Goal: Information Seeking & Learning: Learn about a topic

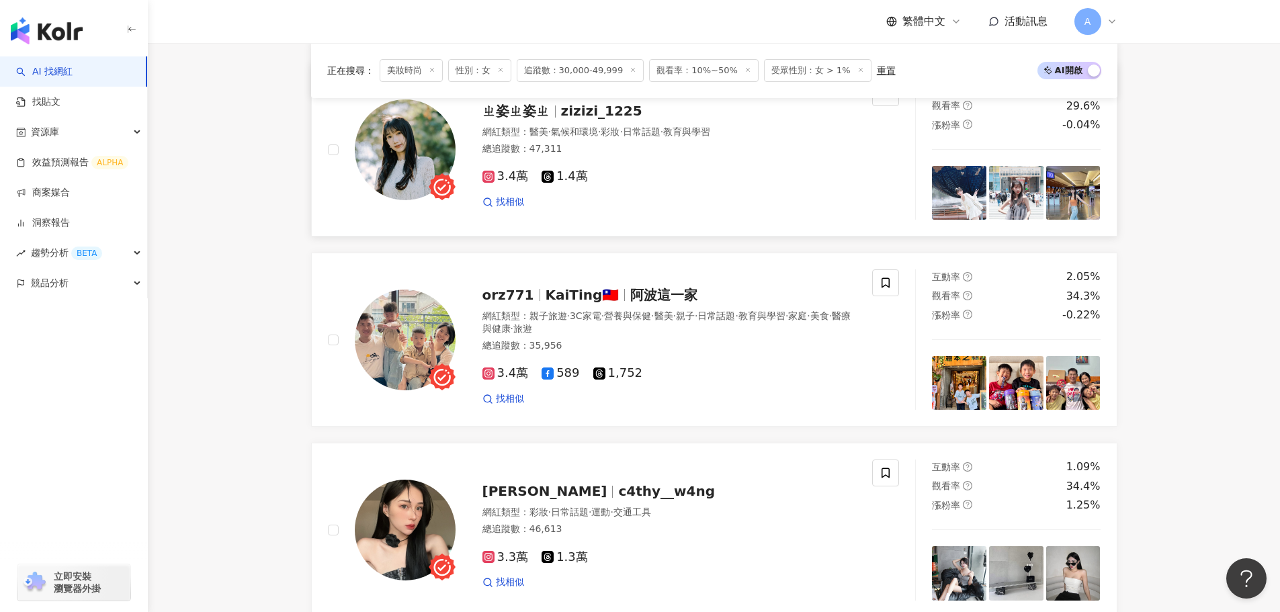
scroll to position [1980, 0]
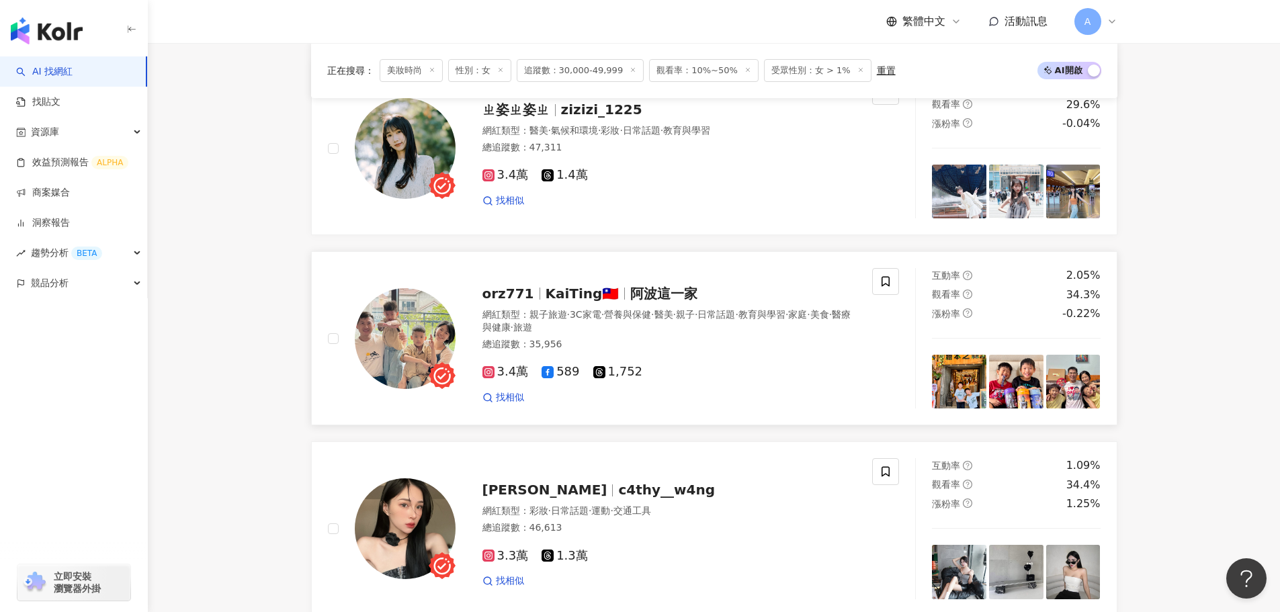
click at [671, 302] on span "阿波這一家" at bounding box center [663, 294] width 67 height 16
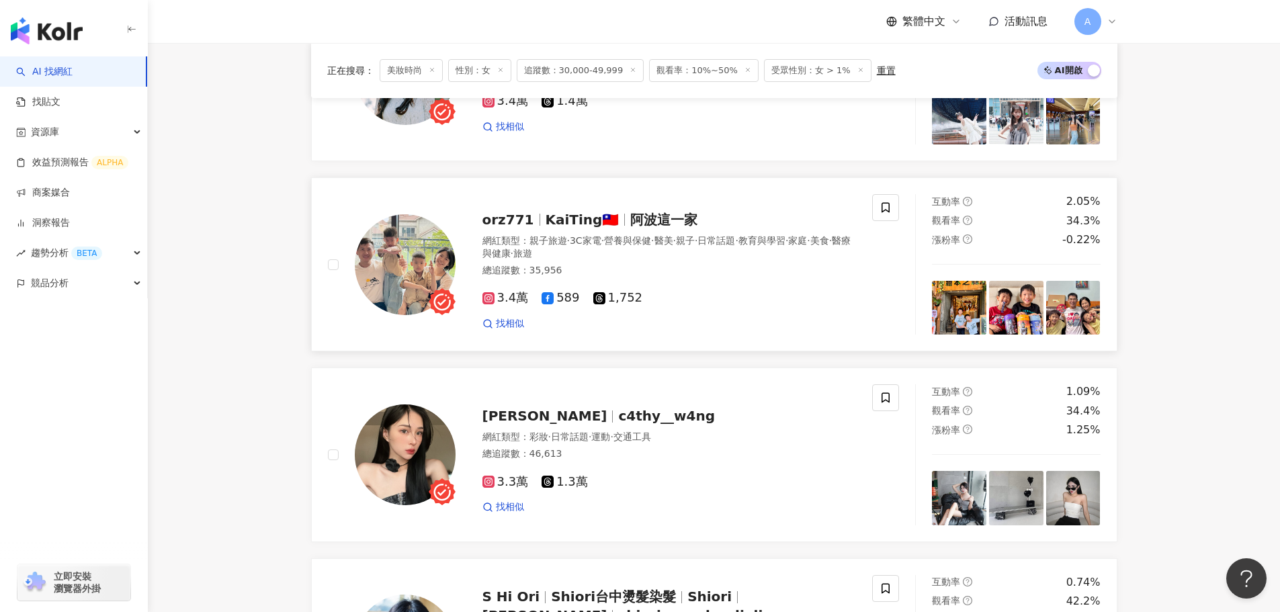
scroll to position [2114, 0]
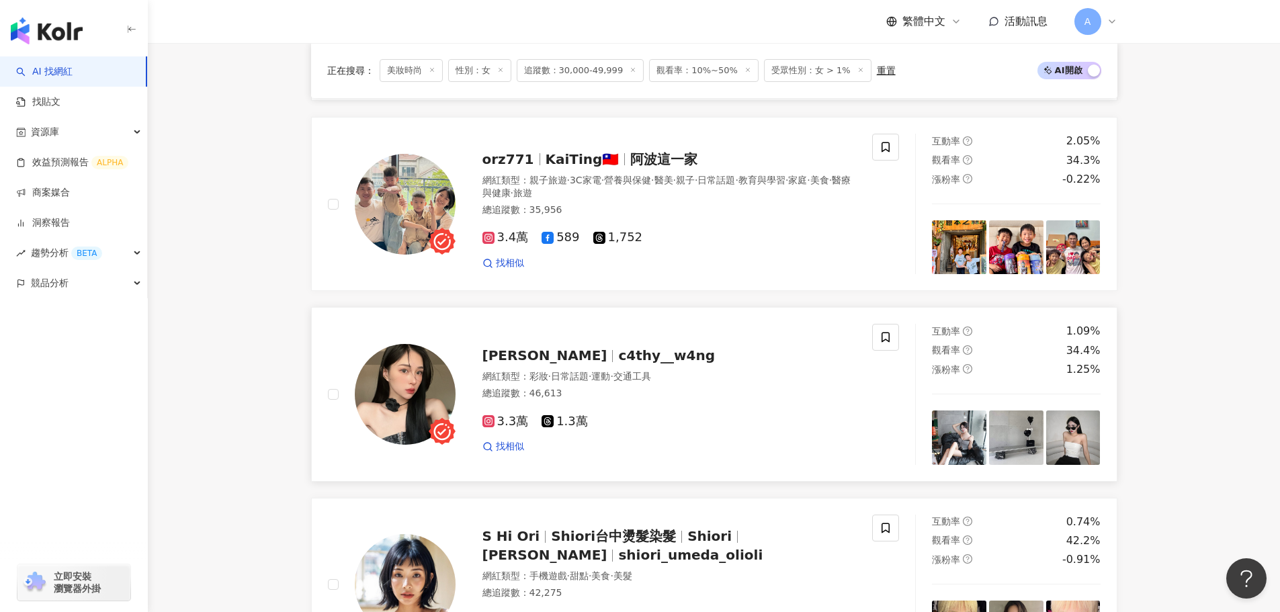
click at [618, 363] on span "c4thy__w4ng" at bounding box center [666, 355] width 97 height 16
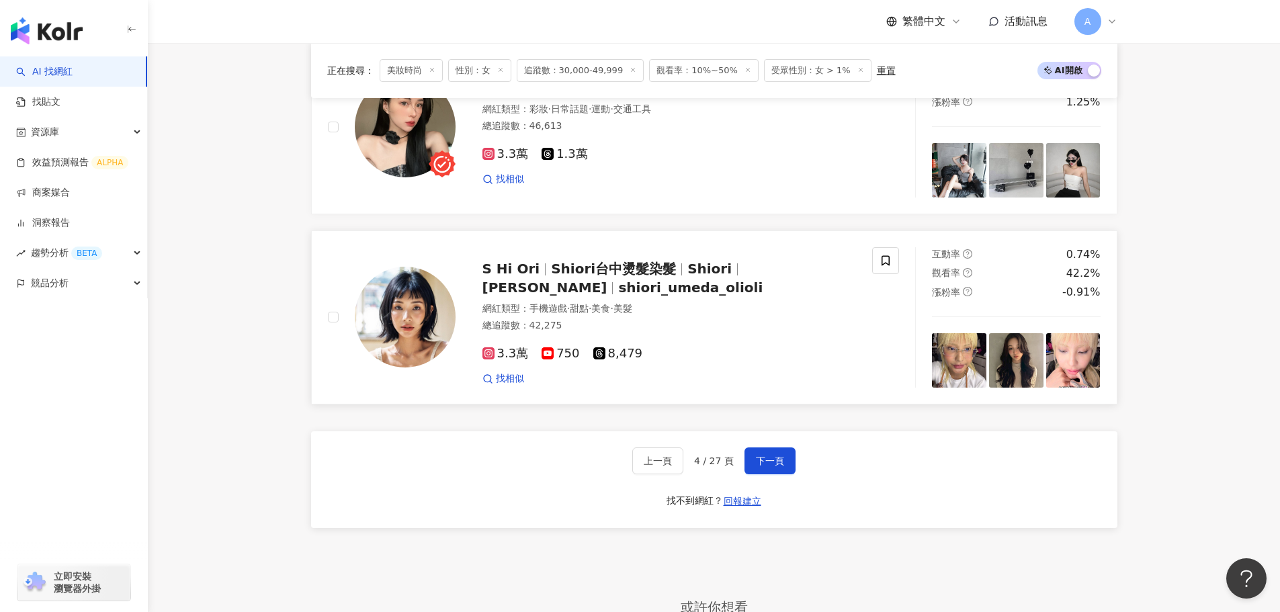
scroll to position [2384, 0]
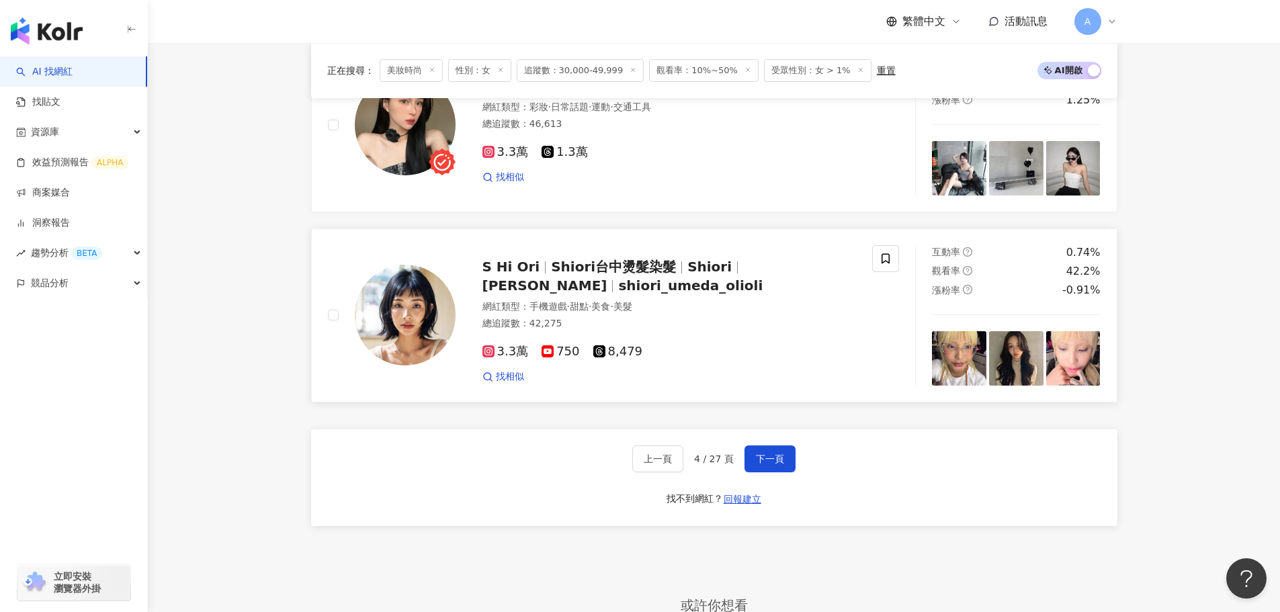
click at [567, 274] on span "Shiori台中燙髮染髮" at bounding box center [613, 267] width 125 height 16
click at [763, 464] on span "下一頁" at bounding box center [770, 459] width 28 height 11
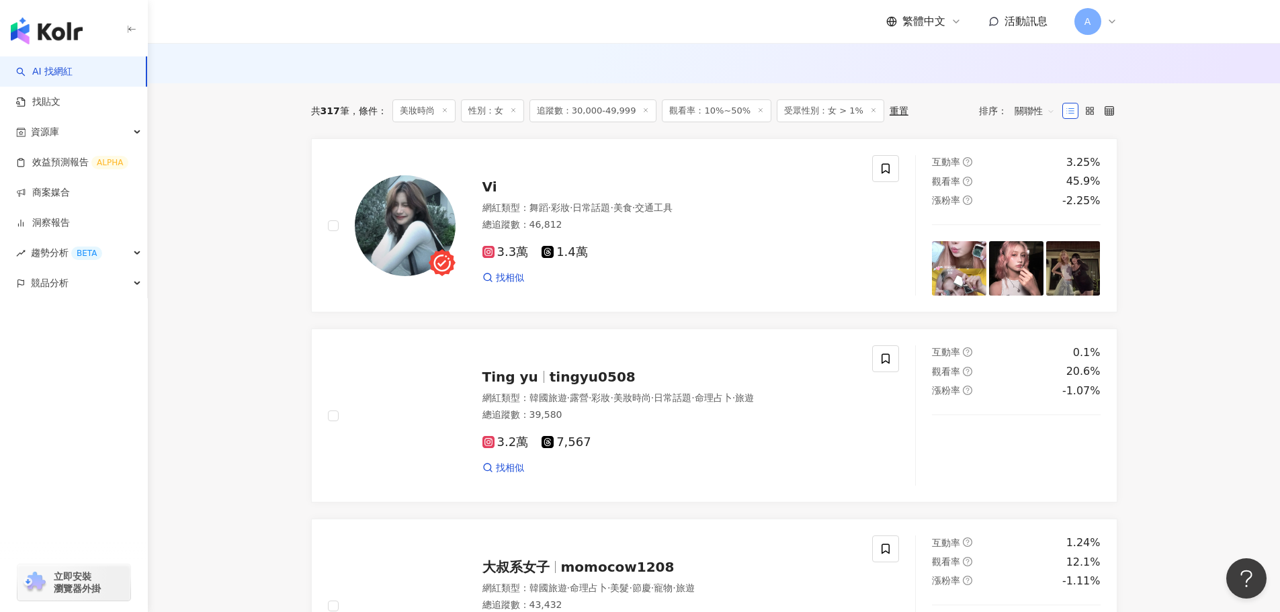
scroll to position [382, 0]
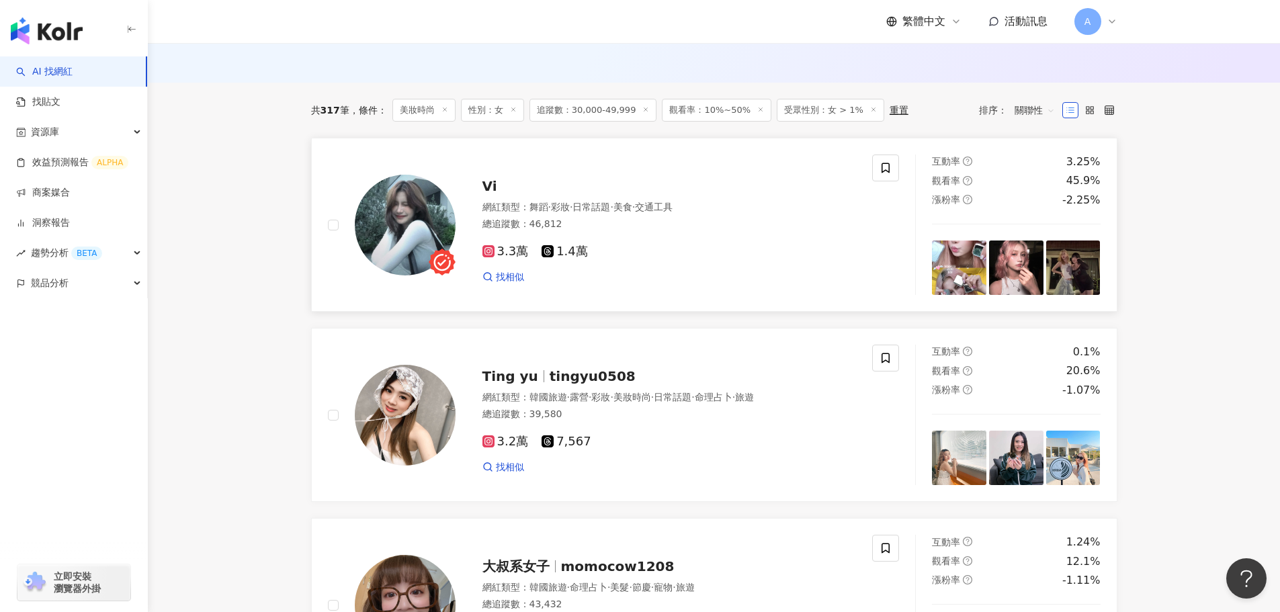
click at [499, 196] on div "Vi" at bounding box center [670, 186] width 374 height 19
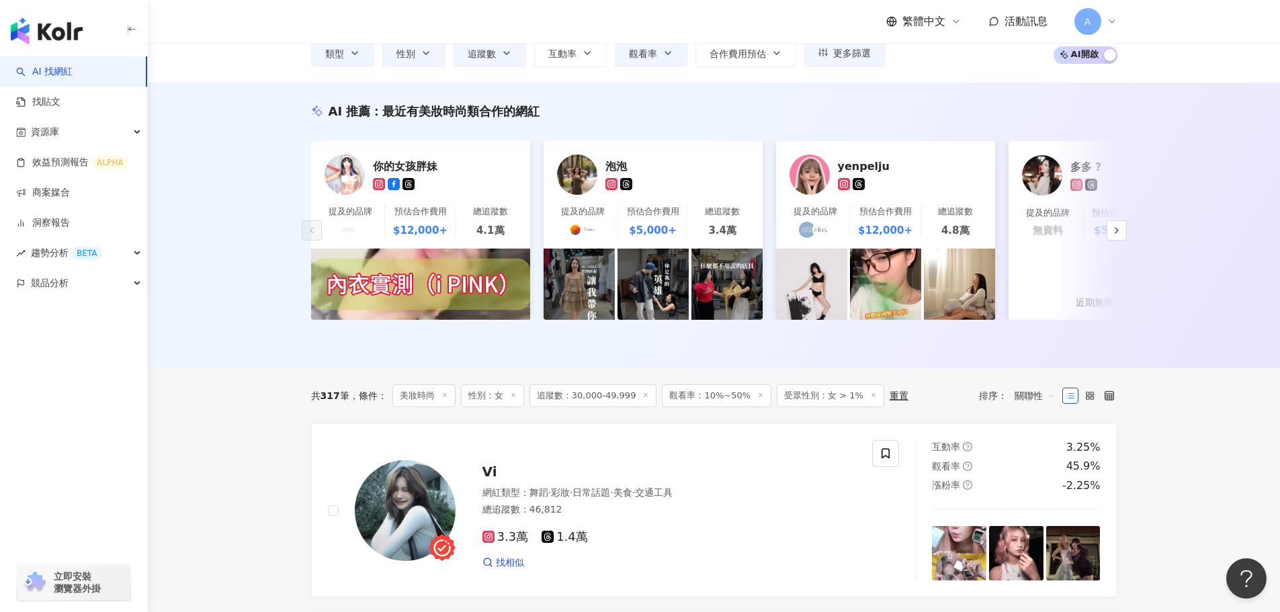
scroll to position [0, 0]
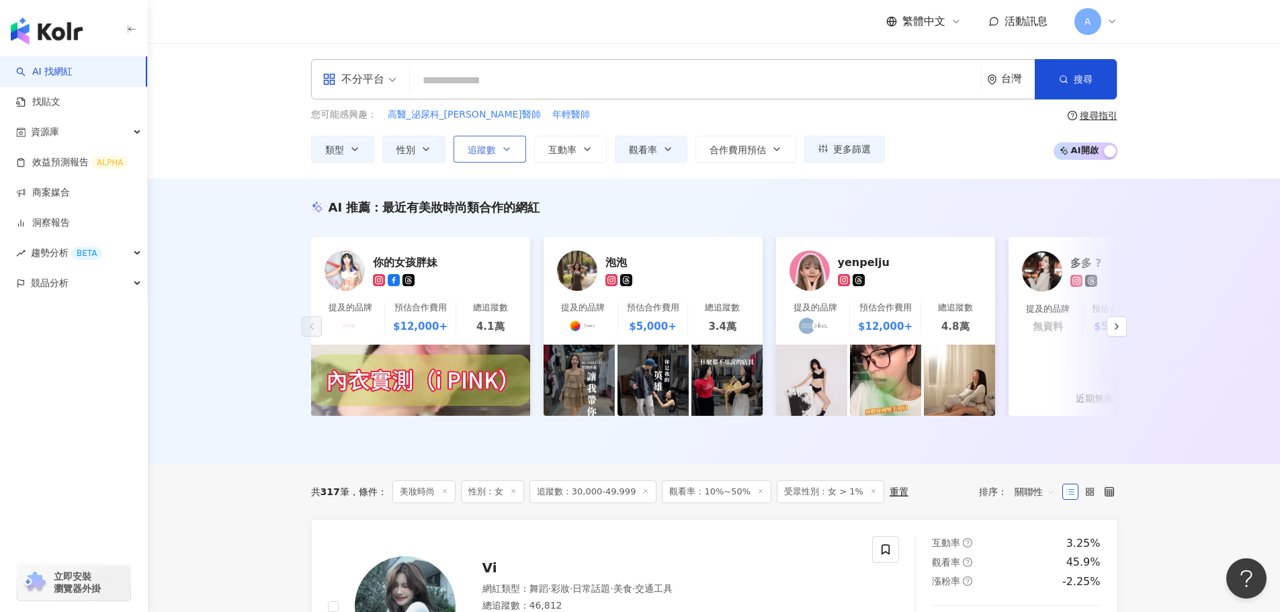
click at [496, 140] on button "追蹤數" at bounding box center [490, 149] width 73 height 27
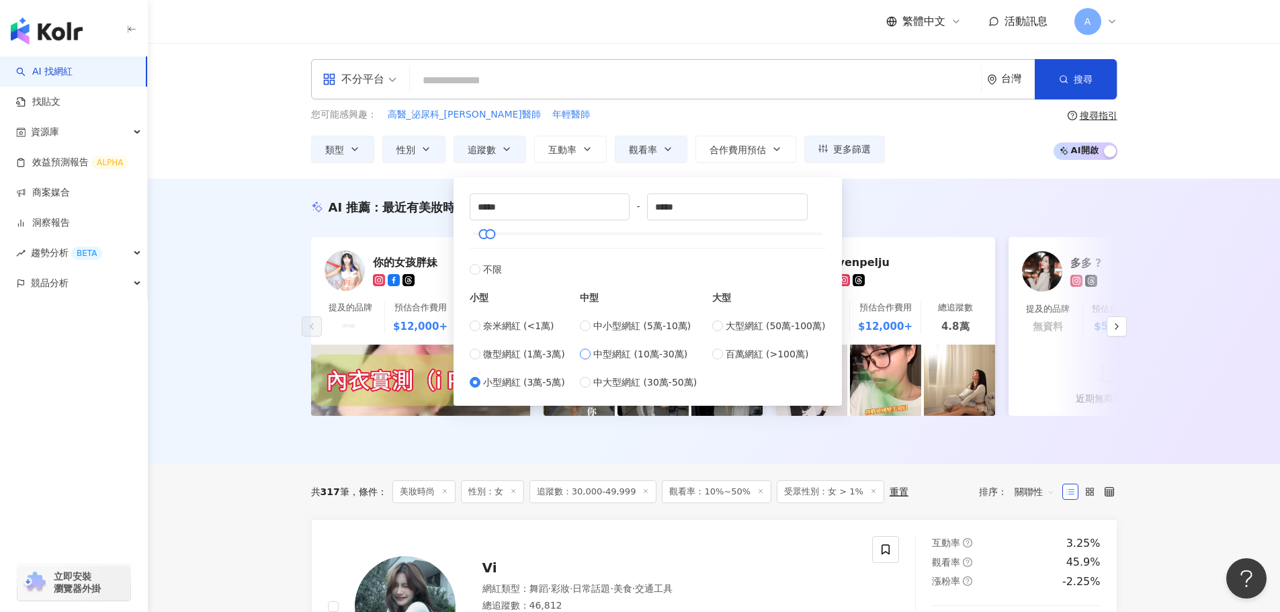
click at [646, 358] on span "中型網紅 (10萬-30萬)" at bounding box center [640, 354] width 94 height 15
type input "******"
click at [571, 464] on div "AI 推薦 ： 最近有美妝時尚類合作的網紅 你的女孩胖妹 提及的品牌 預估合作費用 $12,000+ 總追蹤數 4.1萬 泡泡 提及的品牌 預估合作費用 $5…" at bounding box center [714, 322] width 1132 height 286
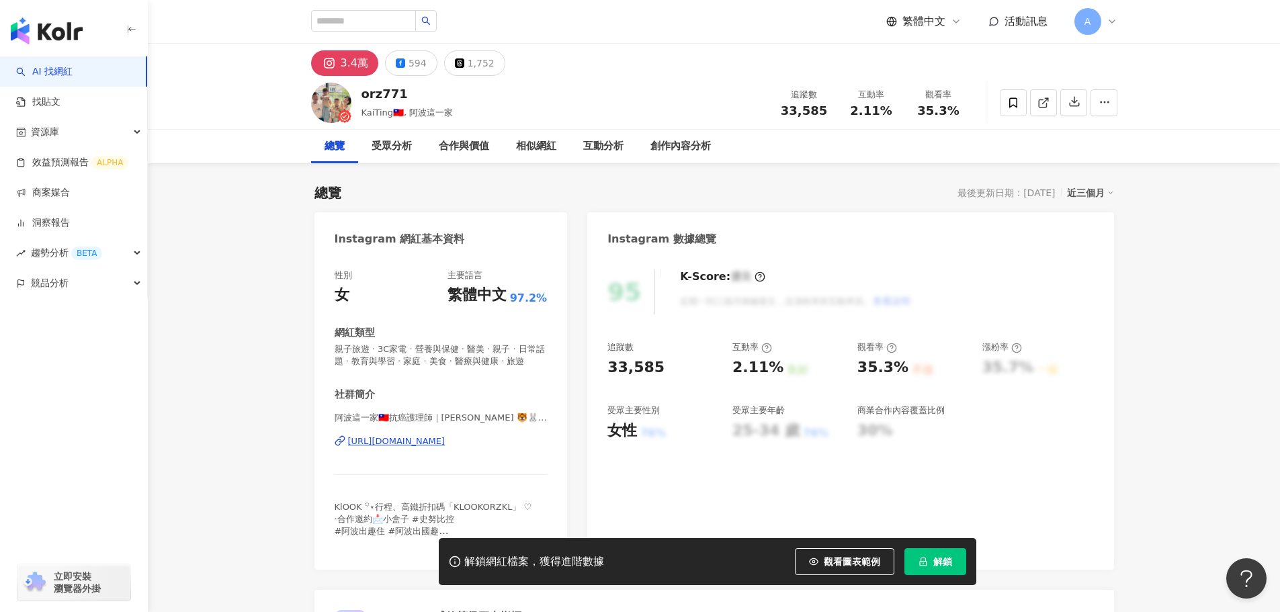
click at [412, 448] on div "https://www.instagram.com/orz771/" at bounding box center [396, 442] width 97 height 12
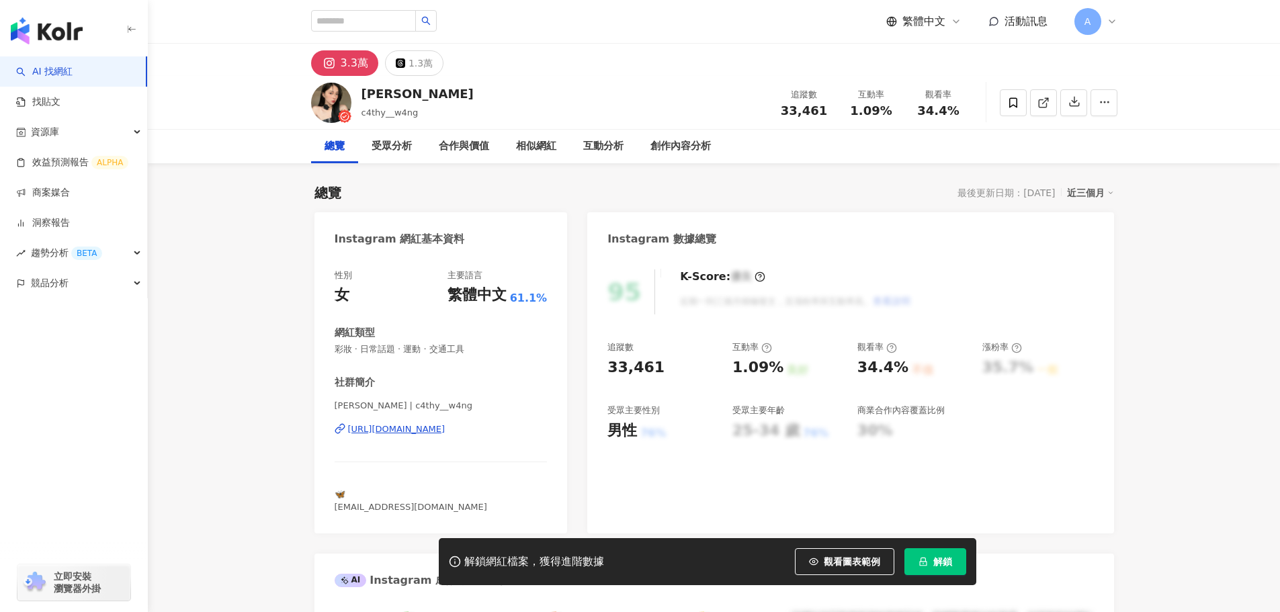
click at [436, 429] on div "https://www.instagram.com/c4thy__w4ng/" at bounding box center [396, 429] width 97 height 12
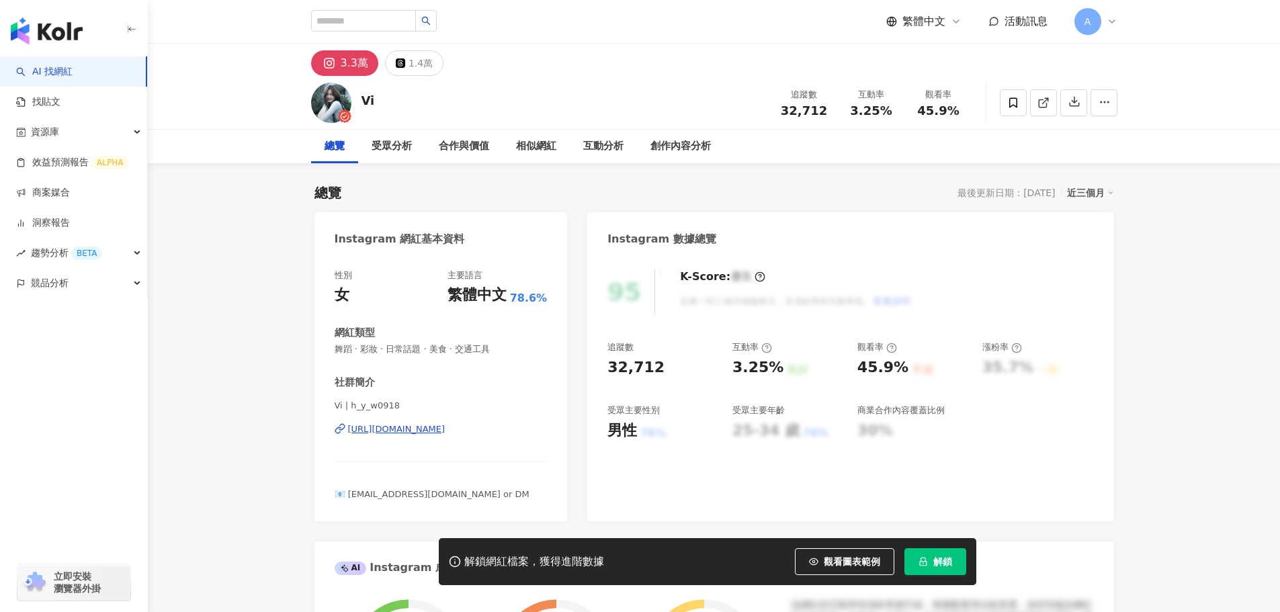
click at [446, 430] on div "https://www.instagram.com/h_y_w0918/" at bounding box center [396, 429] width 97 height 12
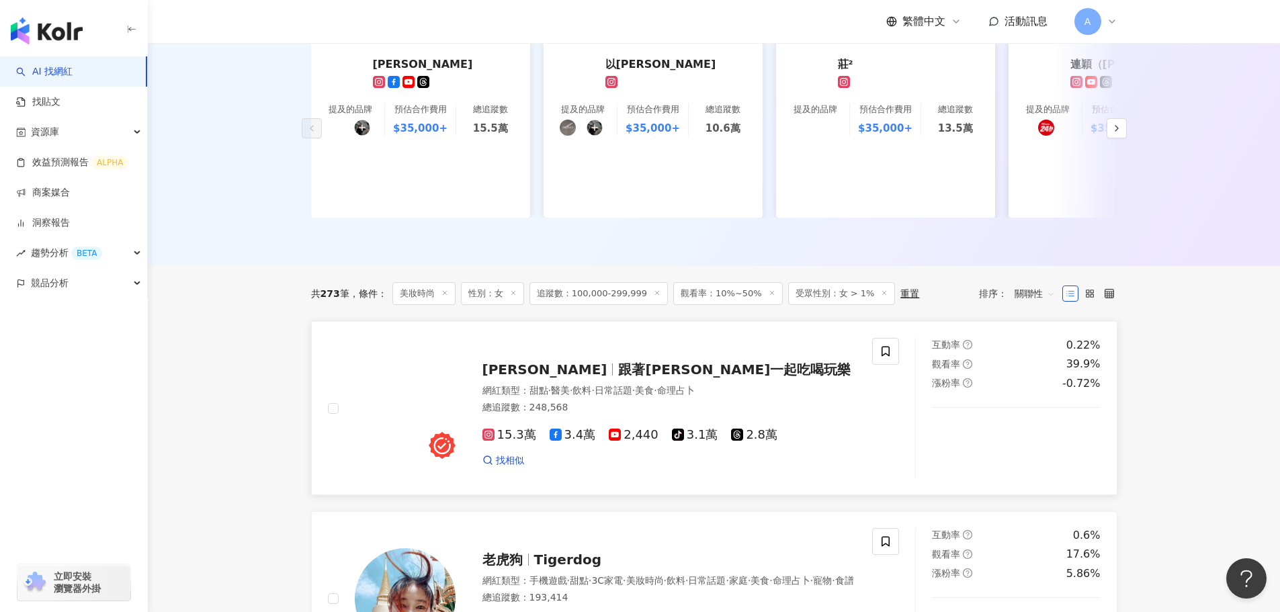
scroll to position [202, 0]
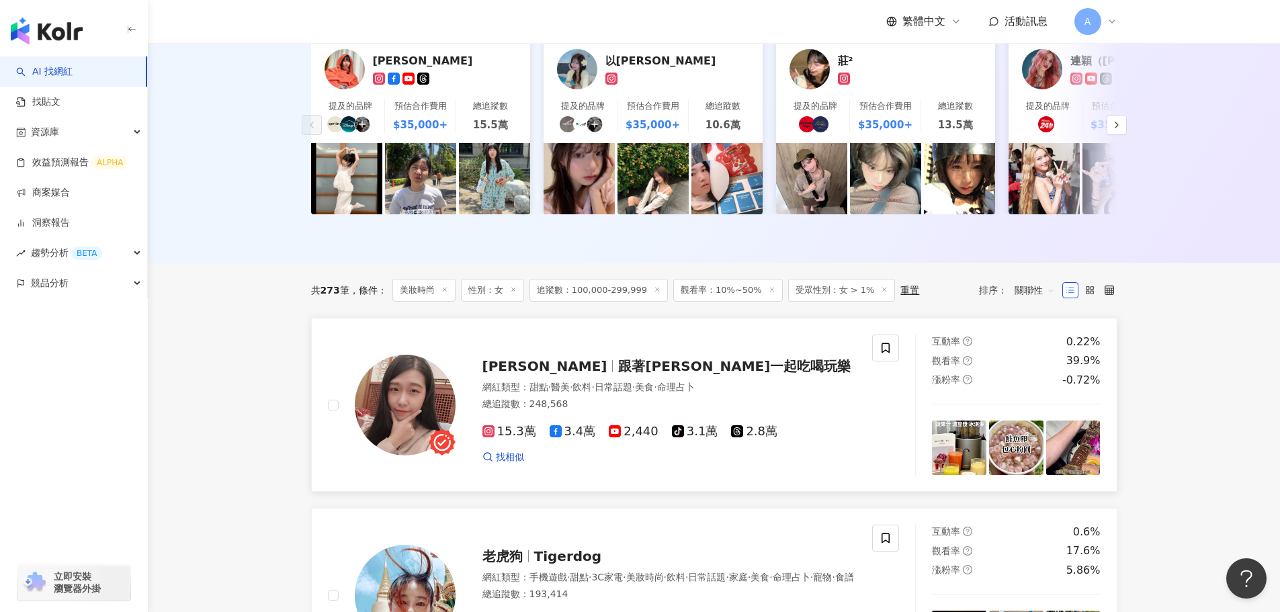
click at [656, 372] on span "跟著[PERSON_NAME]一起吃喝玩樂" at bounding box center [734, 366] width 233 height 16
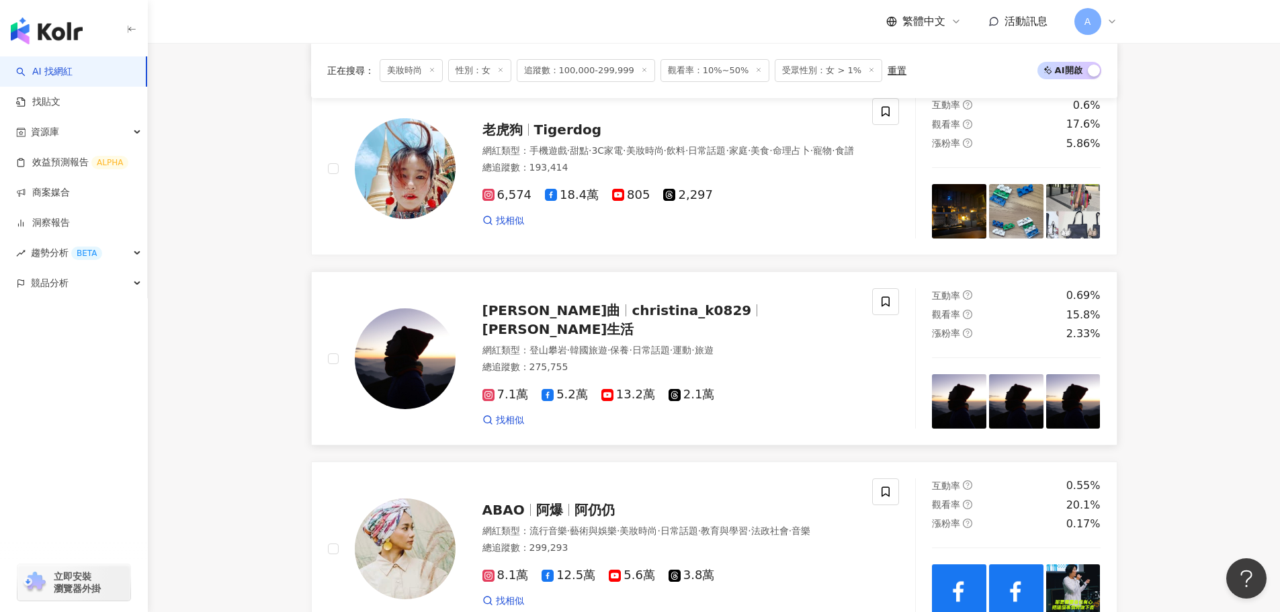
scroll to position [605, 0]
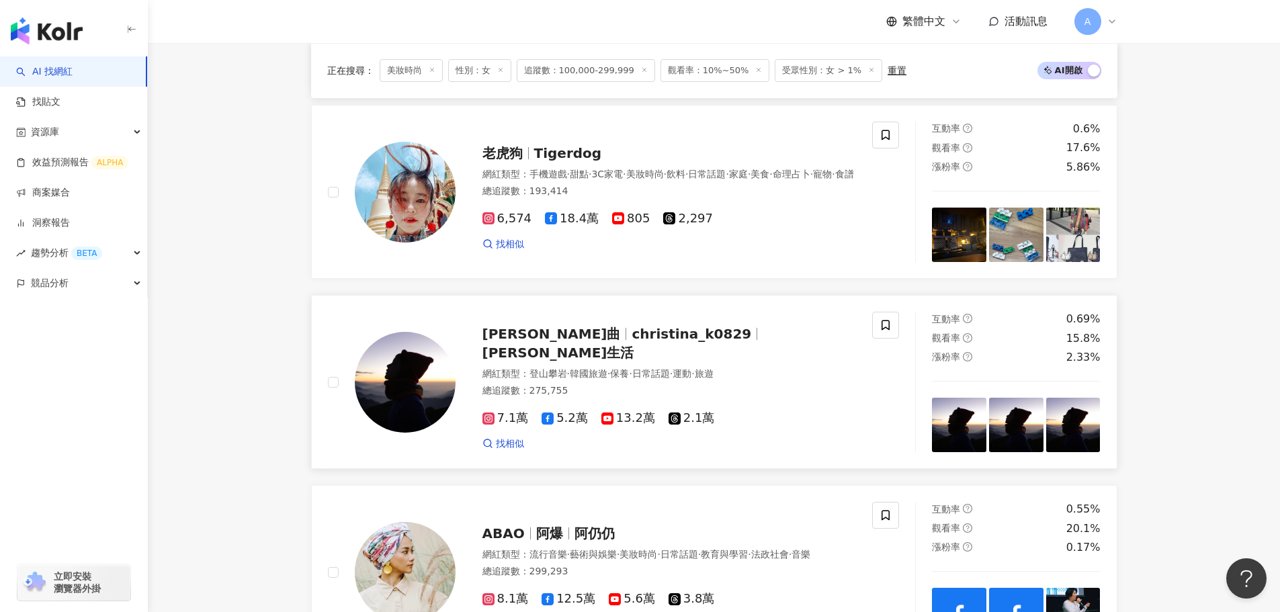
click at [634, 358] on span "柯式野生活" at bounding box center [559, 353] width 152 height 16
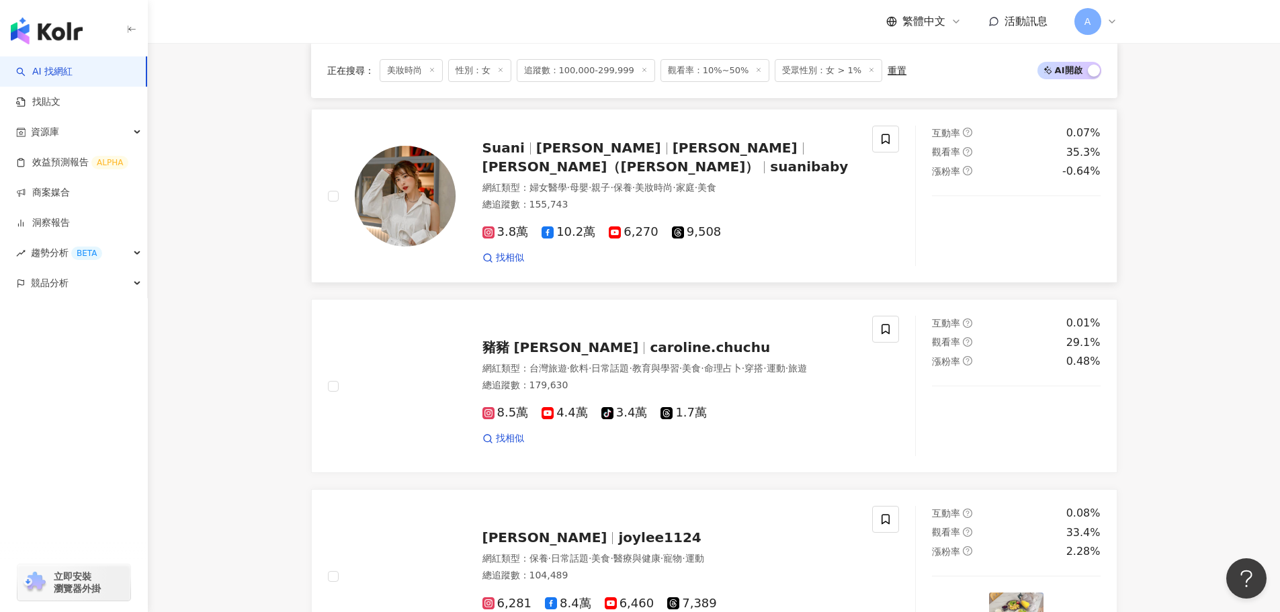
scroll to position [1747, 0]
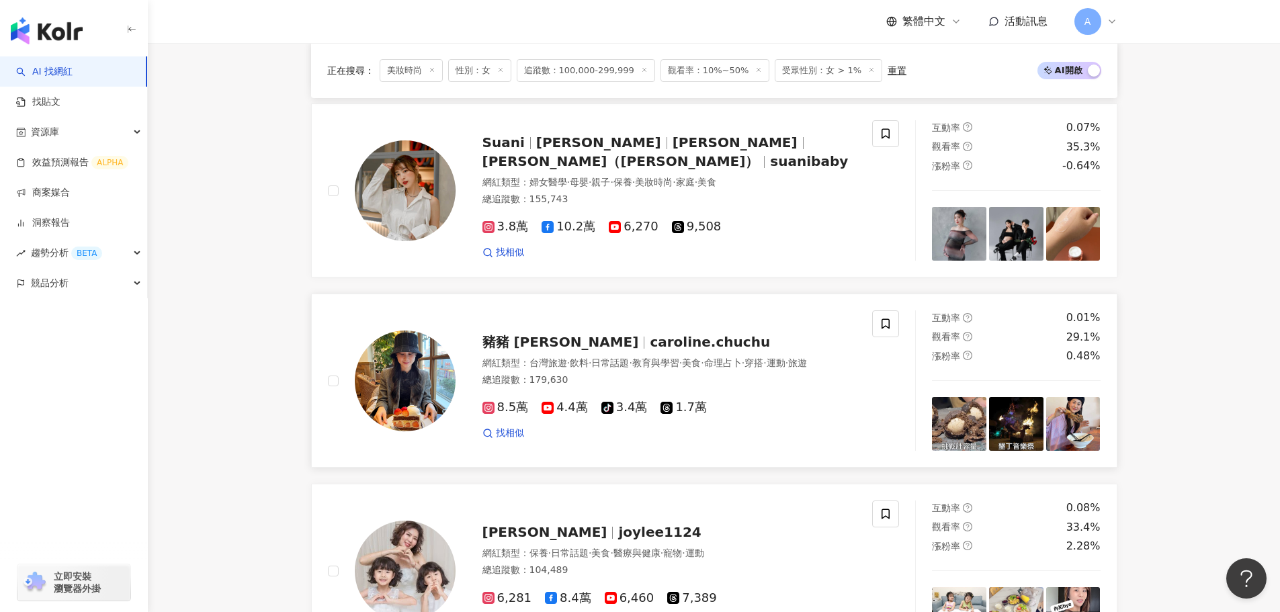
click at [650, 339] on span "caroline.chuchu" at bounding box center [710, 342] width 120 height 16
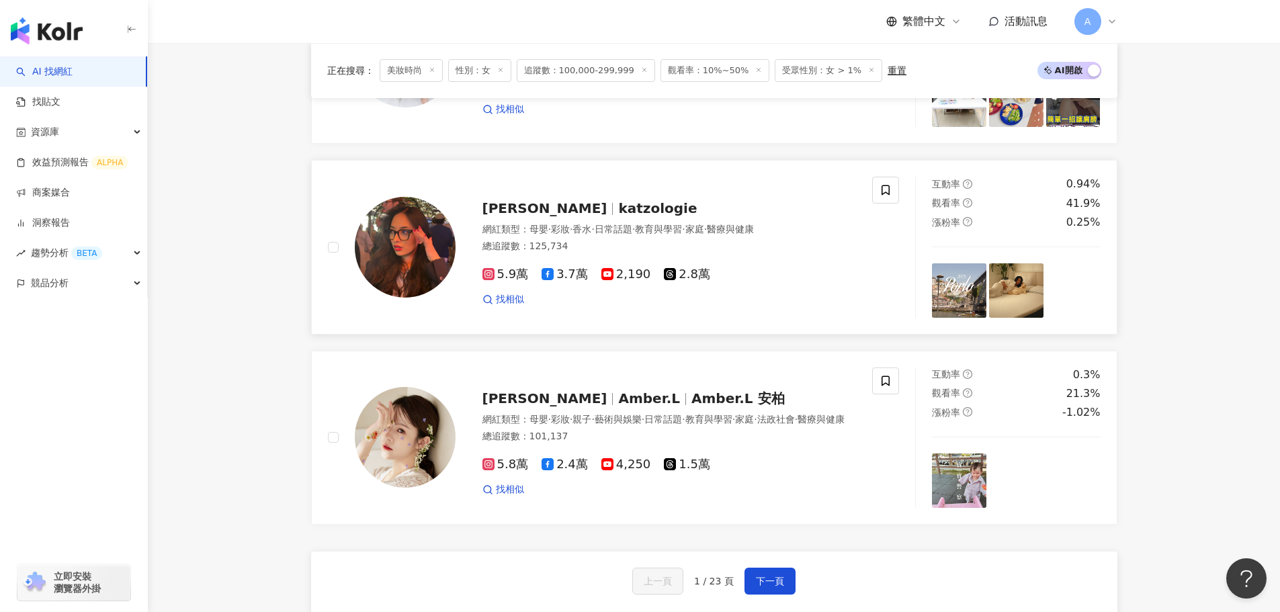
scroll to position [2285, 0]
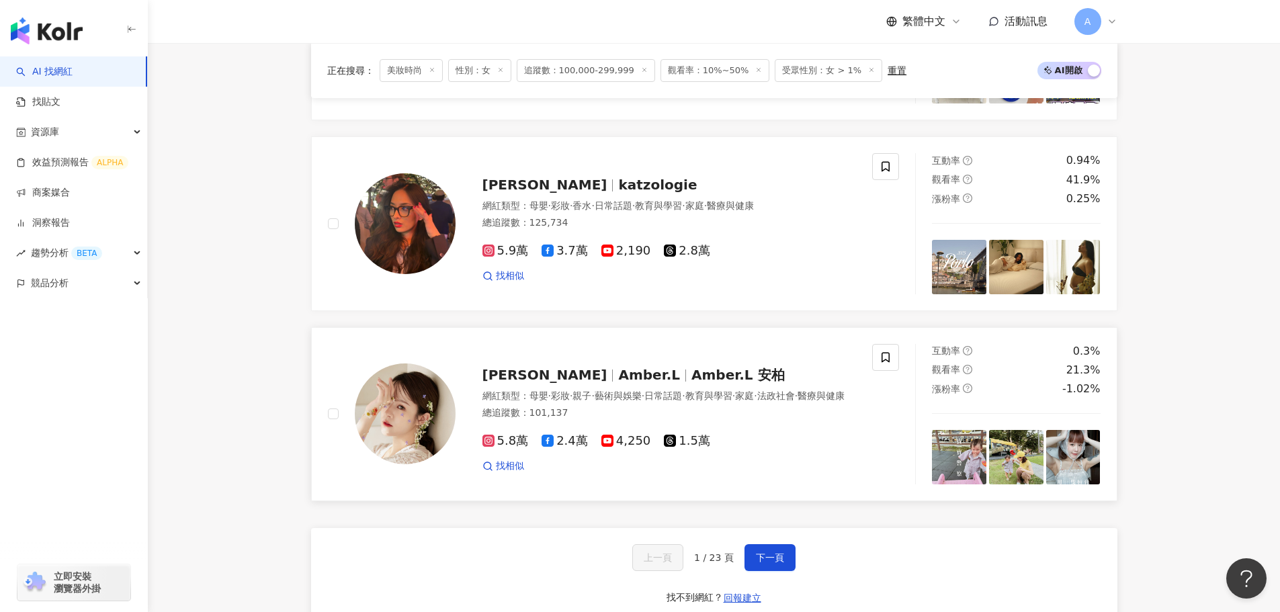
click at [692, 383] on span "Amber.L 安柏" at bounding box center [738, 375] width 93 height 16
click at [771, 563] on span "下一頁" at bounding box center [770, 557] width 28 height 11
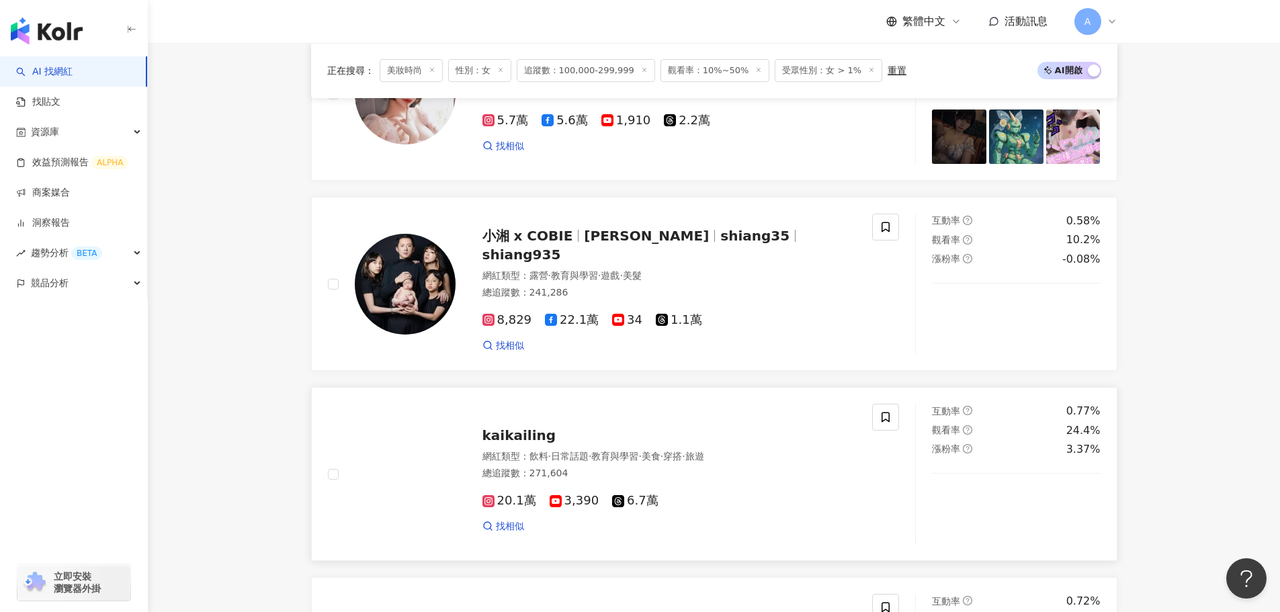
scroll to position [0, 0]
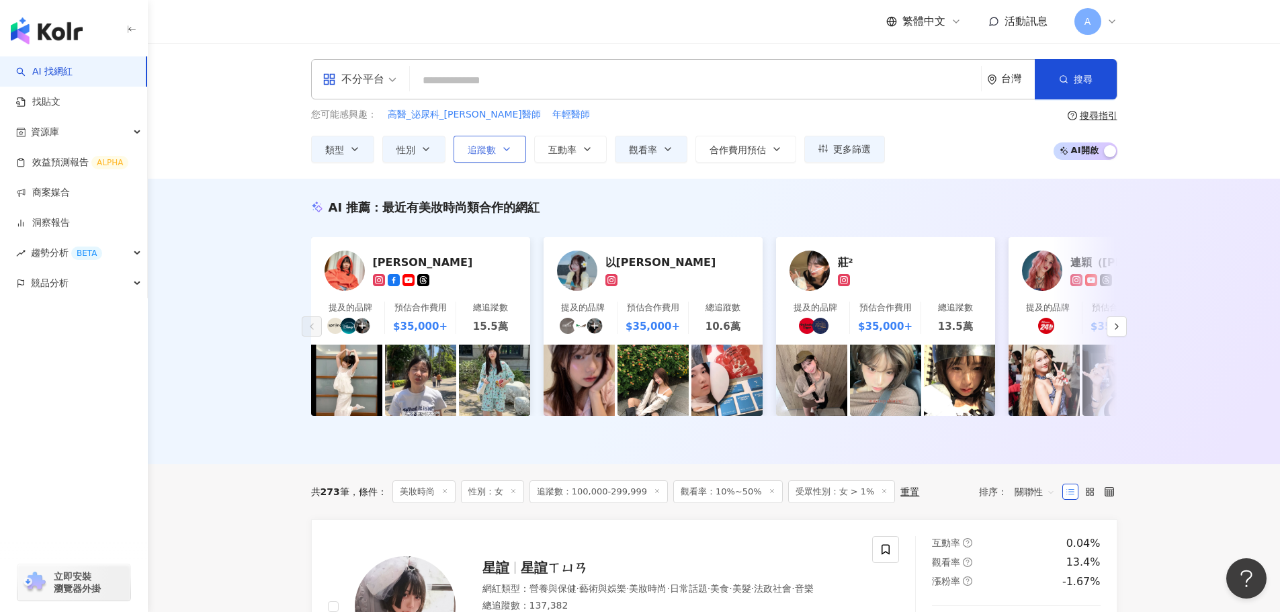
click at [506, 155] on button "追蹤數" at bounding box center [490, 149] width 73 height 27
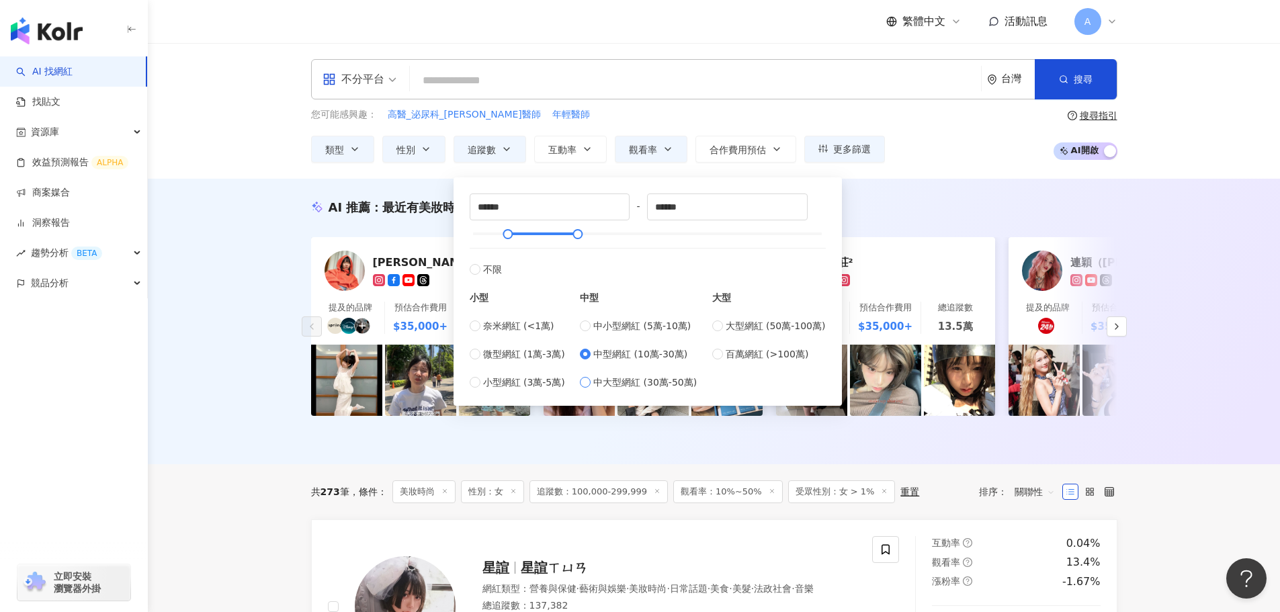
click at [613, 382] on span "中大型網紅 (30萬-50萬)" at bounding box center [644, 382] width 103 height 15
type input "******"
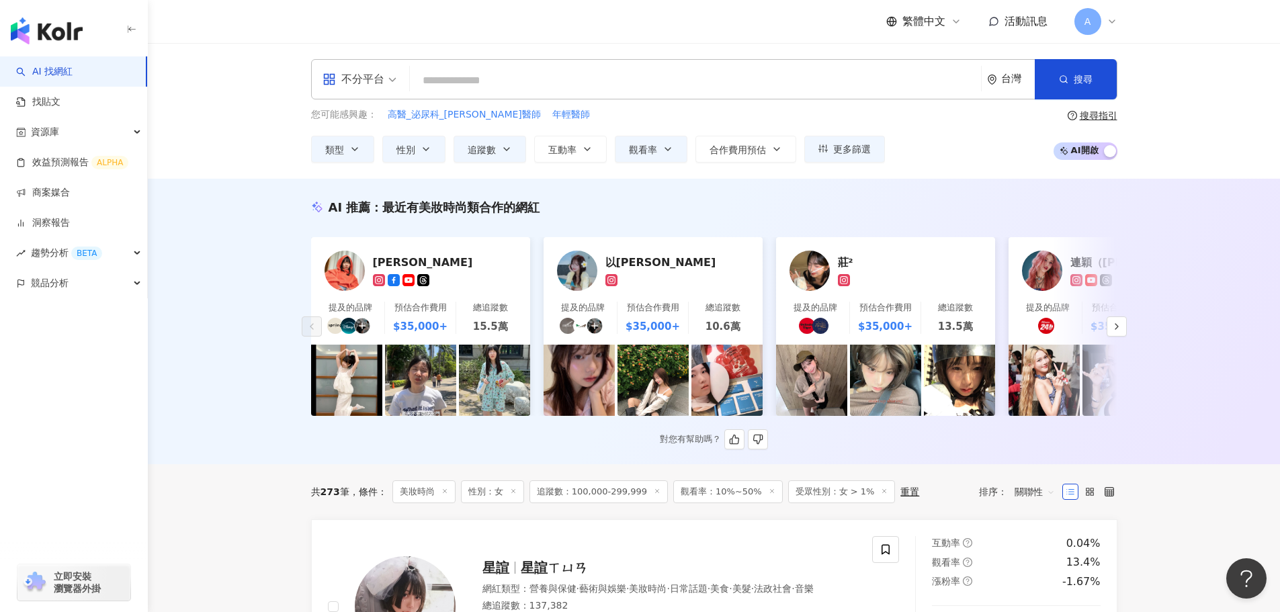
click at [313, 450] on div "對您有幫助嗎？" at bounding box center [714, 439] width 806 height 20
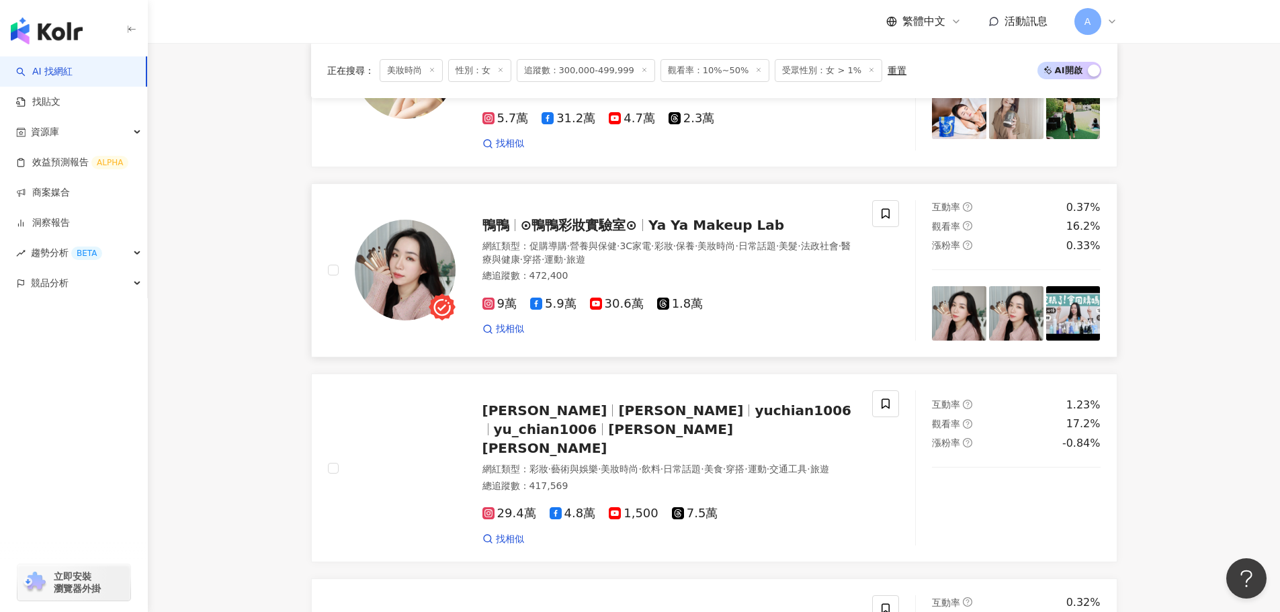
scroll to position [874, 0]
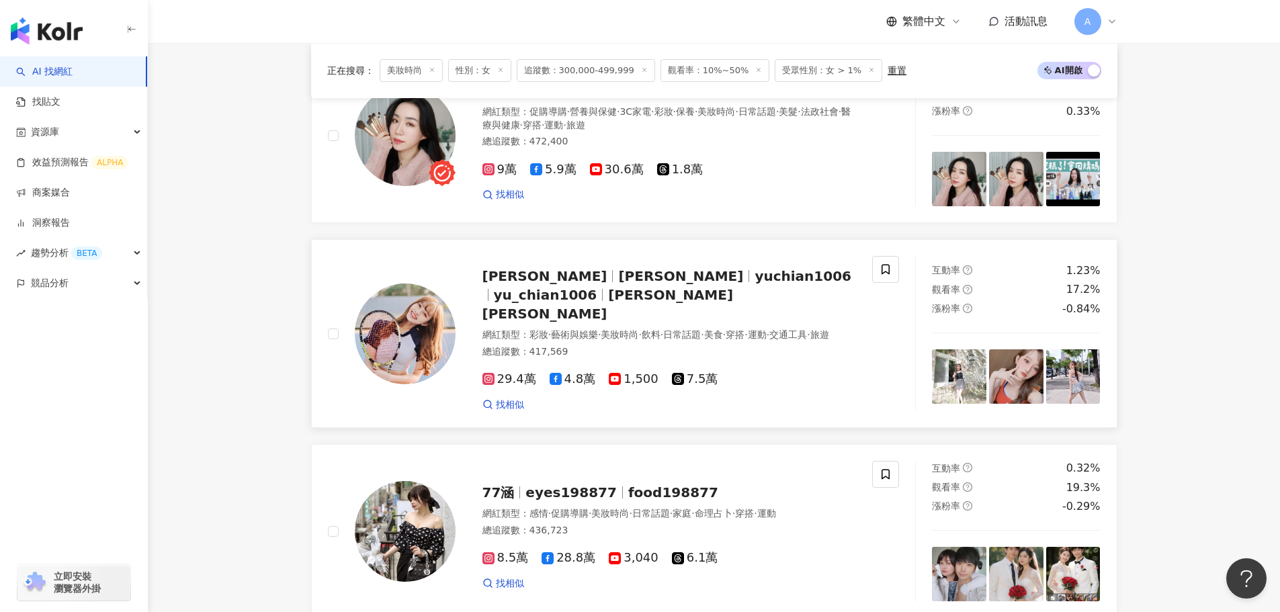
click at [755, 280] on span "yuchian1006" at bounding box center [803, 276] width 97 height 16
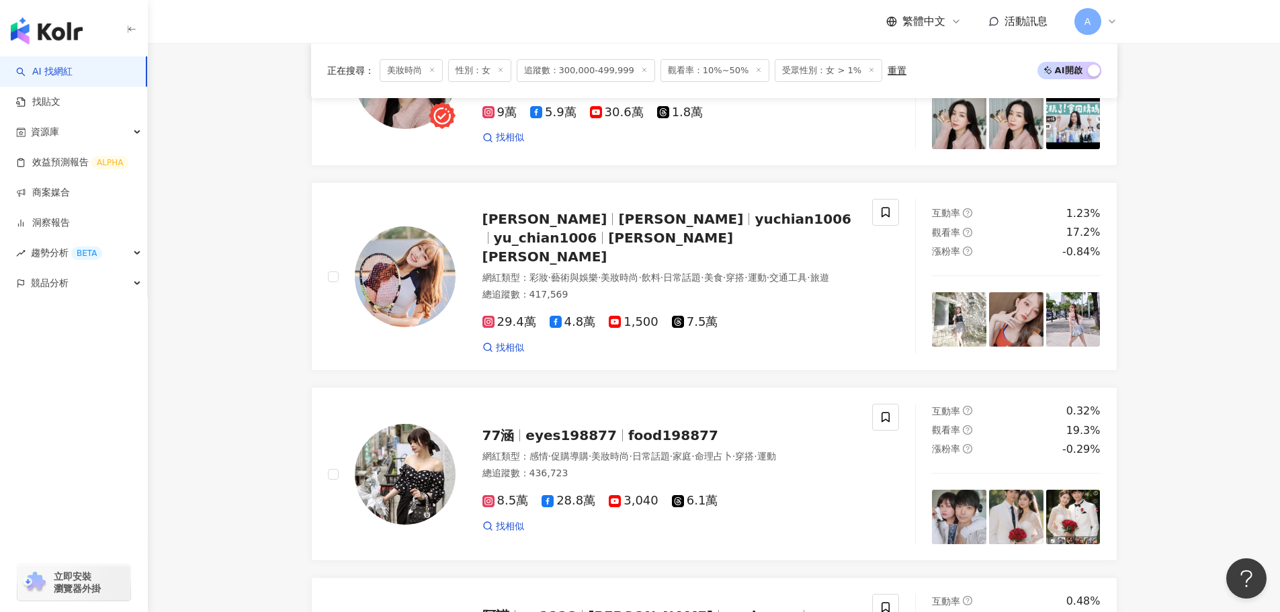
scroll to position [931, 0]
click at [628, 427] on span "food198877" at bounding box center [673, 435] width 90 height 16
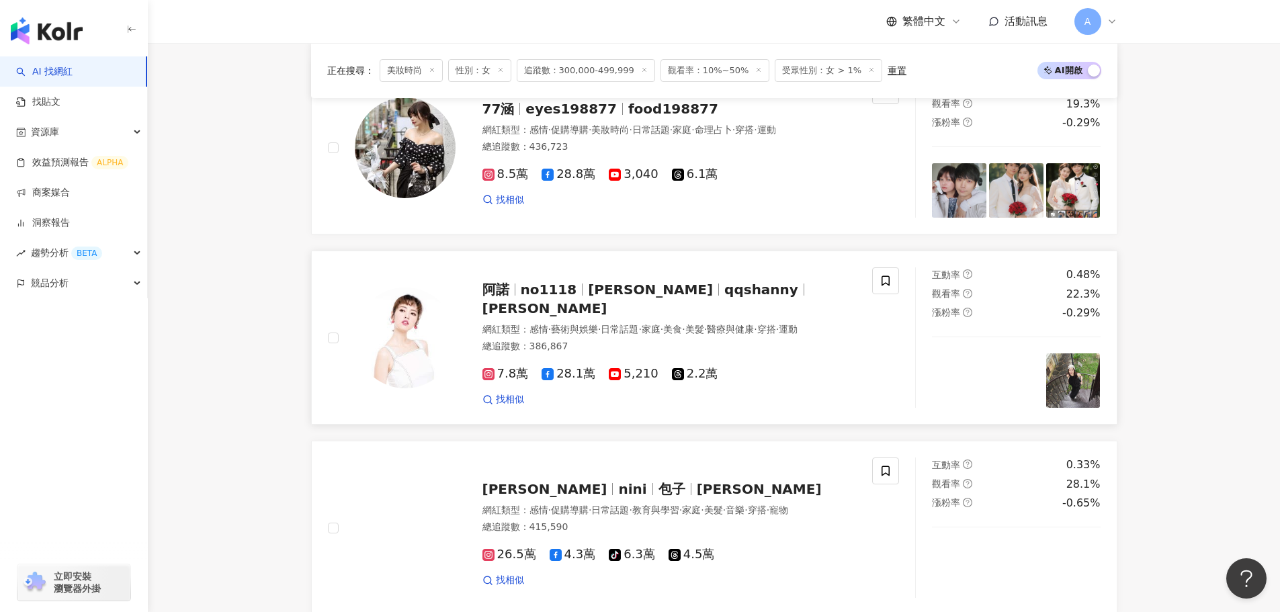
scroll to position [1335, 0]
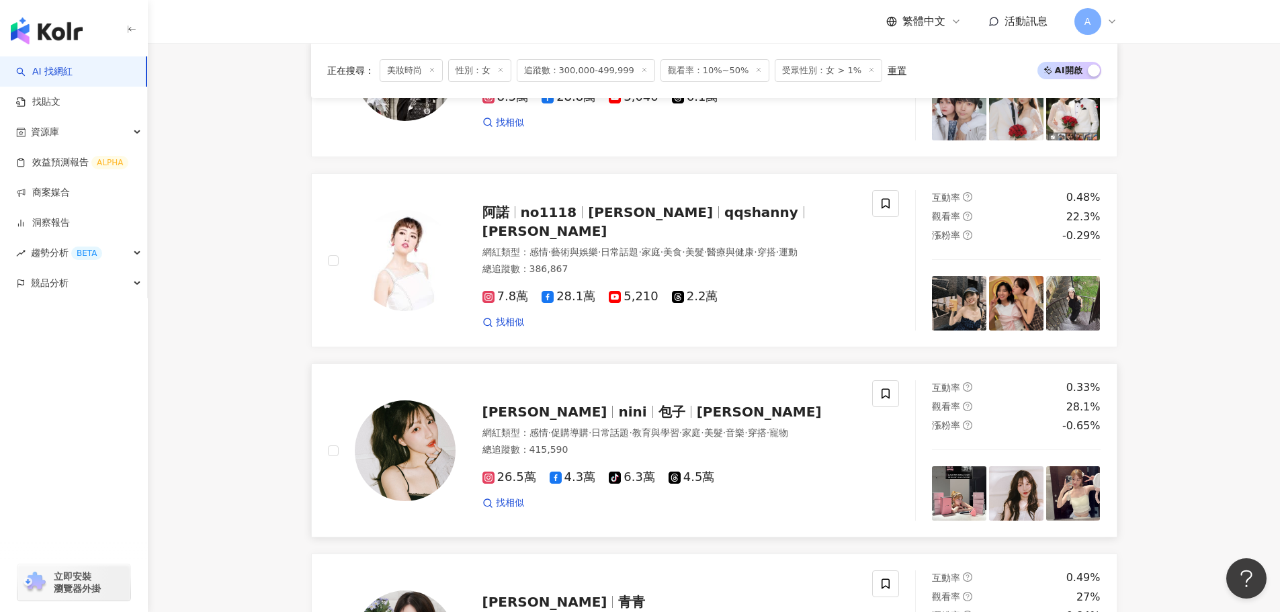
click at [697, 404] on span "包家禎" at bounding box center [759, 412] width 125 height 16
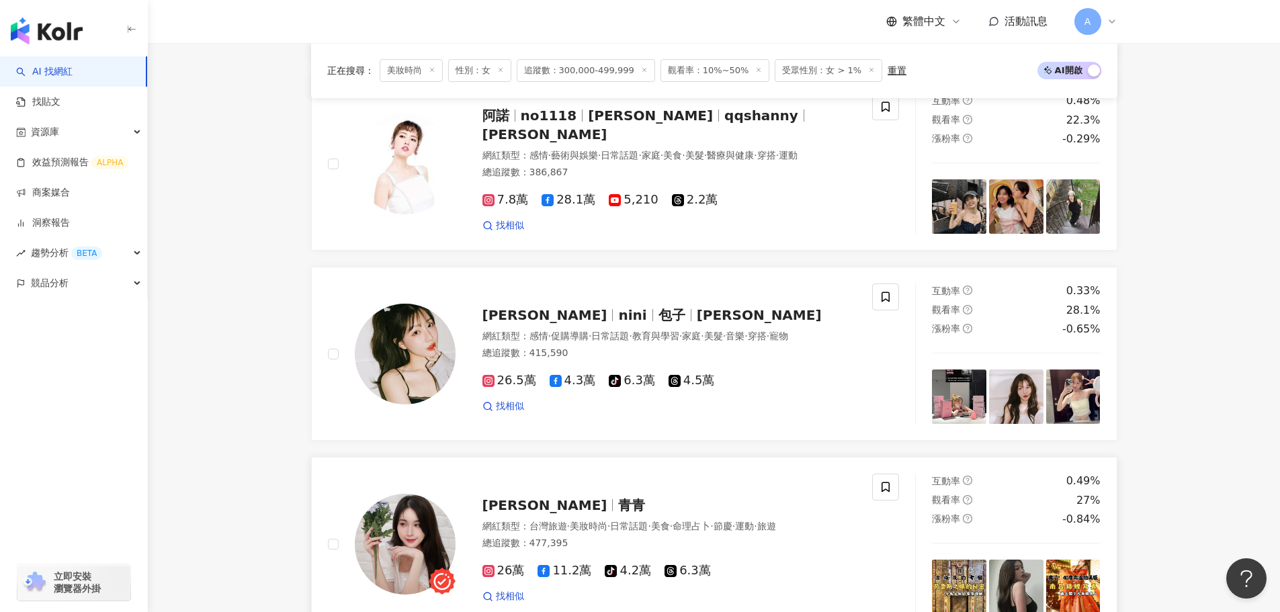
scroll to position [1604, 0]
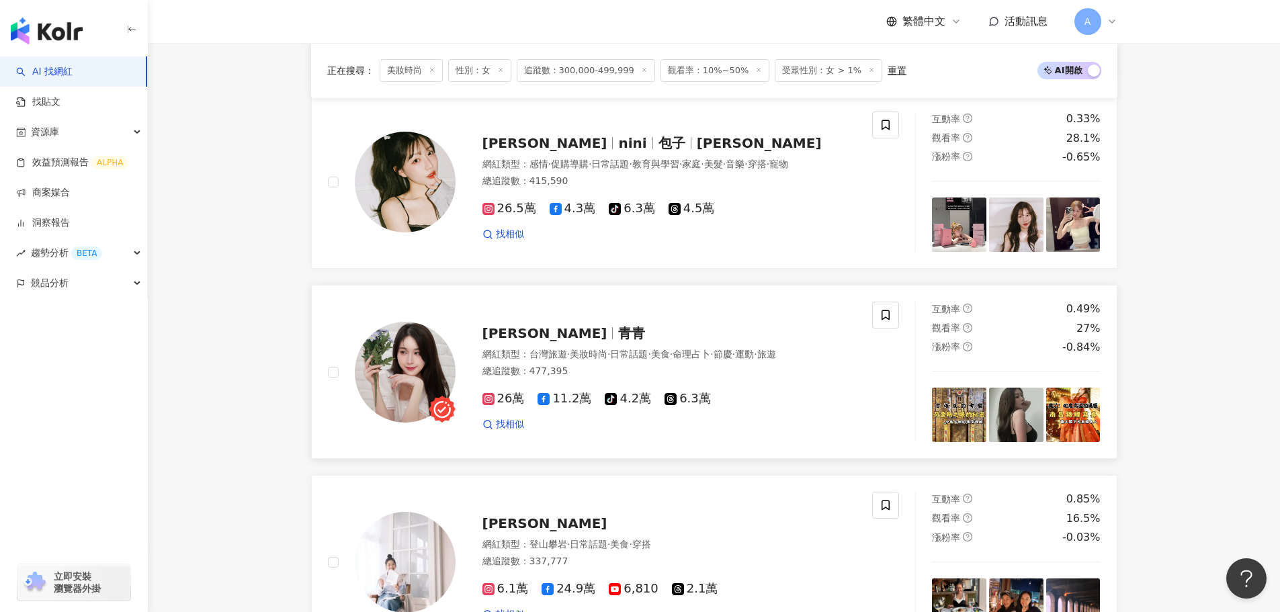
click at [521, 325] on span "[PERSON_NAME]" at bounding box center [545, 333] width 125 height 16
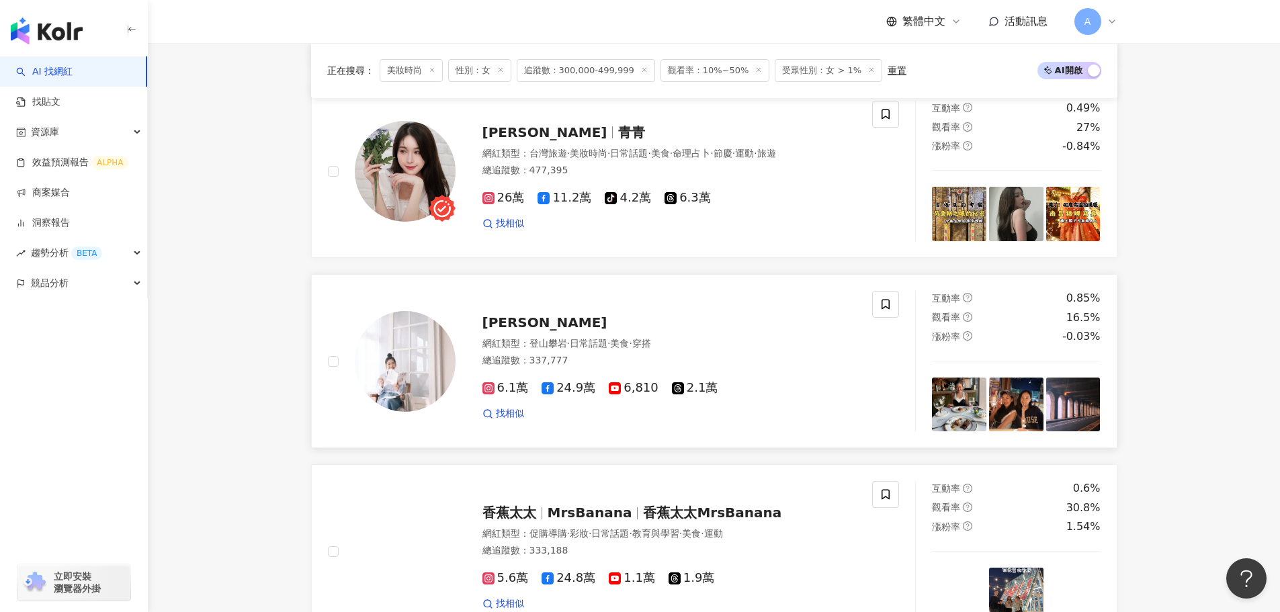
scroll to position [1805, 0]
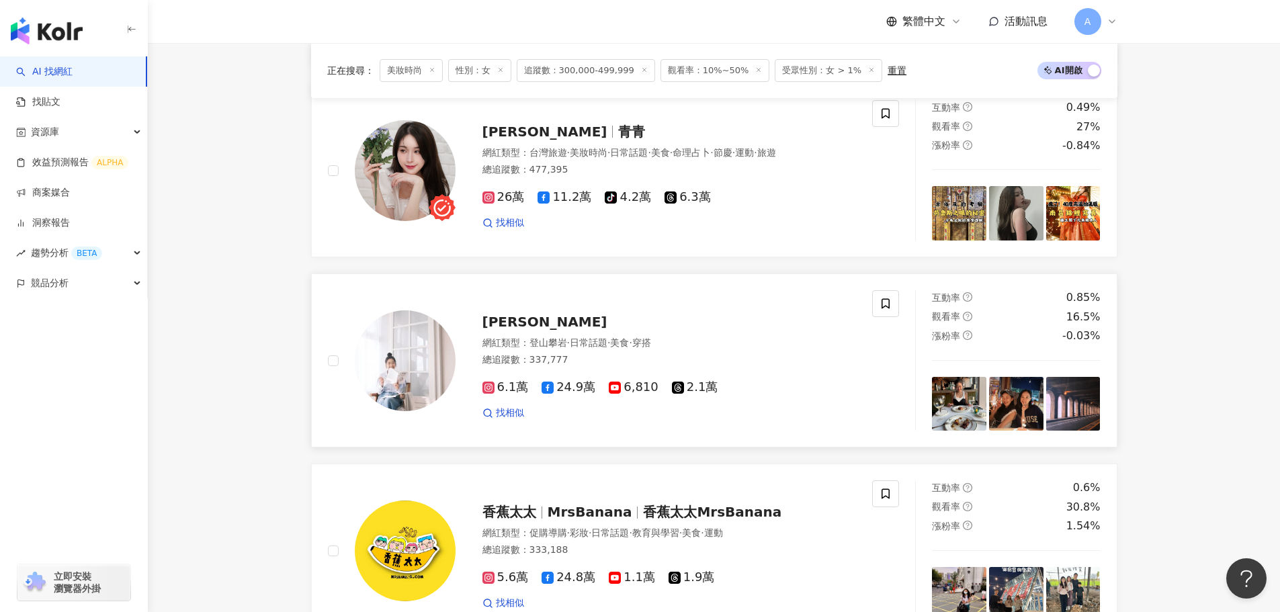
click at [497, 314] on span "[PERSON_NAME]" at bounding box center [545, 322] width 125 height 16
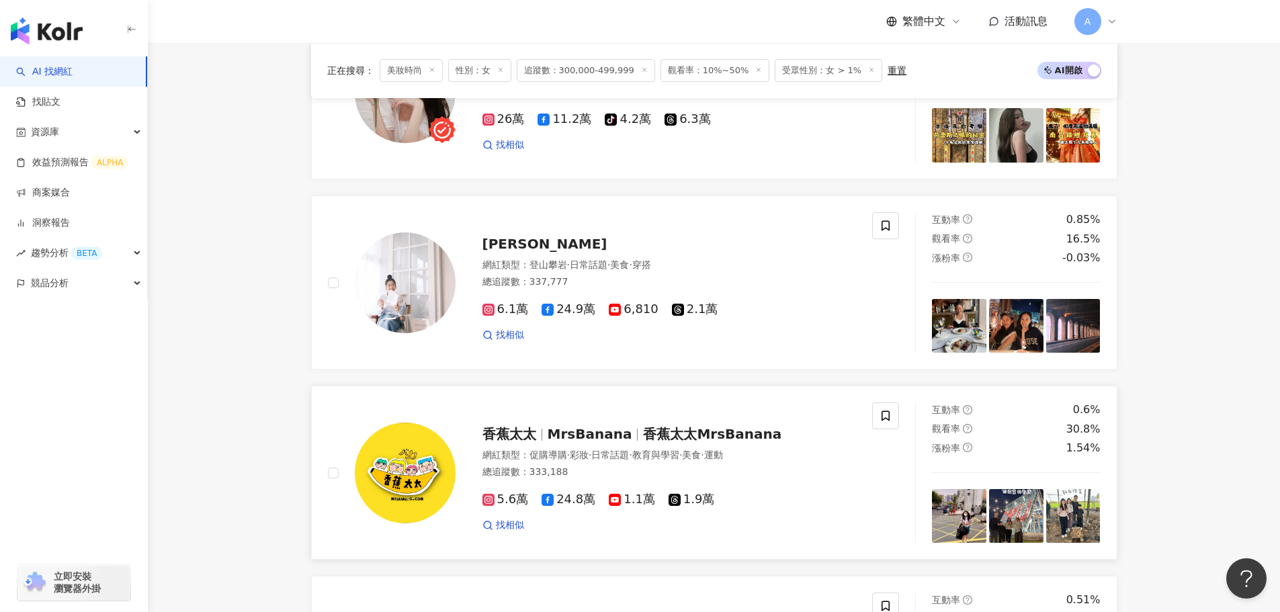
scroll to position [2074, 0]
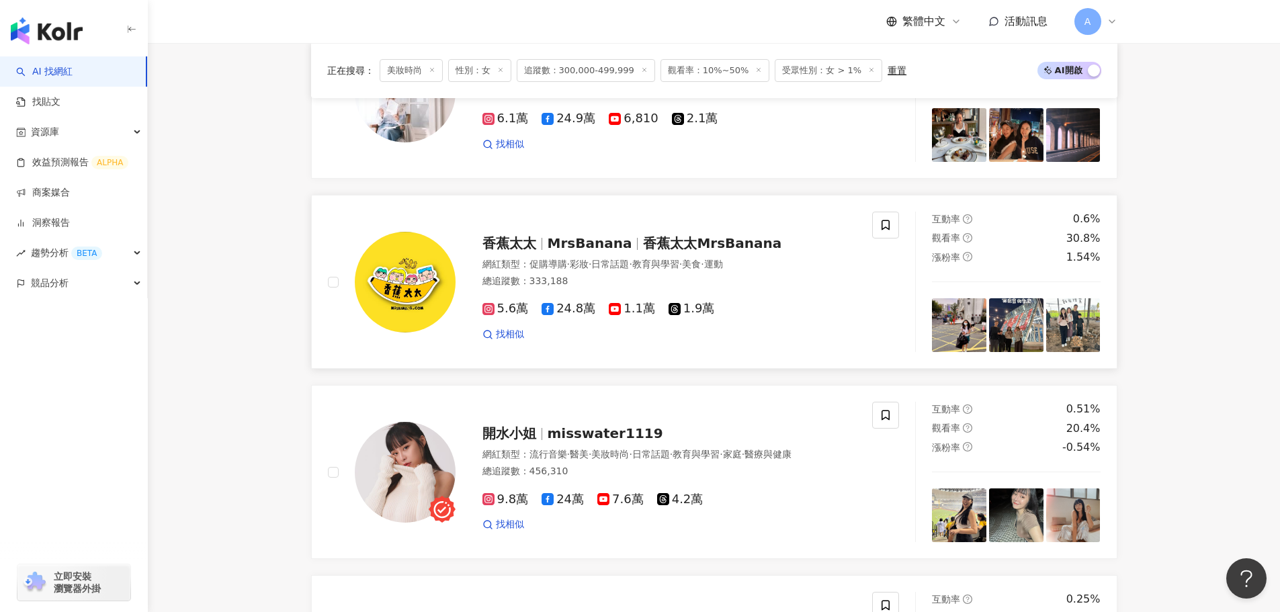
click at [531, 235] on span "香蕉太太" at bounding box center [510, 243] width 54 height 16
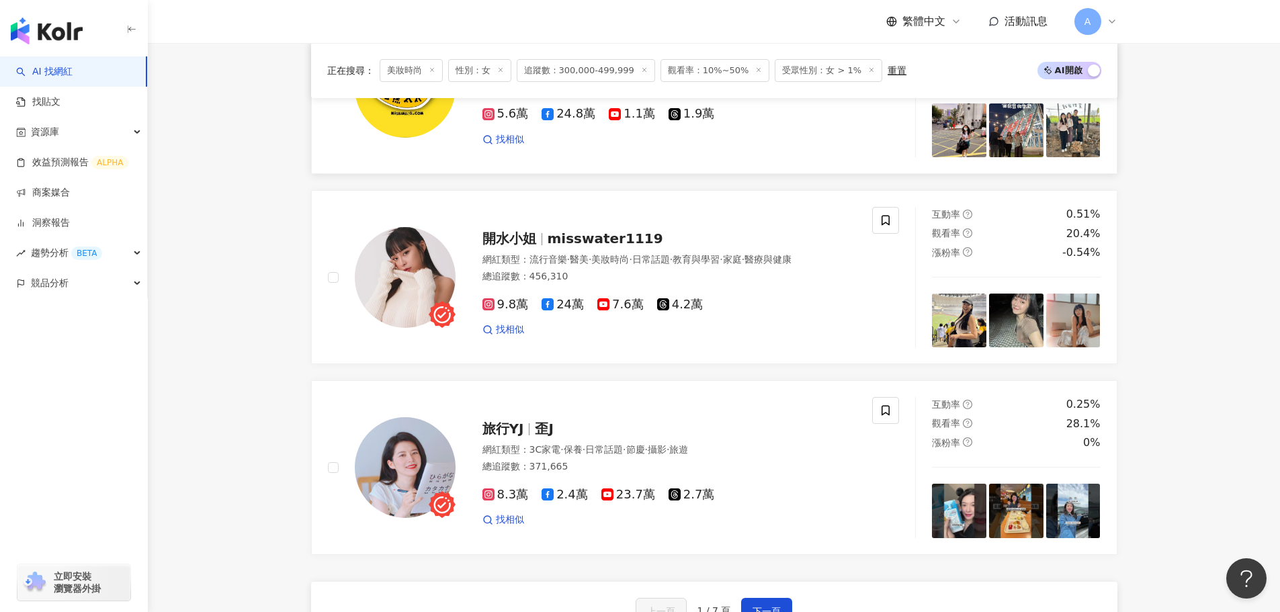
scroll to position [2276, 0]
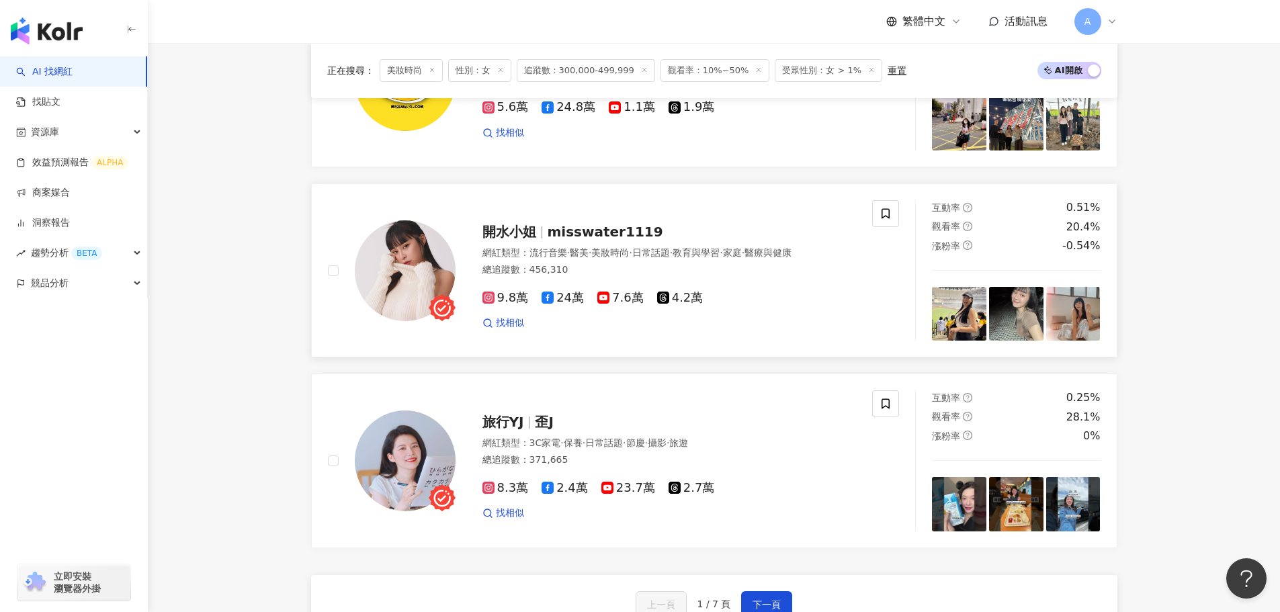
click at [624, 224] on span "misswater1119" at bounding box center [606, 232] width 116 height 16
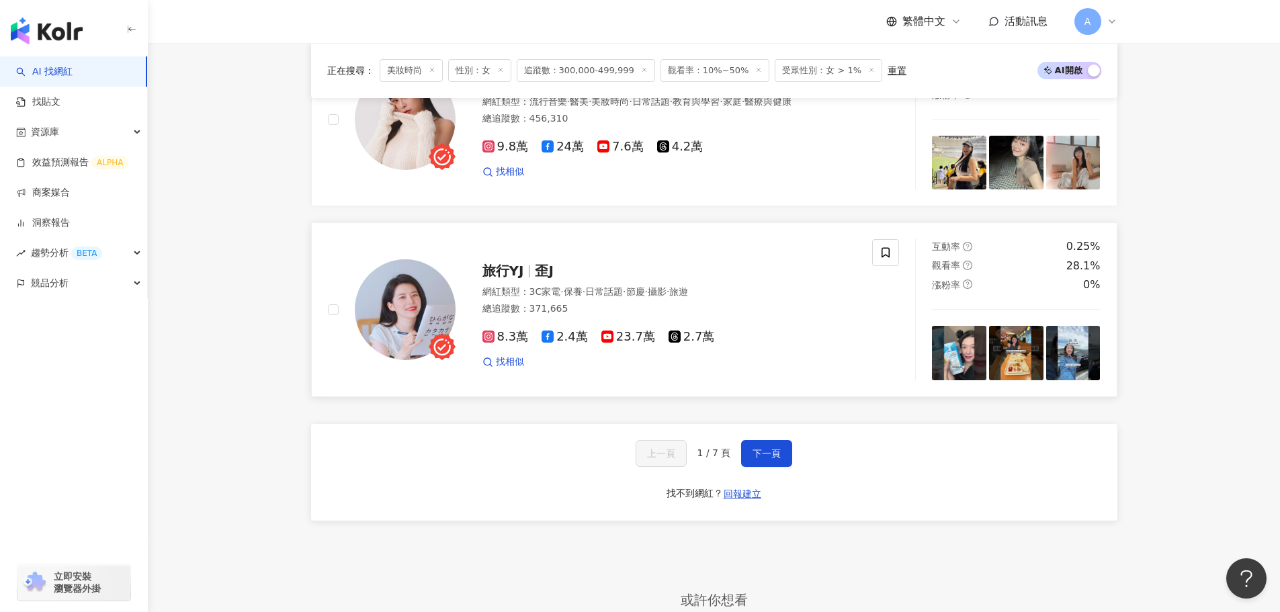
click at [504, 263] on span "旅行YJ" at bounding box center [504, 271] width 42 height 16
click at [771, 448] on span "下一頁" at bounding box center [767, 453] width 28 height 11
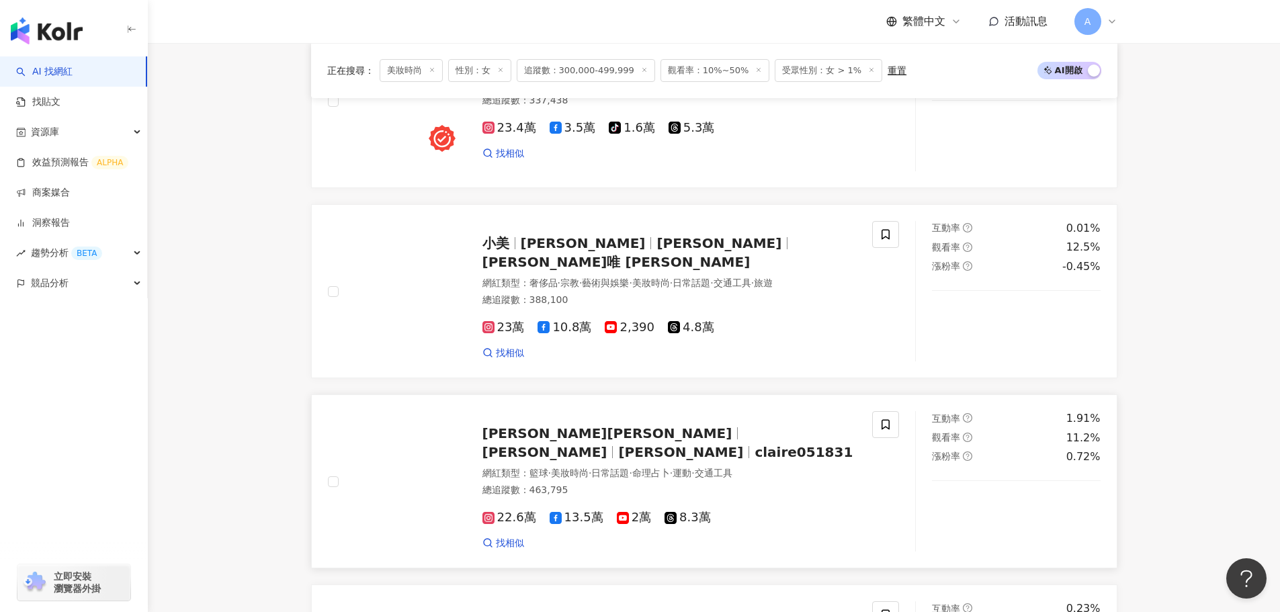
scroll to position [538, 0]
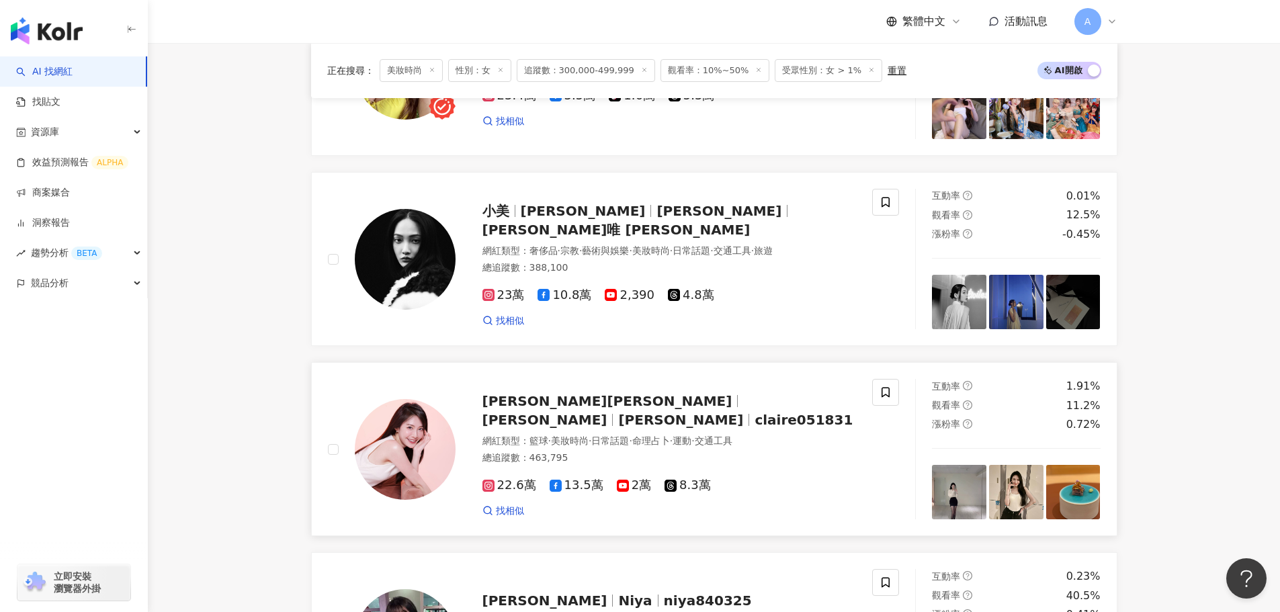
click at [755, 426] on span "claire051831" at bounding box center [804, 420] width 98 height 16
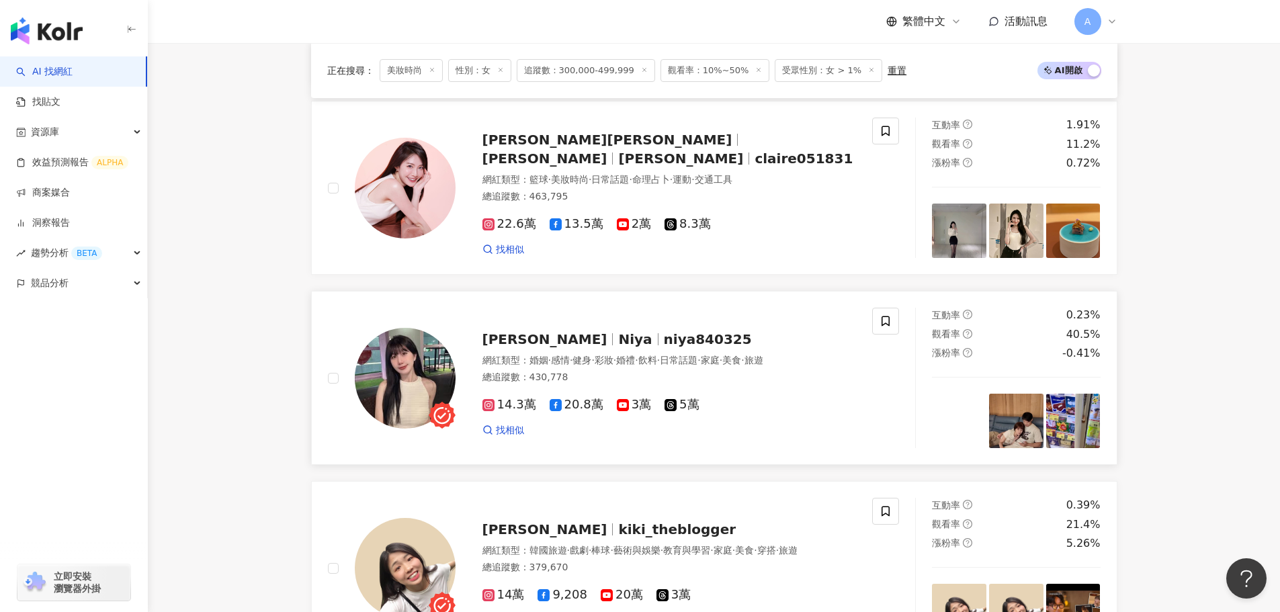
scroll to position [806, 0]
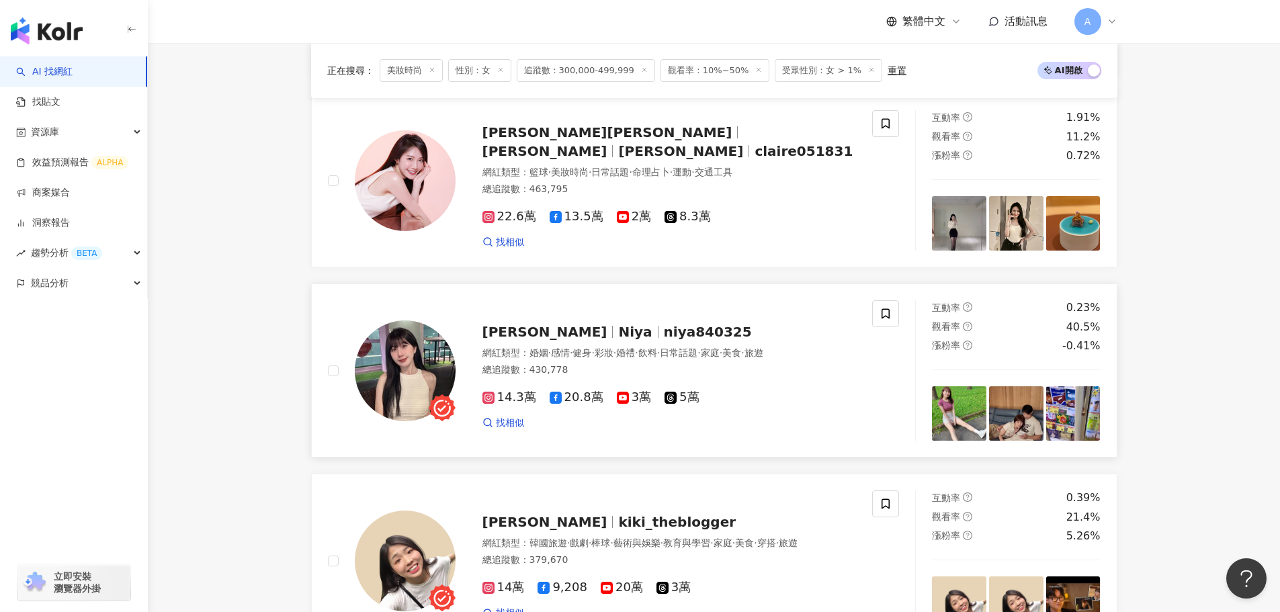
click at [664, 331] on span "niya840325" at bounding box center [708, 332] width 88 height 16
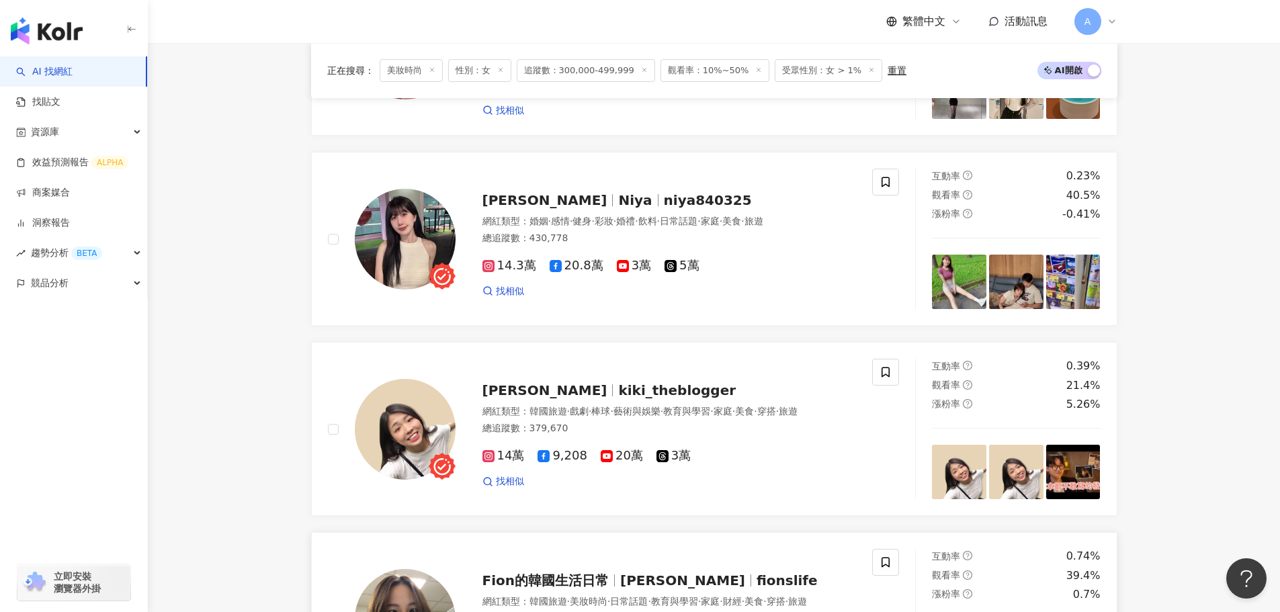
scroll to position [1008, 0]
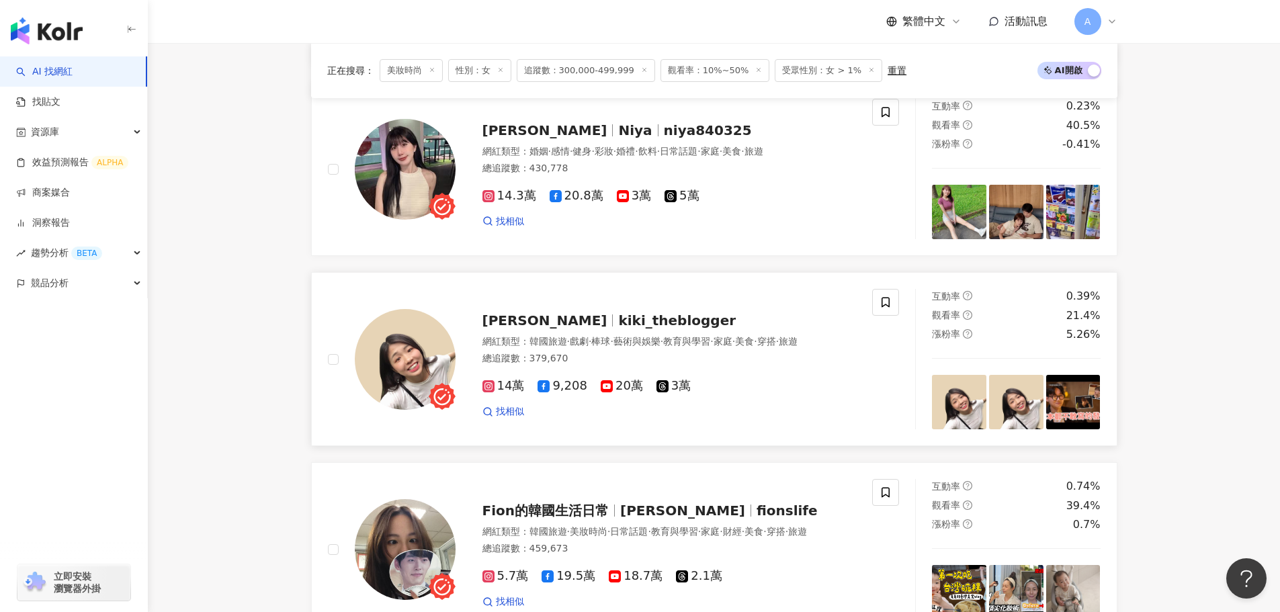
click at [619, 317] on span "kiki_theblogger" at bounding box center [677, 321] width 118 height 16
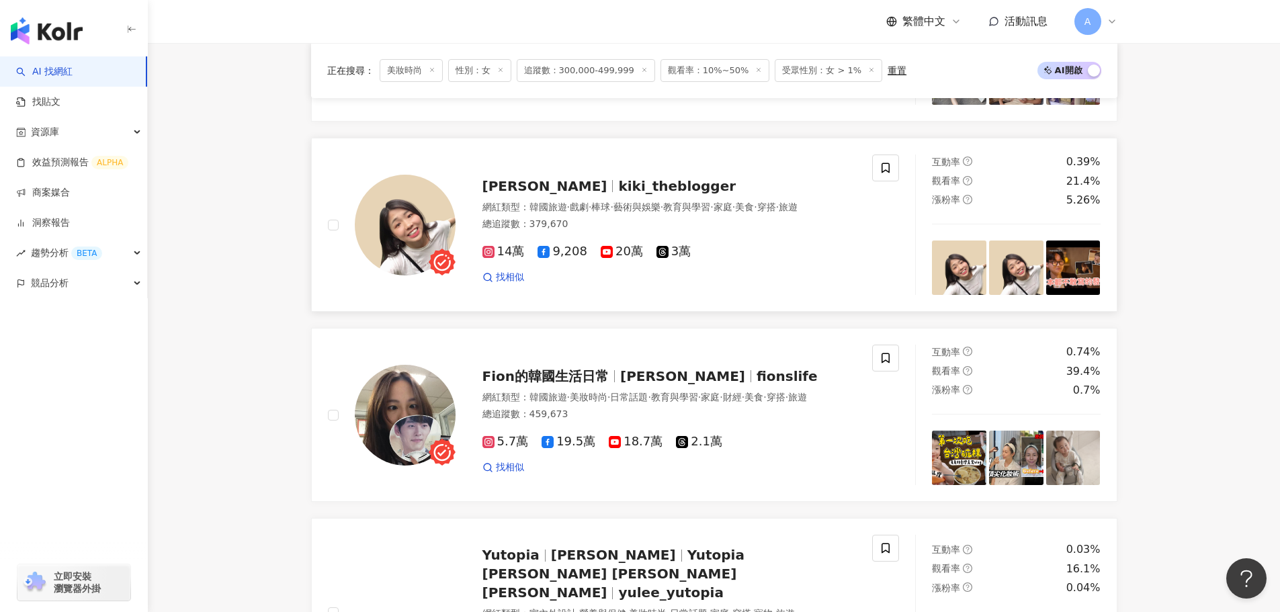
scroll to position [1210, 0]
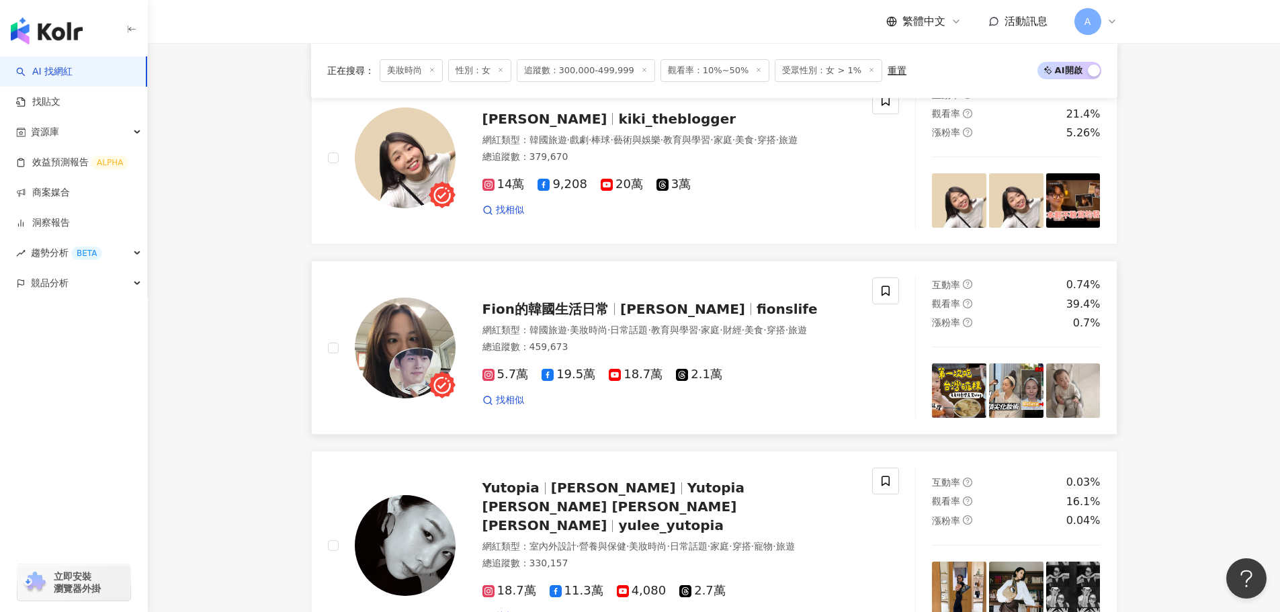
click at [585, 310] on span "Fion的韓國生活日常" at bounding box center [546, 309] width 127 height 16
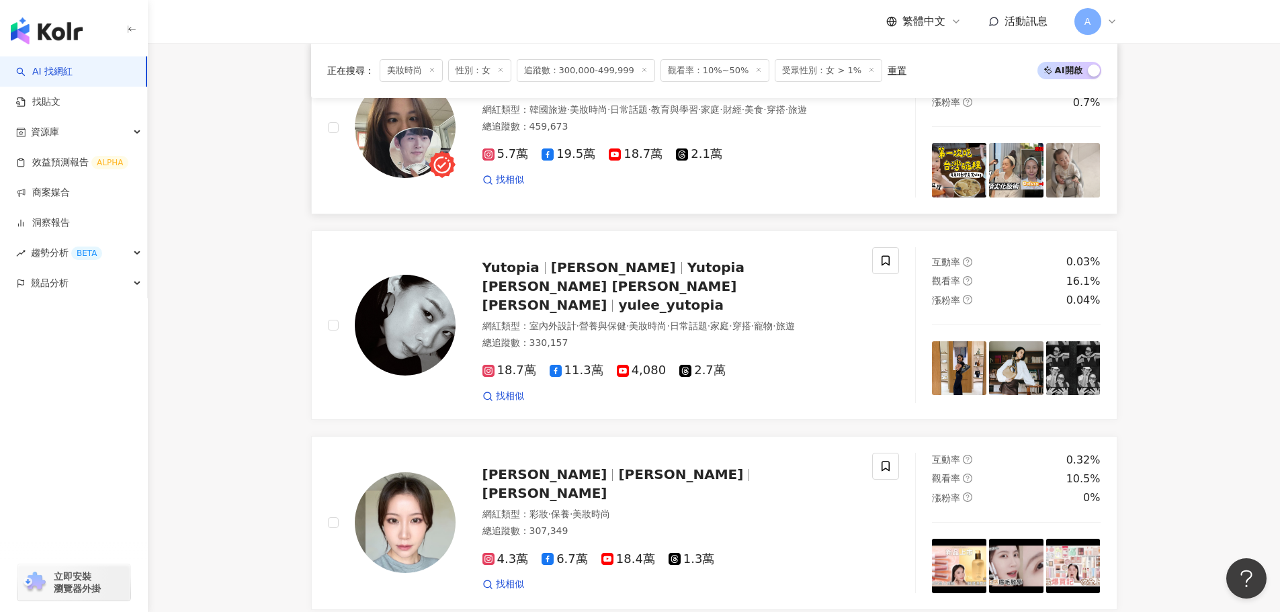
scroll to position [1431, 0]
click at [692, 281] on span "Yutopia Yu Lee 李瑜" at bounding box center [614, 286] width 262 height 54
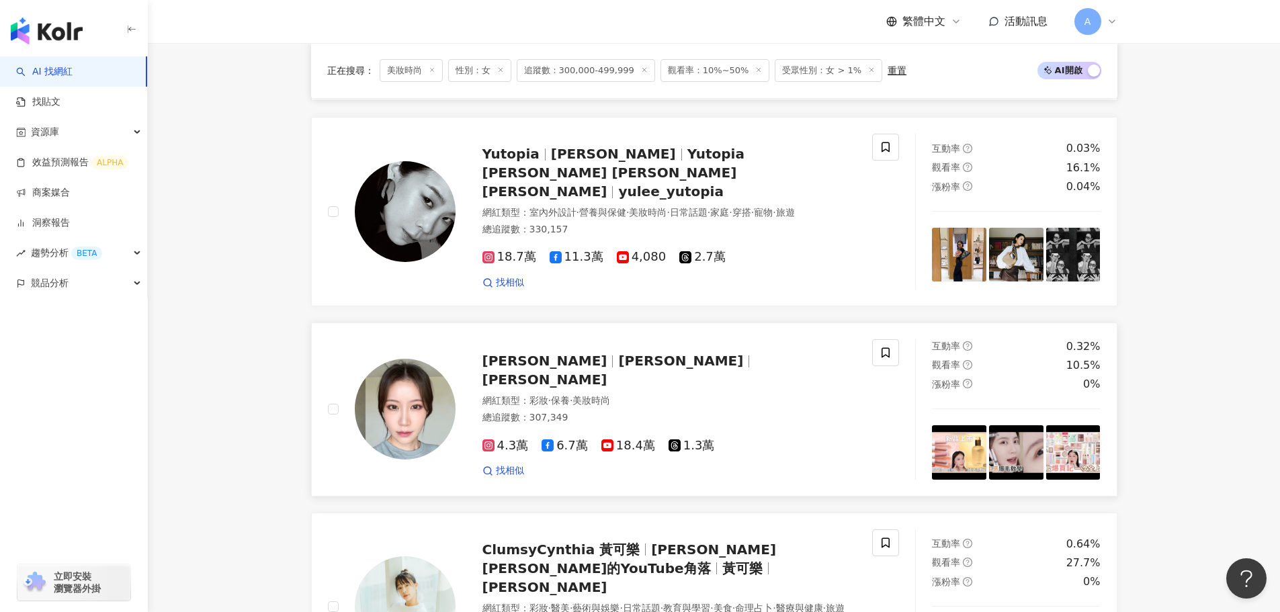
scroll to position [1565, 0]
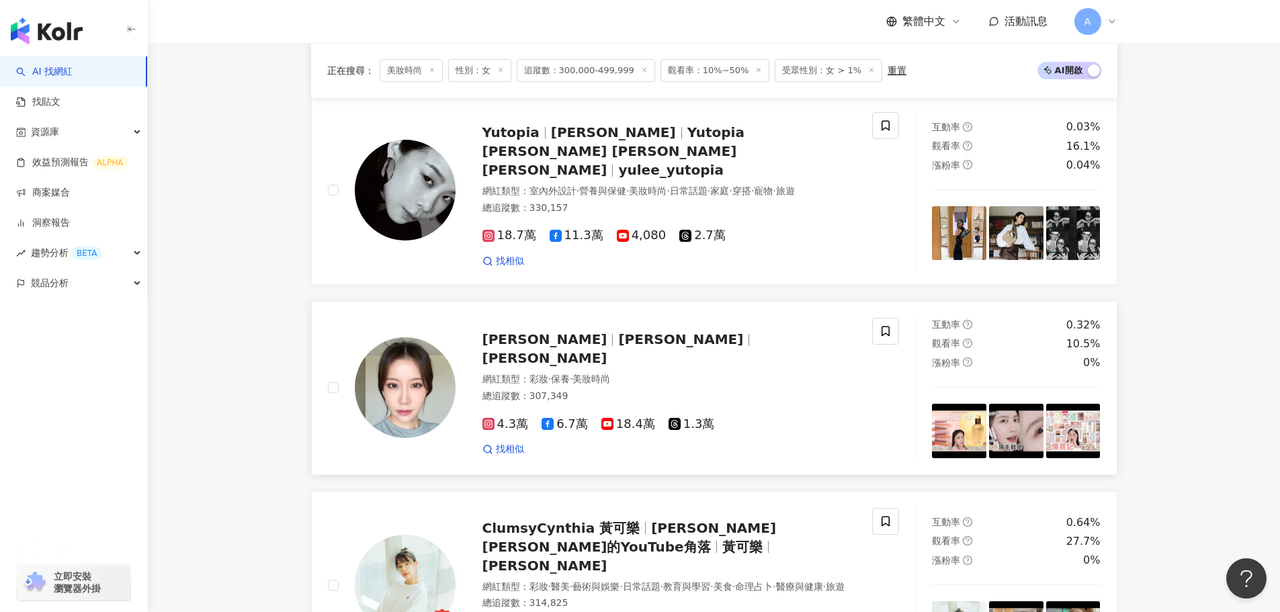
click at [487, 347] on span "大沛" at bounding box center [545, 339] width 125 height 16
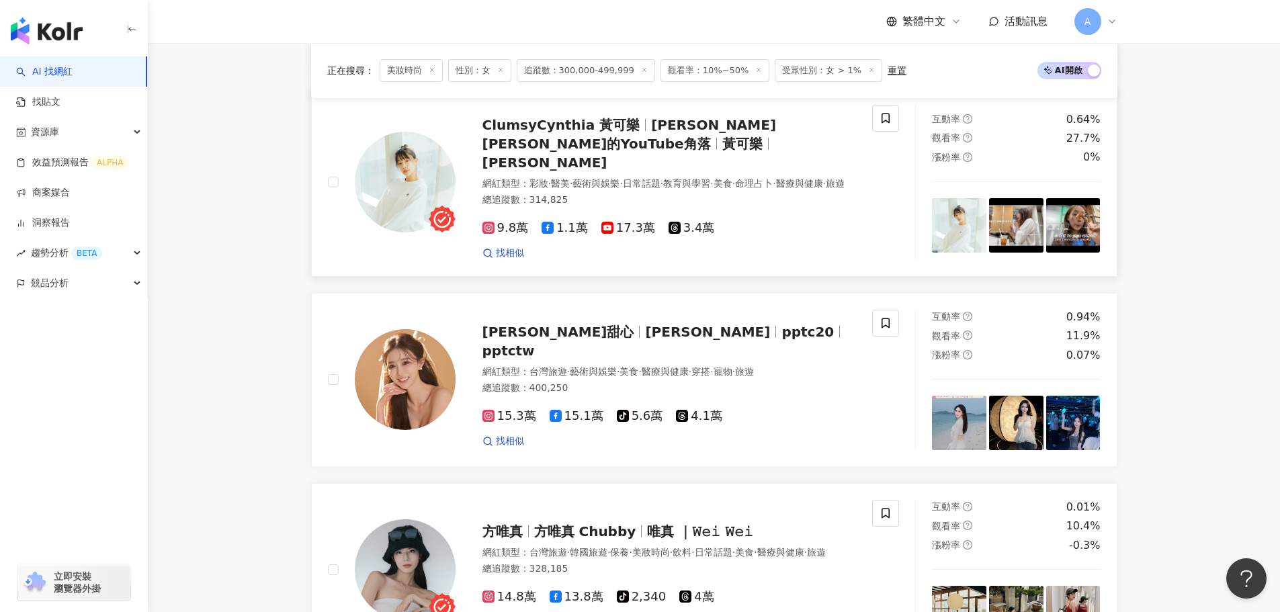
scroll to position [1901, 0]
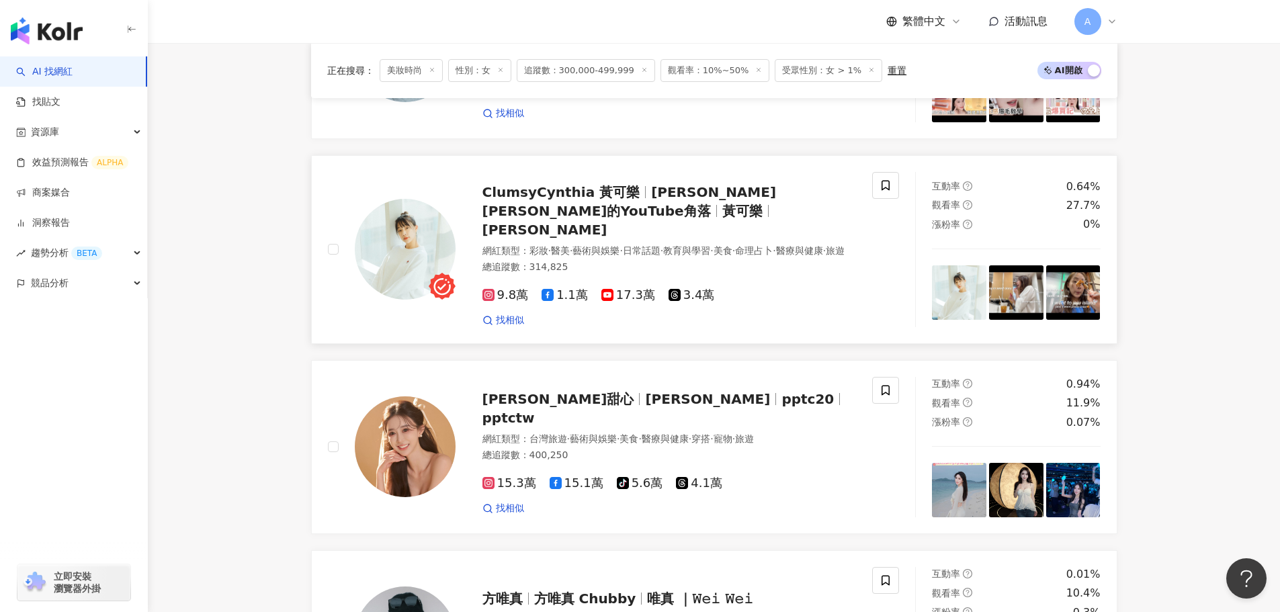
click at [583, 222] on span "Cynthia" at bounding box center [545, 230] width 125 height 16
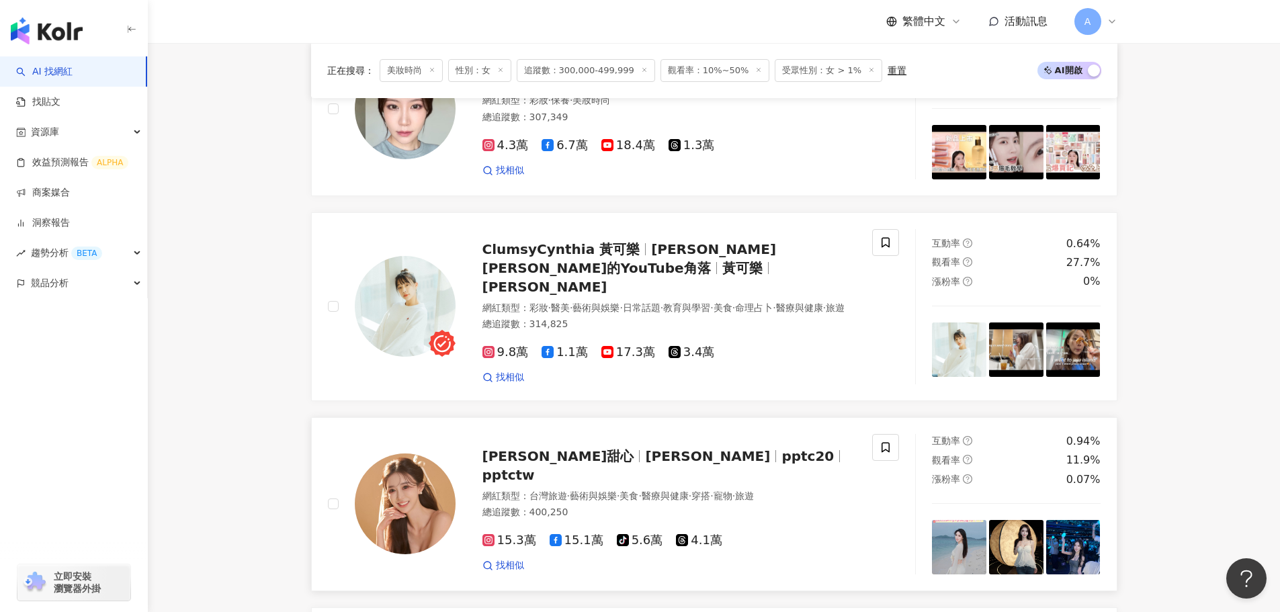
scroll to position [2103, 0]
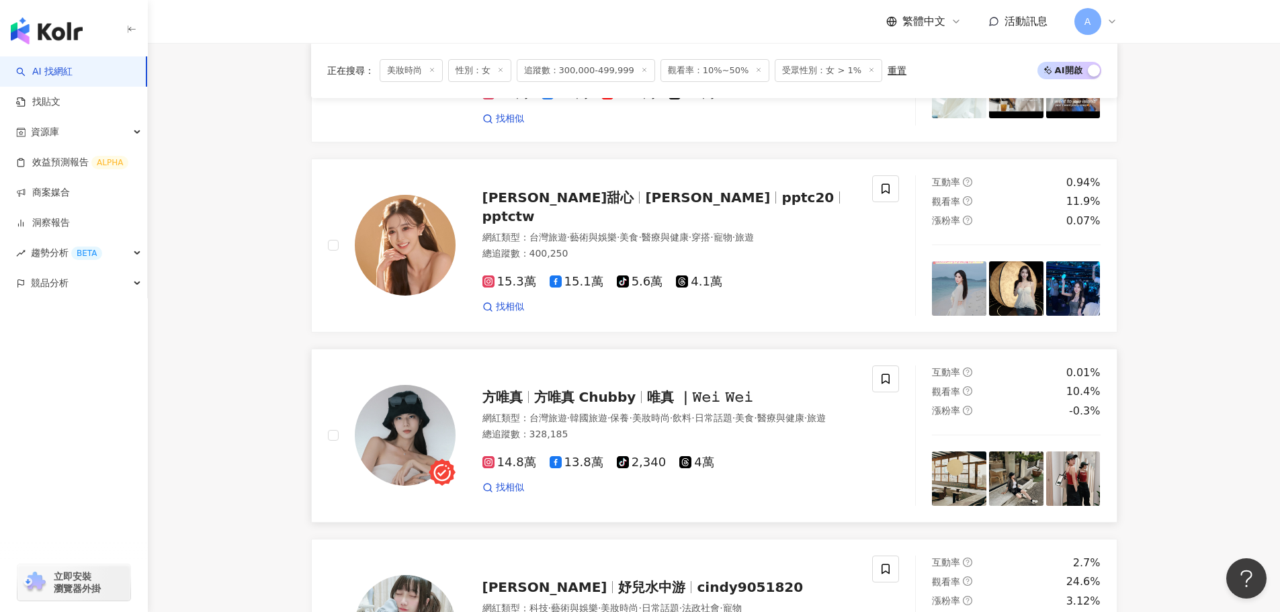
click at [632, 413] on span "·" at bounding box center [630, 418] width 3 height 11
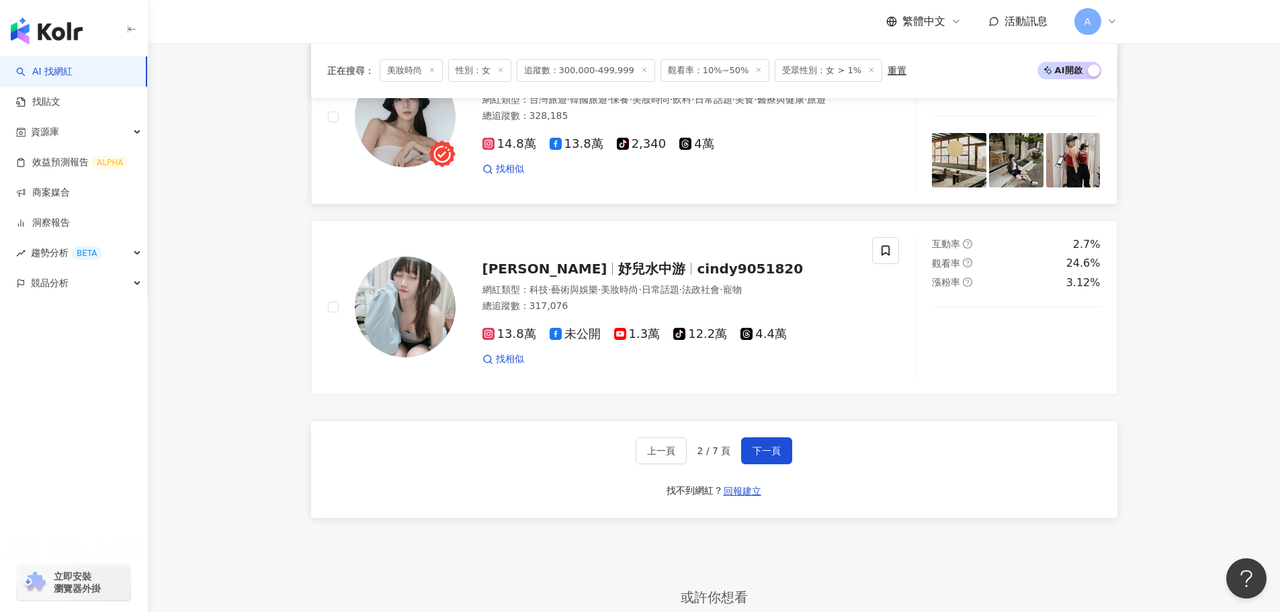
scroll to position [2439, 0]
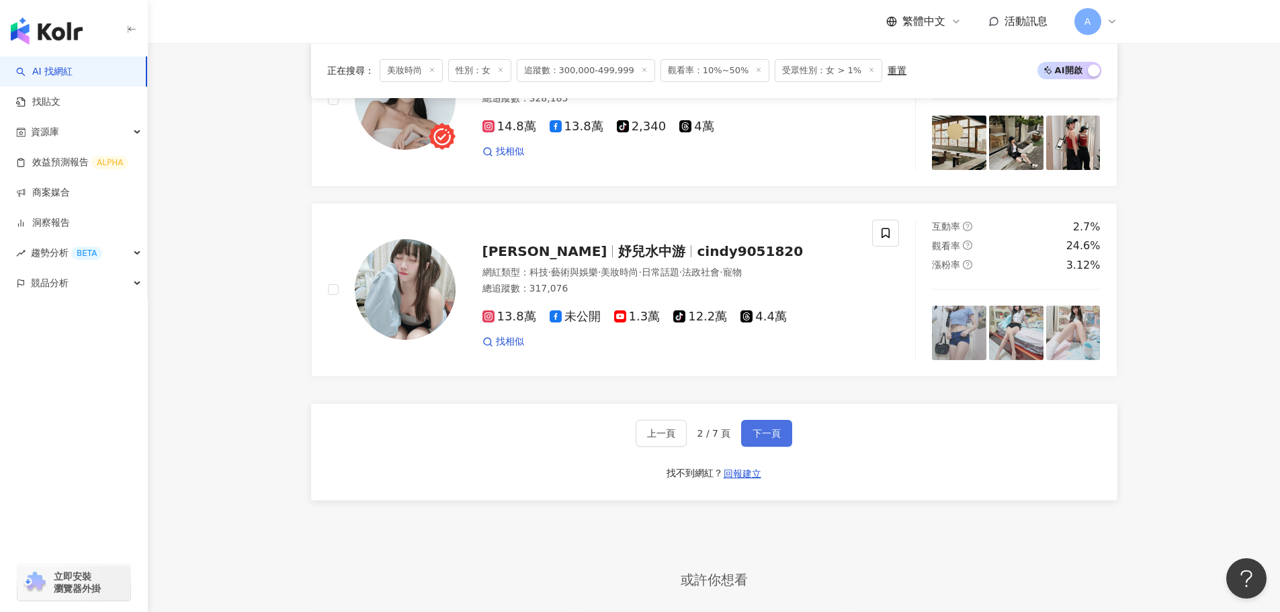
click at [770, 428] on span "下一頁" at bounding box center [767, 433] width 28 height 11
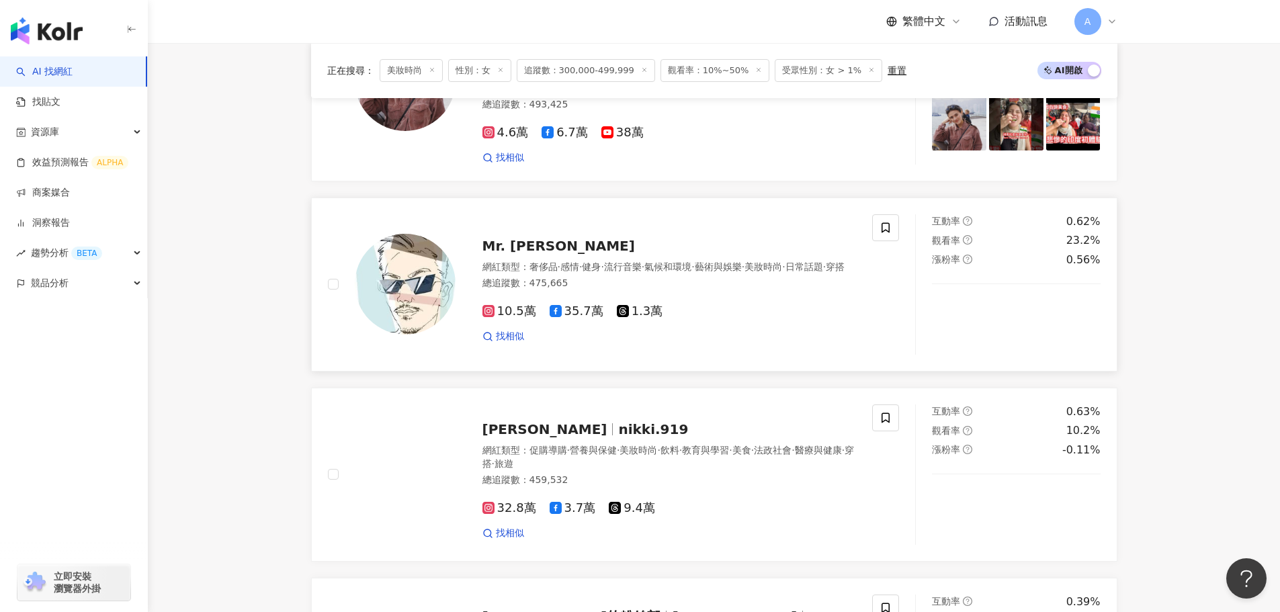
scroll to position [919, 0]
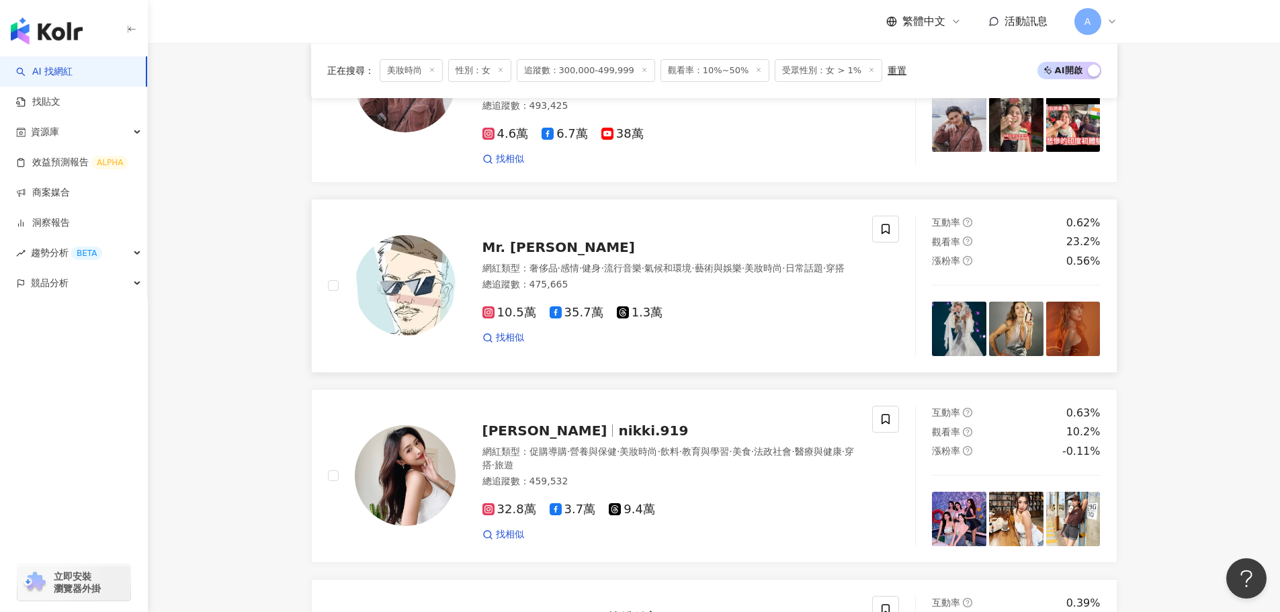
click at [540, 239] on span "Mr. 布雷蕭" at bounding box center [559, 247] width 153 height 16
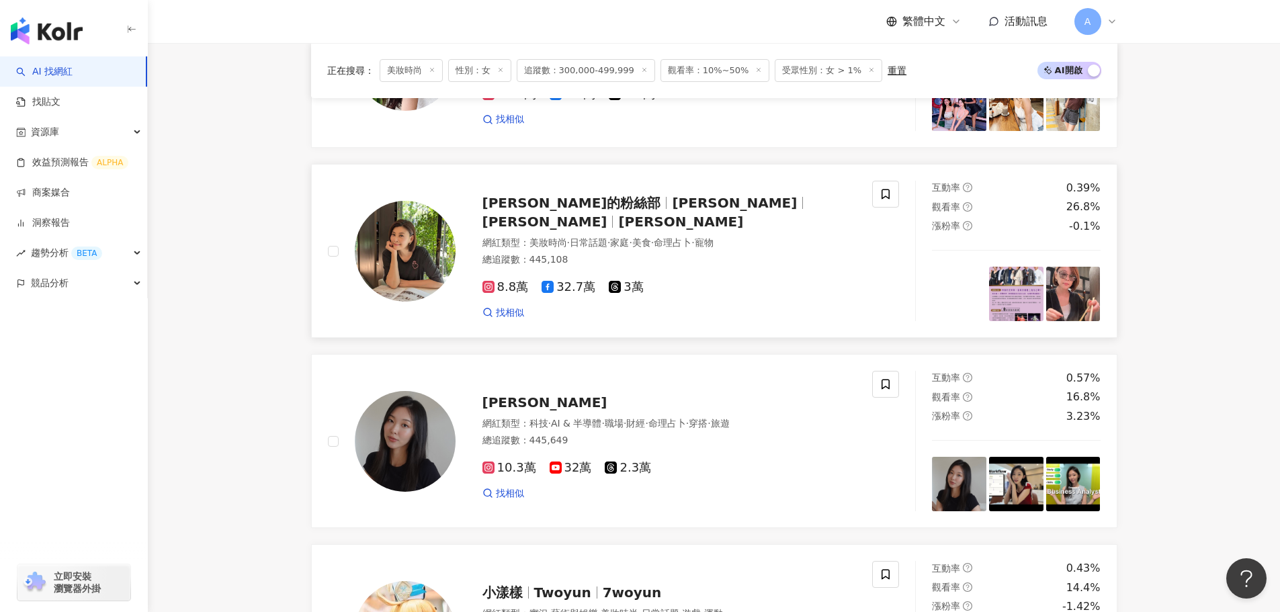
scroll to position [1457, 0]
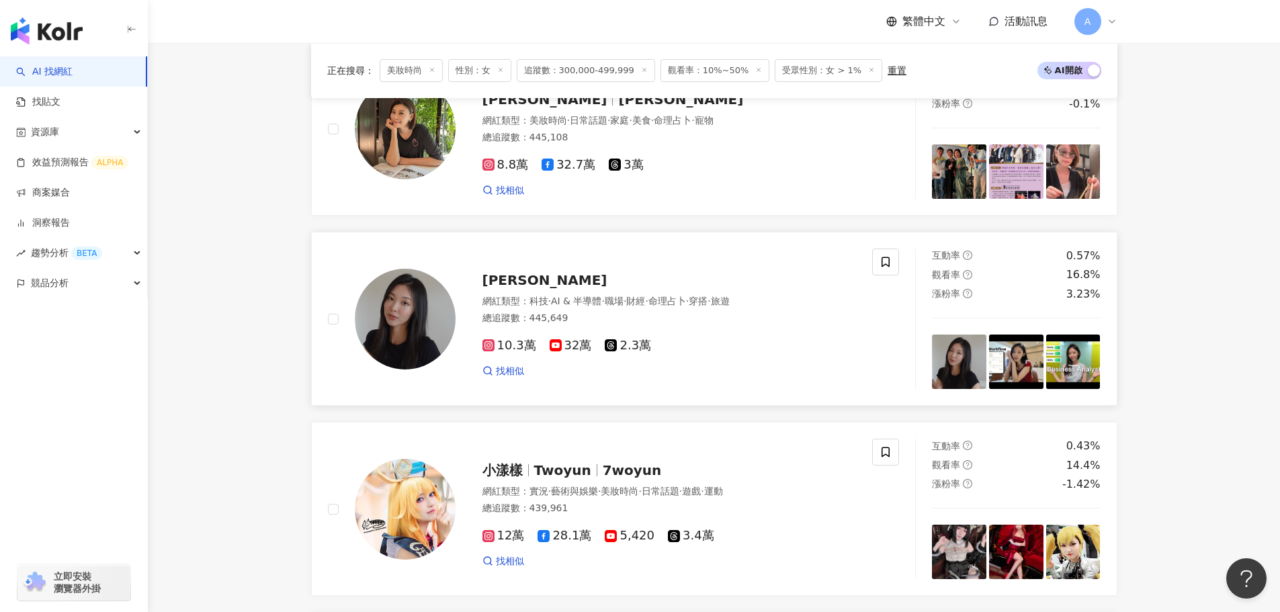
click at [511, 276] on span "Lillian Chiu" at bounding box center [545, 280] width 125 height 16
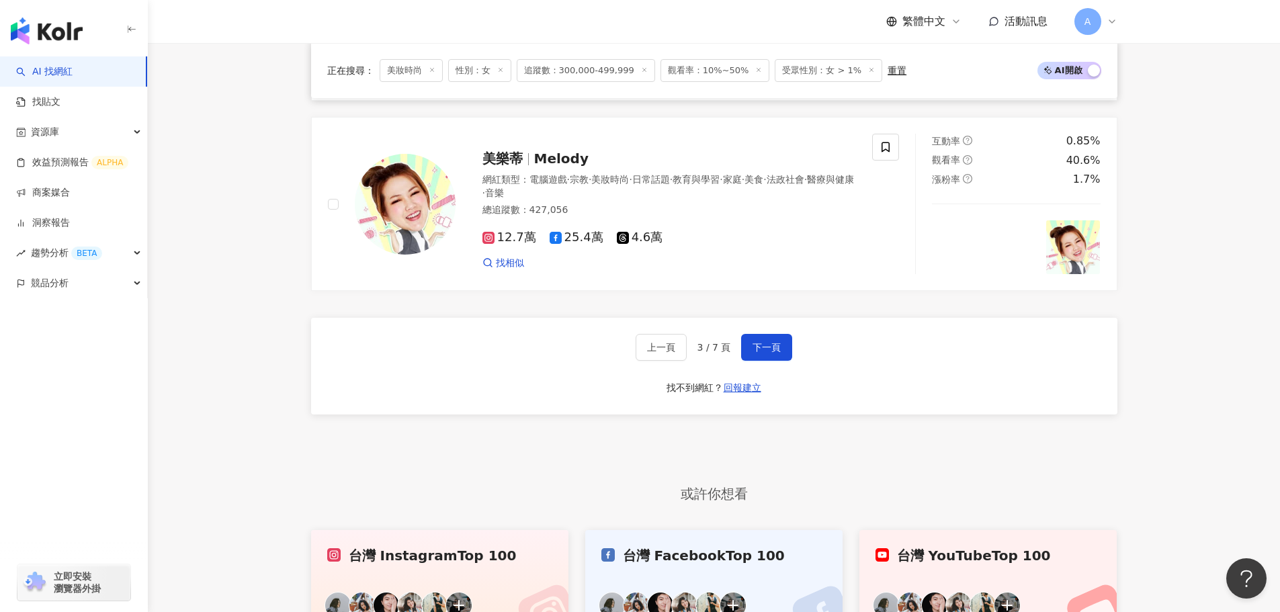
scroll to position [2524, 0]
click at [770, 341] on span "下一頁" at bounding box center [767, 346] width 28 height 11
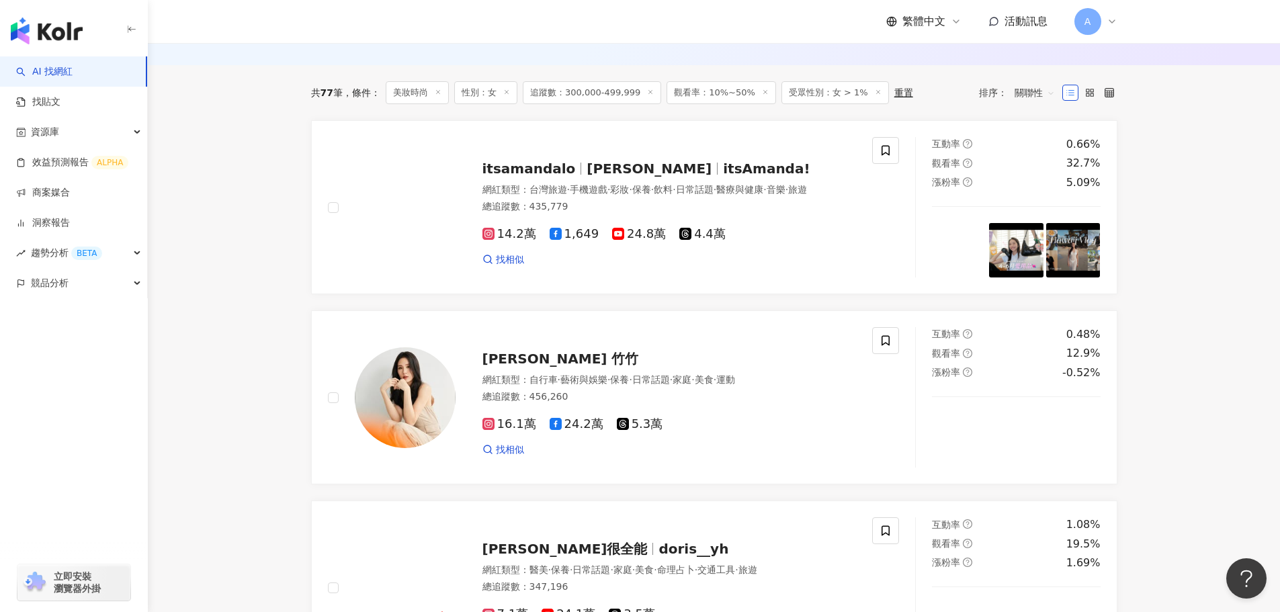
scroll to position [399, 0]
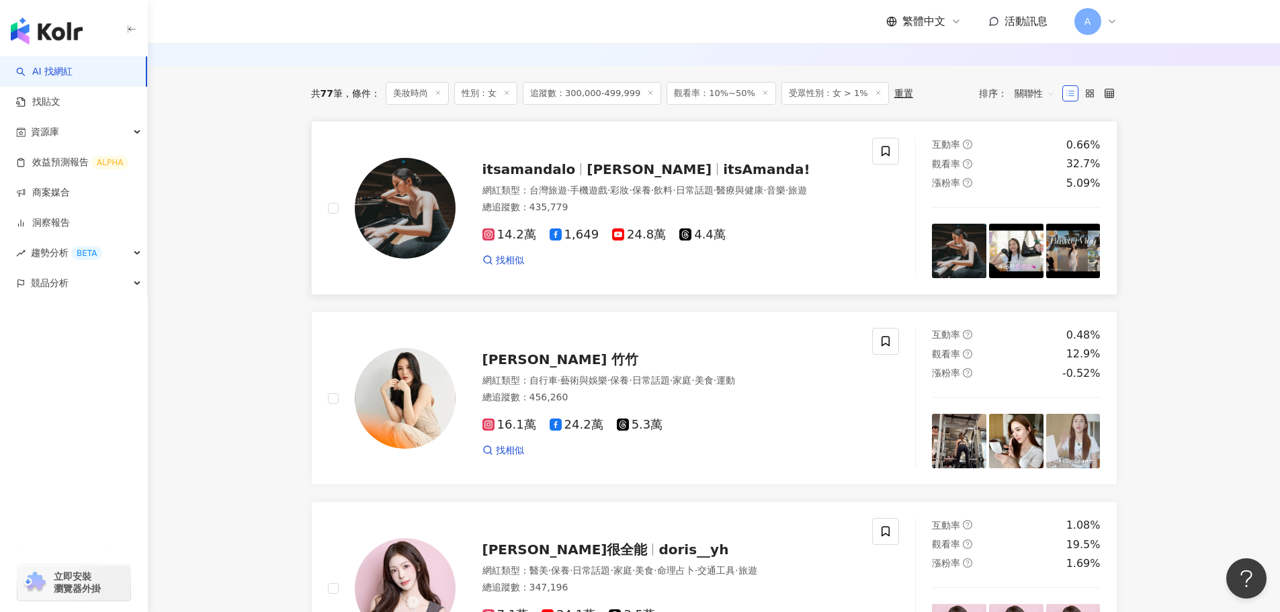
click at [715, 185] on div "itsamandalo Amanda Lo itsAmanda! 網紅類型 ： 台灣旅遊 · 手機遊戲 · 彩妝 · 保養 · 飲料 · 日常話題 · 醫療與…" at bounding box center [656, 208] width 401 height 118
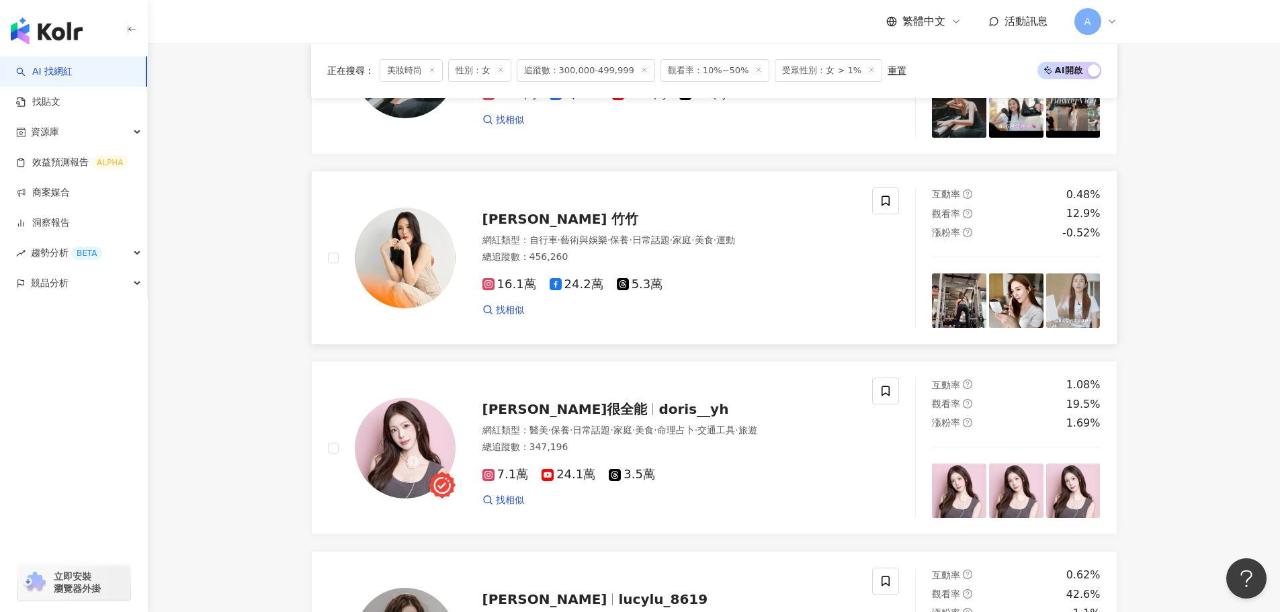
scroll to position [540, 0]
click at [517, 226] on span "潘映竹 竹竹" at bounding box center [561, 218] width 157 height 16
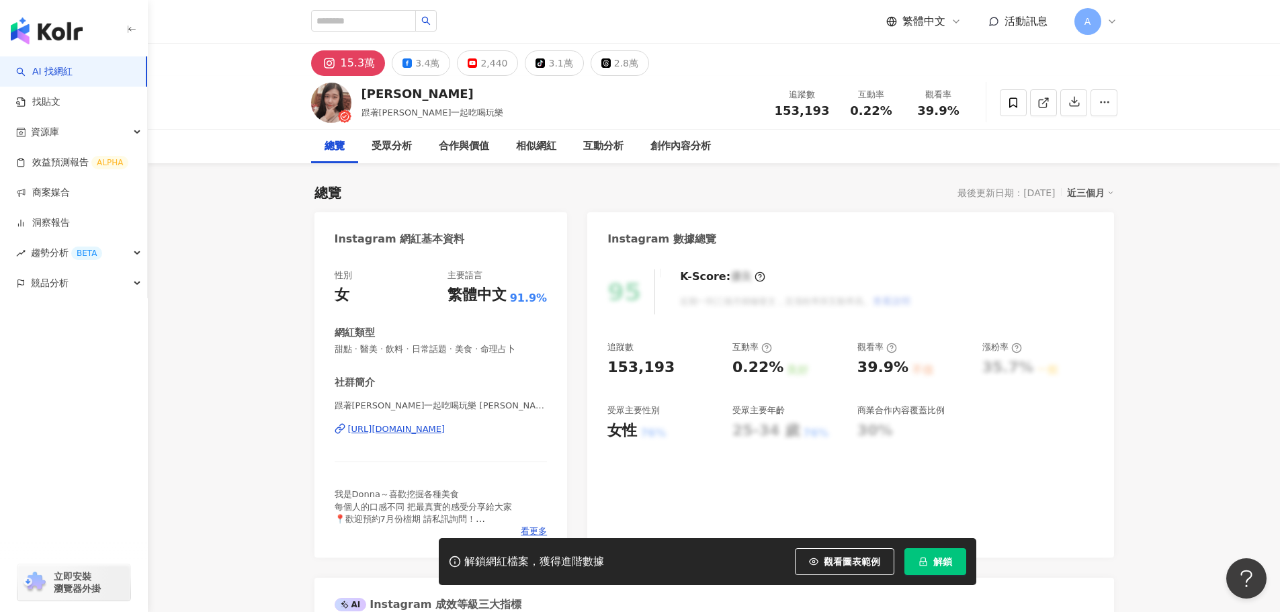
click at [440, 433] on div "[URL][DOMAIN_NAME]" at bounding box center [396, 429] width 97 height 12
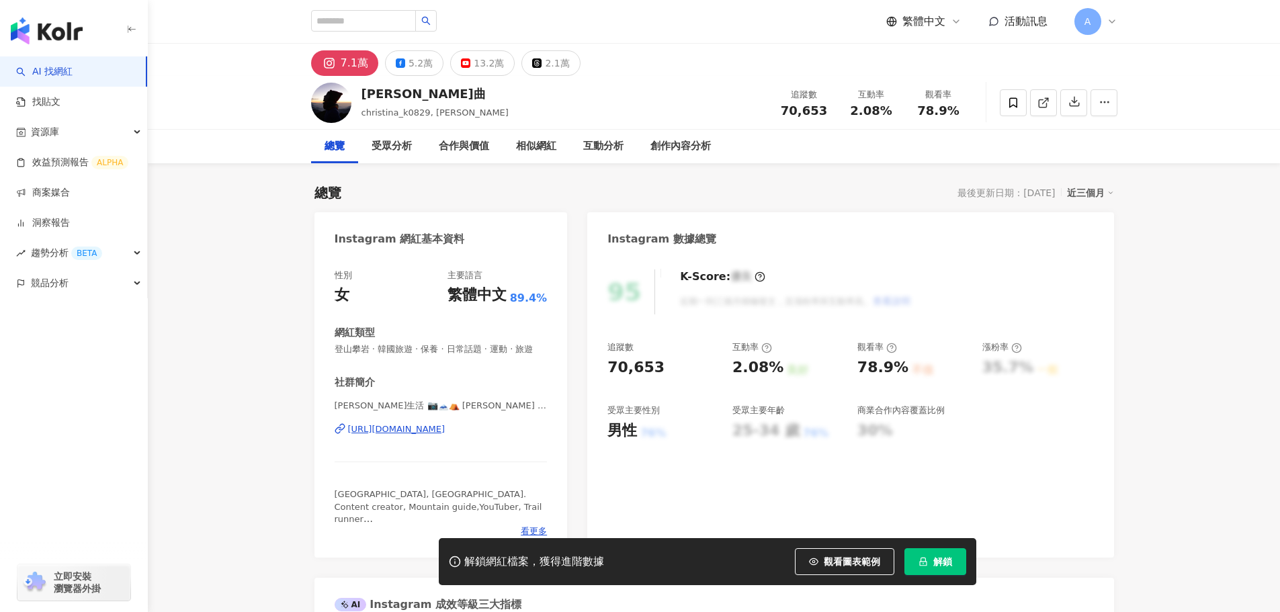
click at [443, 436] on div "[URL][DOMAIN_NAME]" at bounding box center [396, 429] width 97 height 12
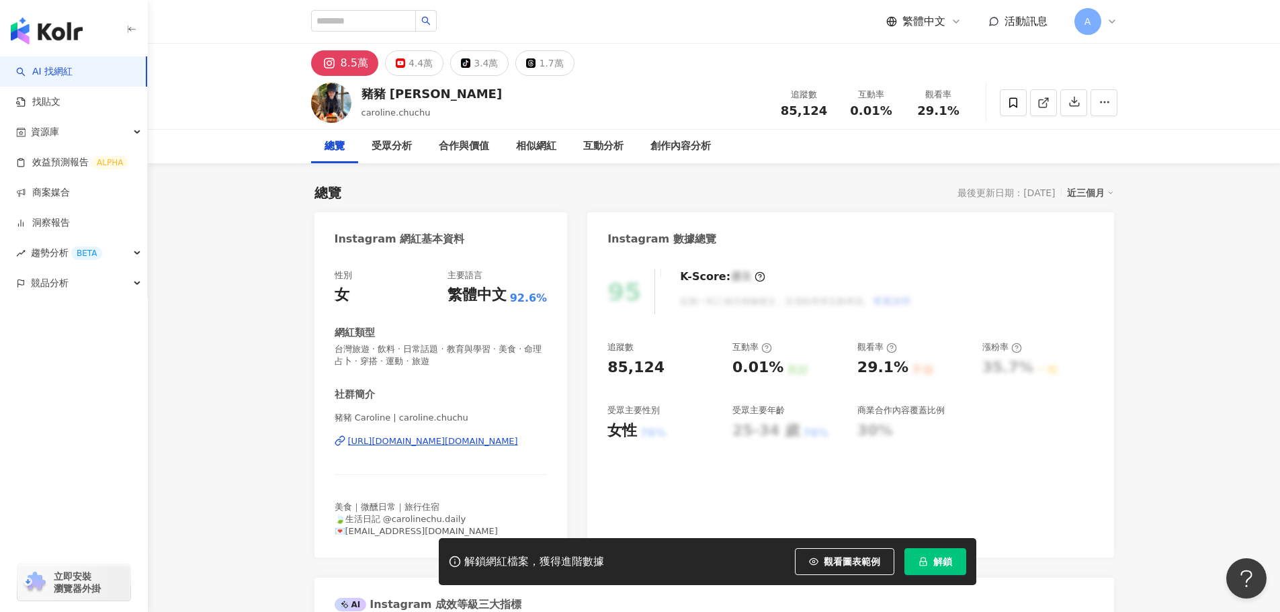
click at [450, 444] on div "https://www.instagram.com/caroline.chuchu/" at bounding box center [433, 442] width 170 height 12
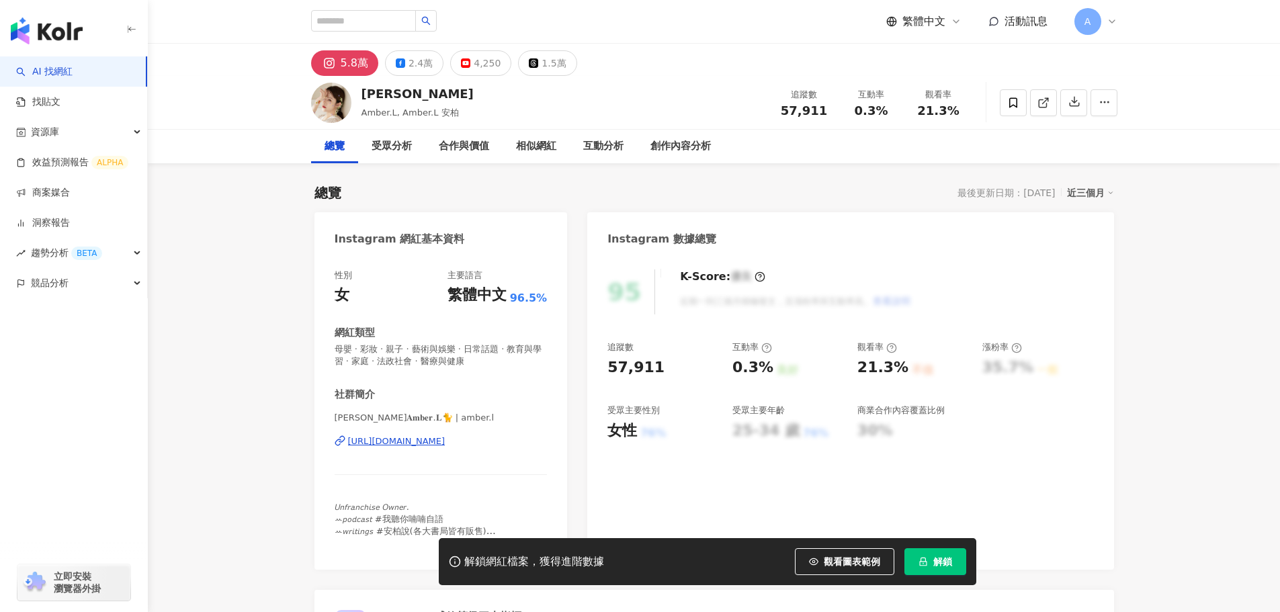
click at [435, 450] on div "[PERSON_NAME]𝐀𝐦𝐛𝐞𝐫.𝐋🐈 | amber.l [URL][DOMAIN_NAME]" at bounding box center [441, 451] width 213 height 79
click at [429, 444] on div "https://www.instagram.com/amber.l/" at bounding box center [396, 442] width 97 height 12
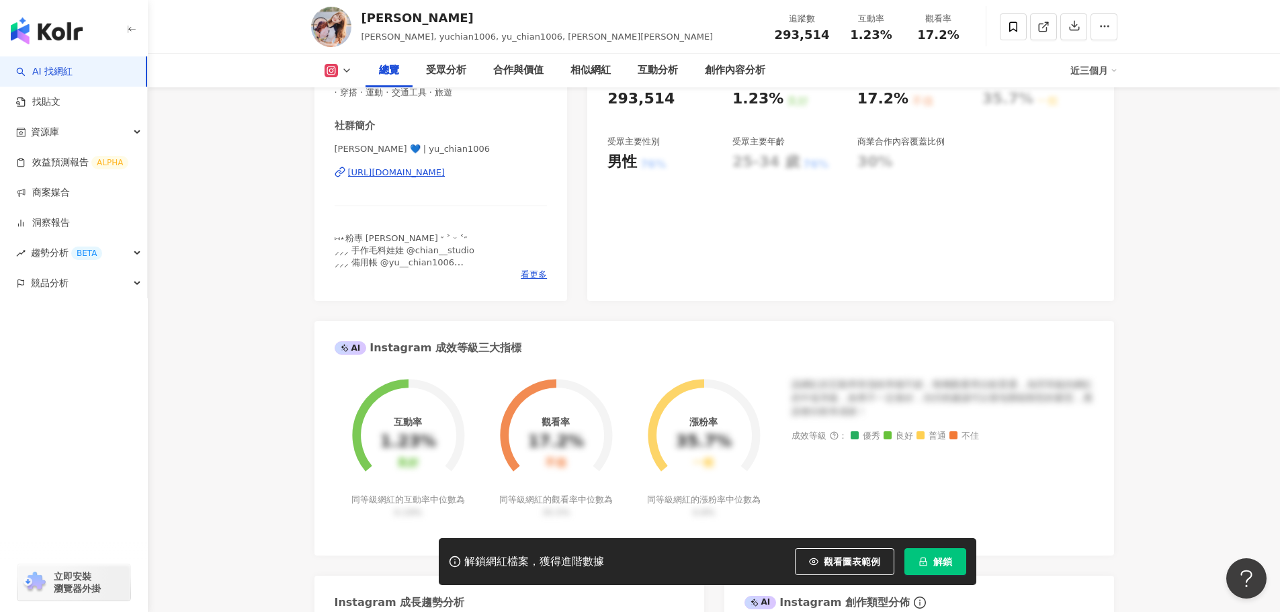
scroll to position [67, 0]
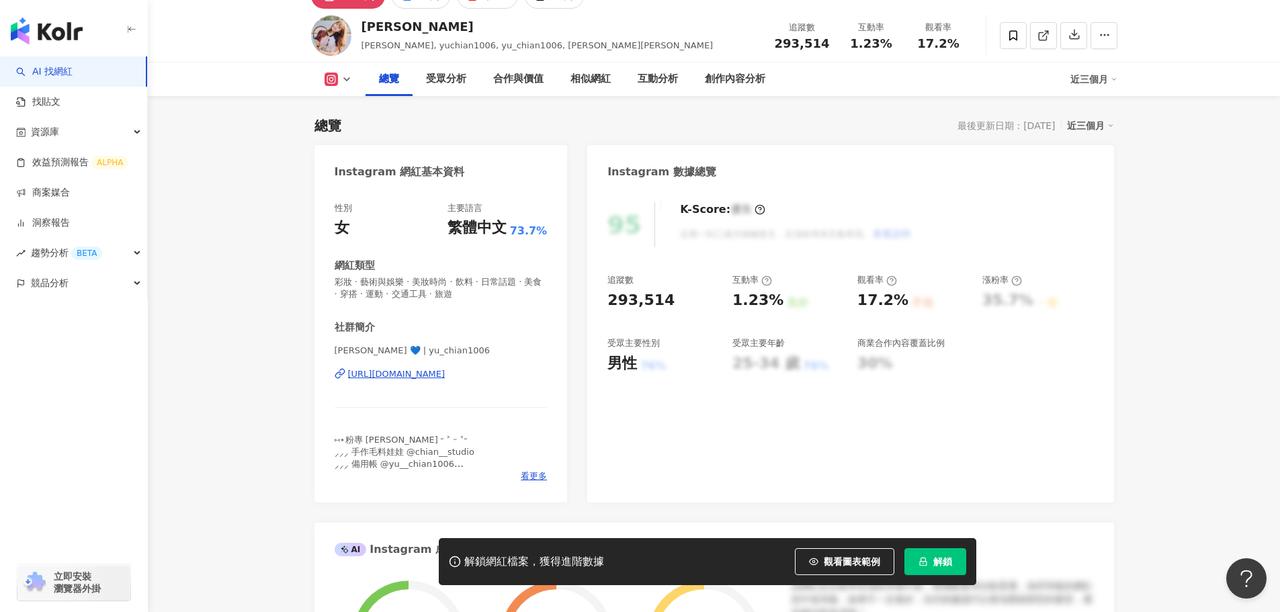
click at [466, 385] on div "[PERSON_NAME] 💙 | yu_chian1006 [URL][DOMAIN_NAME]" at bounding box center [441, 384] width 213 height 79
click at [460, 381] on div "[PERSON_NAME] 💙 | yu_chian1006 [URL][DOMAIN_NAME]" at bounding box center [441, 384] width 213 height 79
click at [446, 374] on div "https://www.instagram.com/yu_chian1006/" at bounding box center [396, 374] width 97 height 12
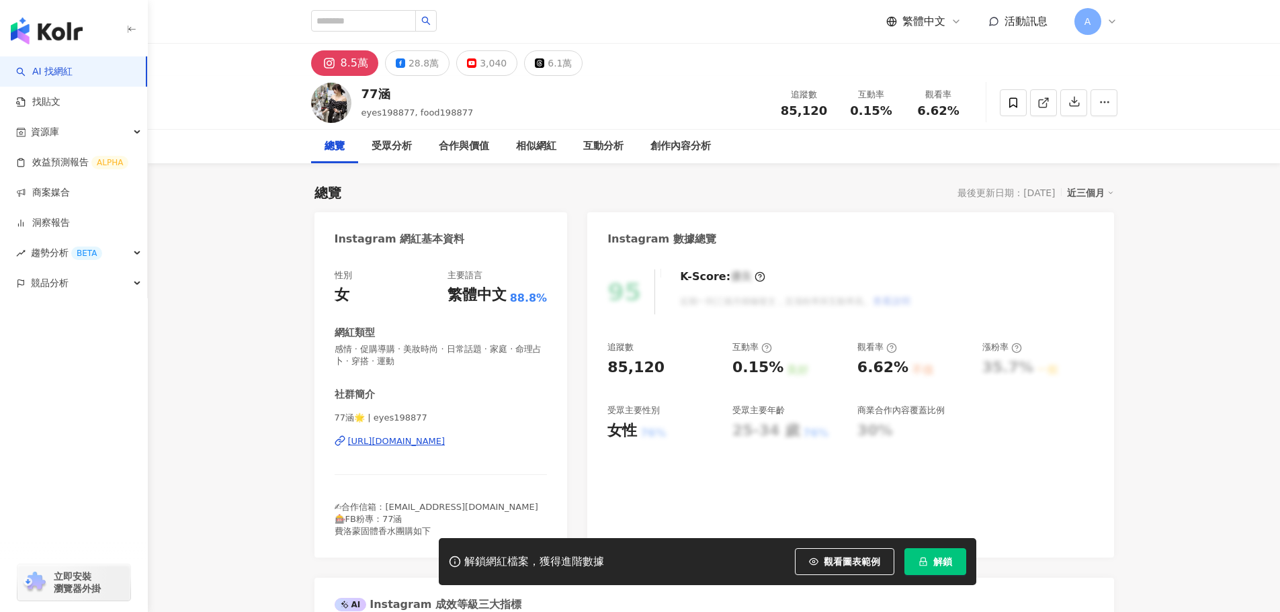
click at [442, 440] on div "[URL][DOMAIN_NAME]" at bounding box center [396, 442] width 97 height 12
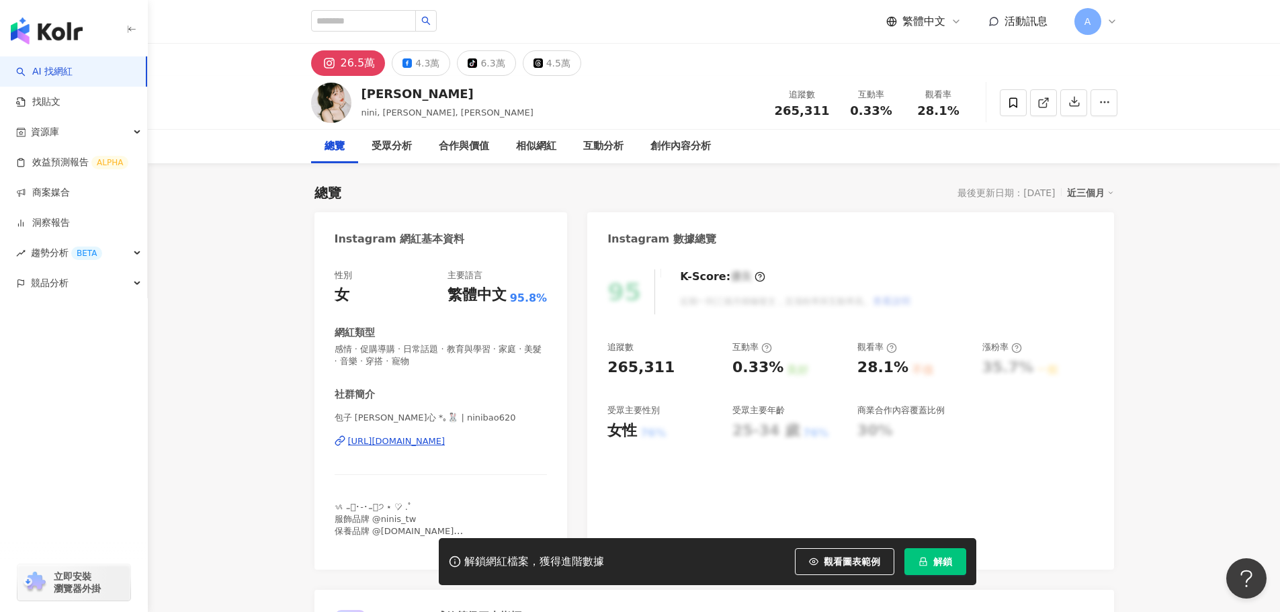
click at [477, 448] on div "包子 包甯心 *｡🐰ིྀ | ninibao620 https://www.instagram.com/ninibao620/" at bounding box center [441, 451] width 213 height 79
click at [446, 439] on div "https://www.instagram.com/ninibao620/" at bounding box center [396, 442] width 97 height 12
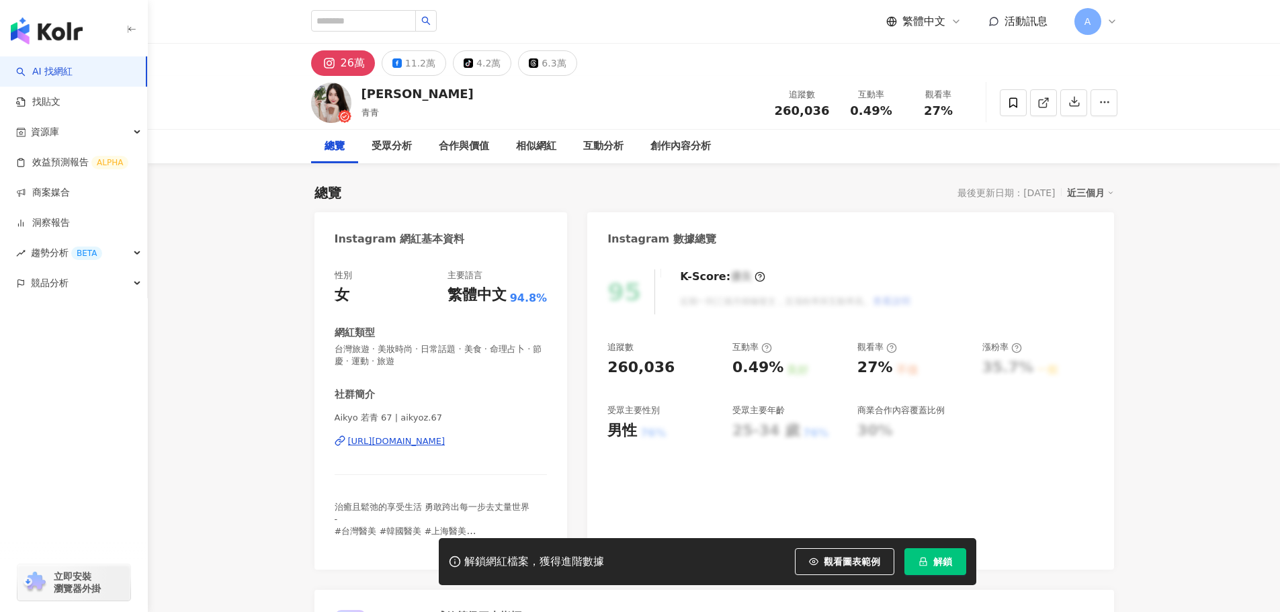
click at [424, 431] on div "Aikyo 若青 67 | aikyoz.67 [URL][DOMAIN_NAME]" at bounding box center [441, 451] width 213 height 79
click at [417, 444] on div "https://www.instagram.com/aikyoz.67/" at bounding box center [396, 442] width 97 height 12
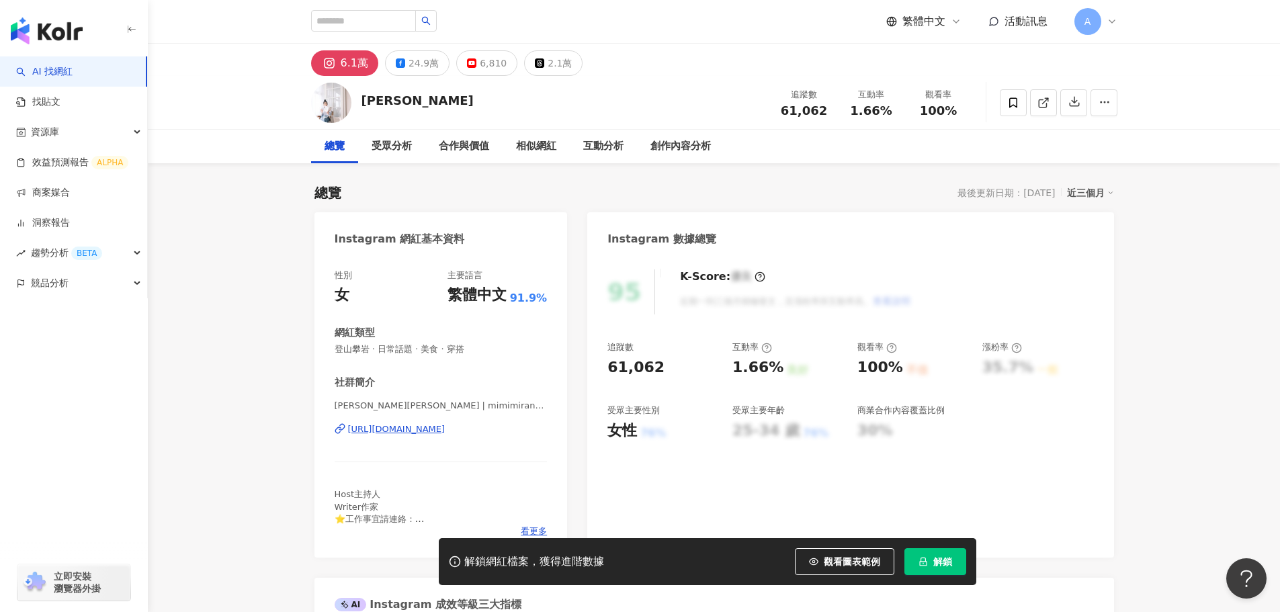
click at [446, 432] on div "[URL][DOMAIN_NAME]" at bounding box center [396, 429] width 97 height 12
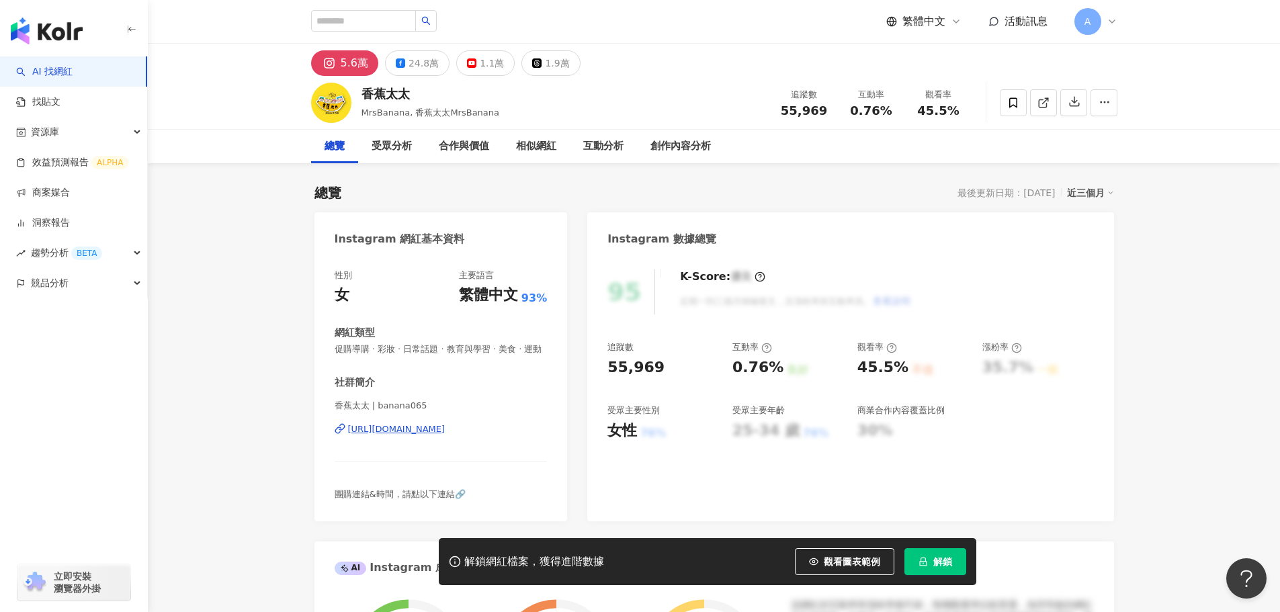
click at [416, 436] on div "https://www.instagram.com/banana065/" at bounding box center [396, 429] width 97 height 12
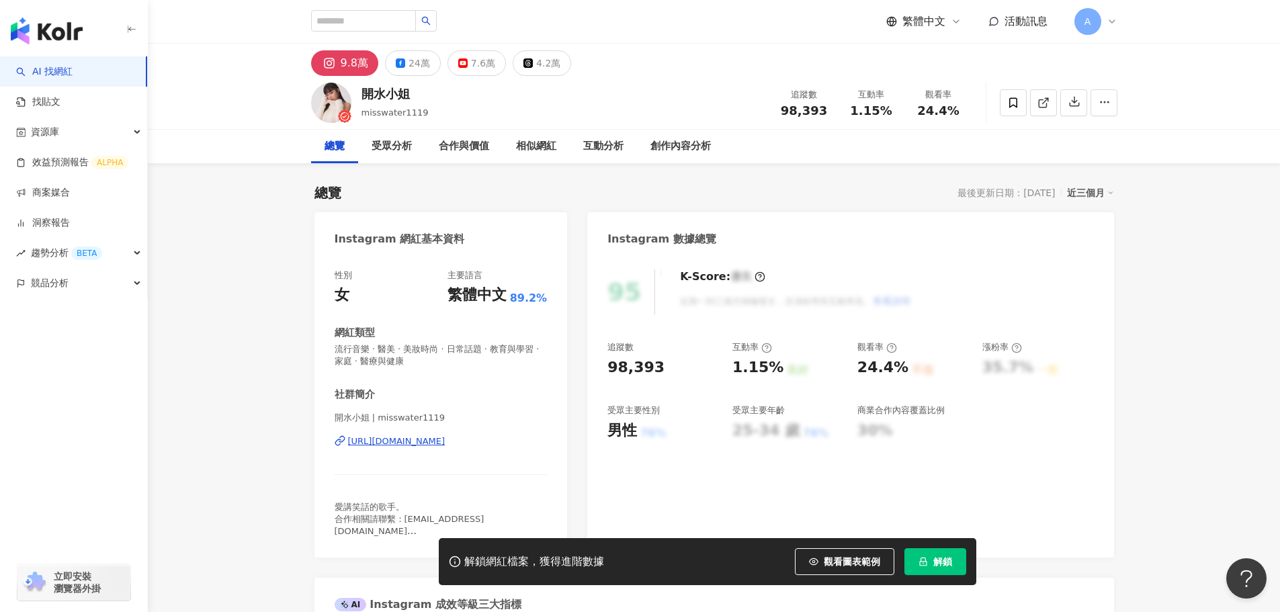
click at [414, 448] on div "[URL][DOMAIN_NAME]" at bounding box center [396, 442] width 97 height 12
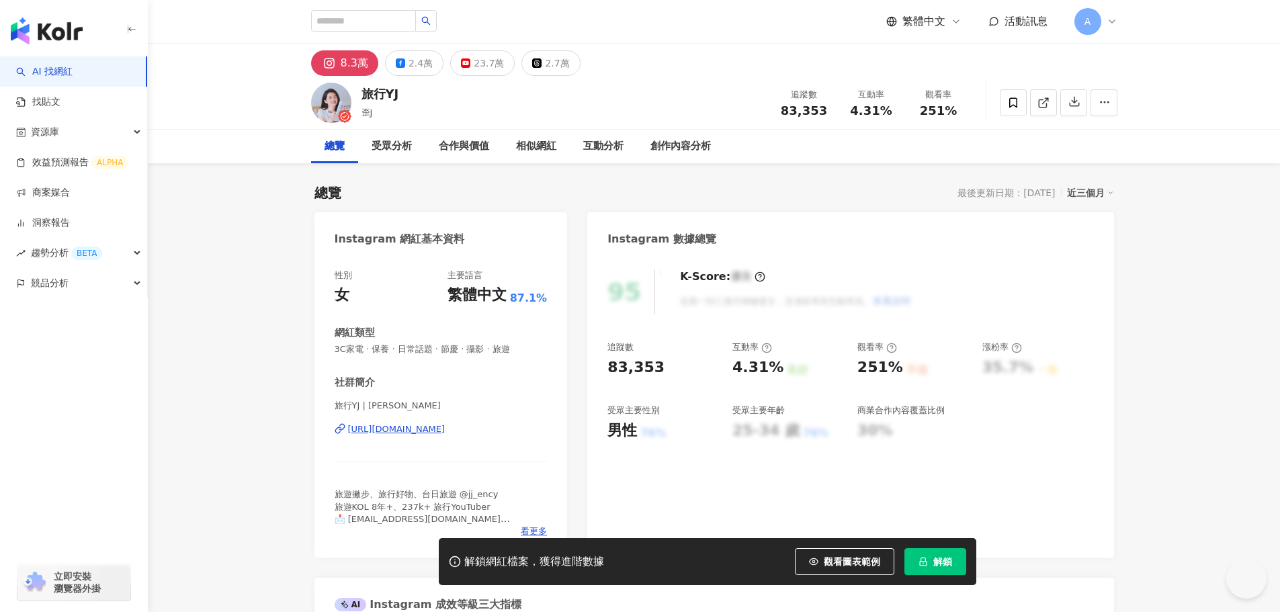
click at [429, 429] on div "https://www.instagram.com/yjjaney/" at bounding box center [396, 429] width 97 height 12
drag, startPoint x: 384, startPoint y: 96, endPoint x: 409, endPoint y: 96, distance: 24.9
click at [409, 96] on div "旅行YJ 歪J 追蹤數 83,353 互動率 4.31% 觀看率 251%" at bounding box center [714, 102] width 860 height 53
copy div "YJ"
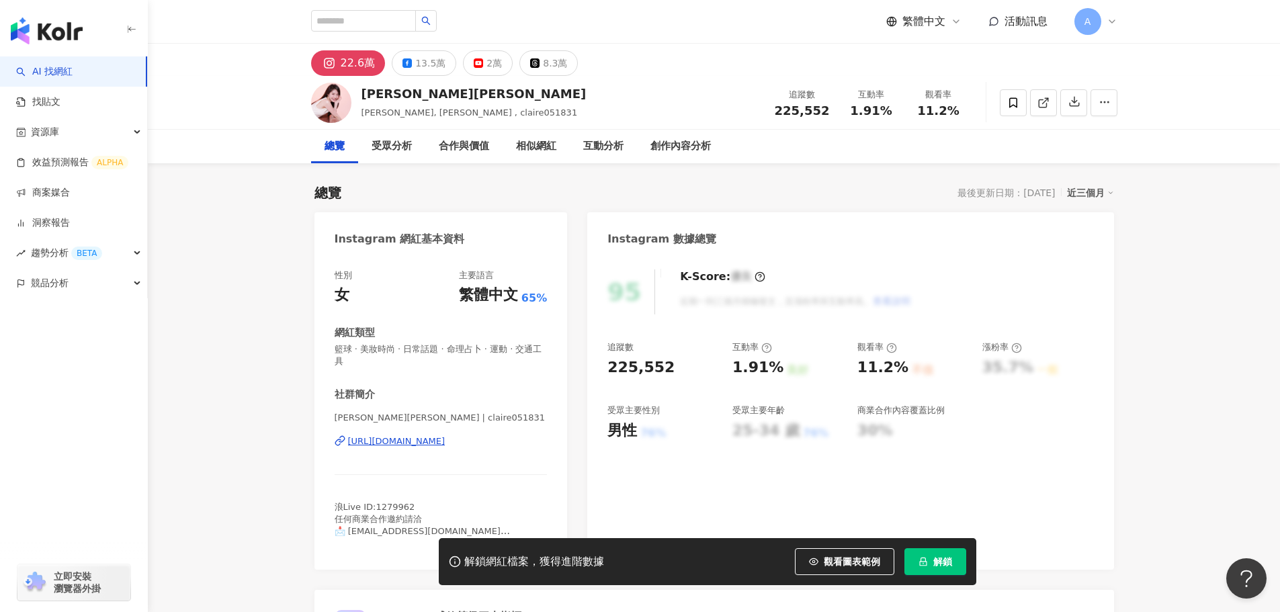
click at [446, 444] on div "https://www.instagram.com/claire051831/" at bounding box center [396, 442] width 97 height 12
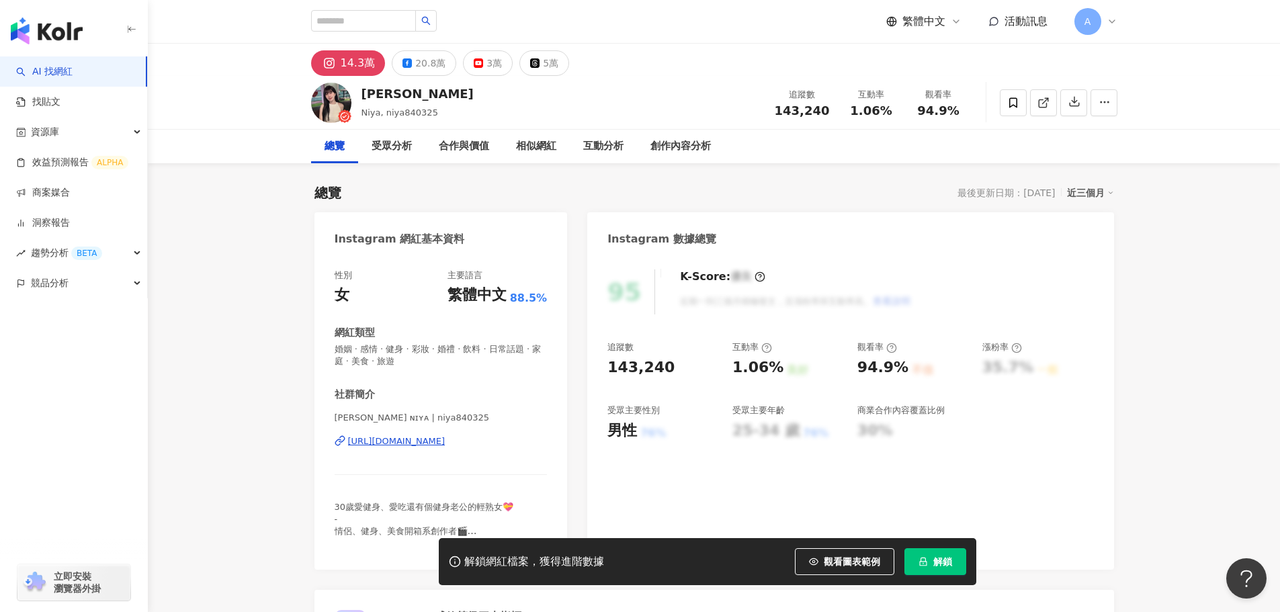
click at [446, 443] on div "[URL][DOMAIN_NAME]" at bounding box center [396, 442] width 97 height 12
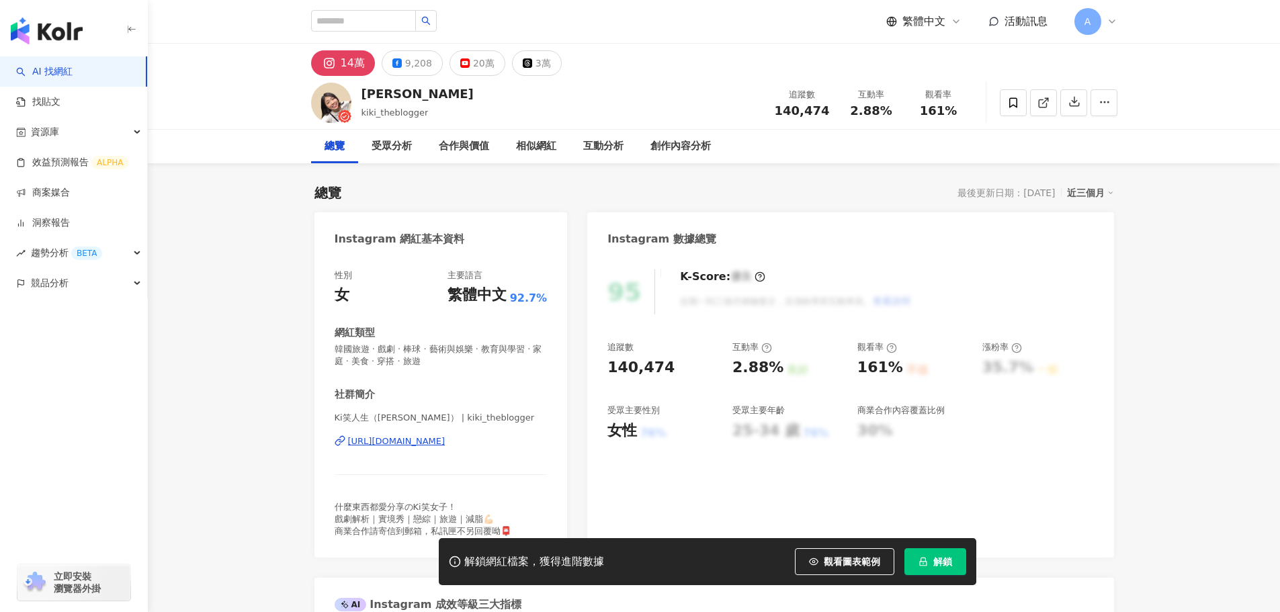
click at [416, 446] on div "[URL][DOMAIN_NAME]" at bounding box center [396, 442] width 97 height 12
click at [412, 69] on div "9,208" at bounding box center [418, 63] width 27 height 19
click at [446, 447] on div "https://www.instagram.com/kiki_theblogger/" at bounding box center [396, 442] width 97 height 12
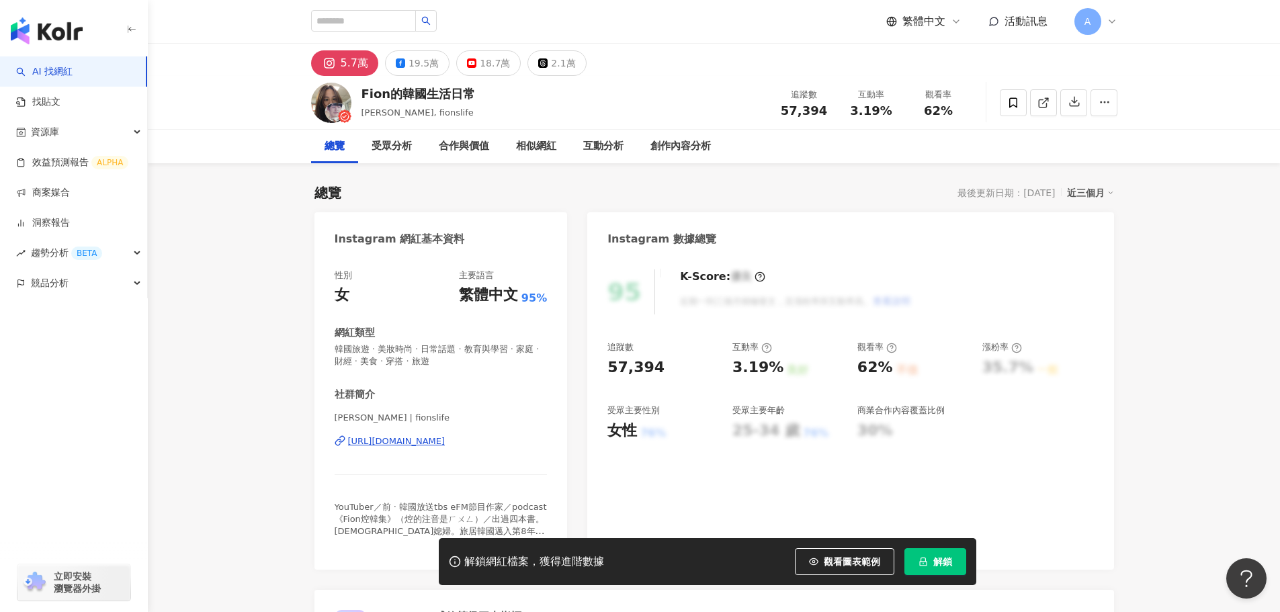
click at [460, 431] on div "[PERSON_NAME] | fionslife [URL][DOMAIN_NAME]" at bounding box center [441, 451] width 213 height 79
click at [446, 441] on div "[URL][DOMAIN_NAME]" at bounding box center [396, 442] width 97 height 12
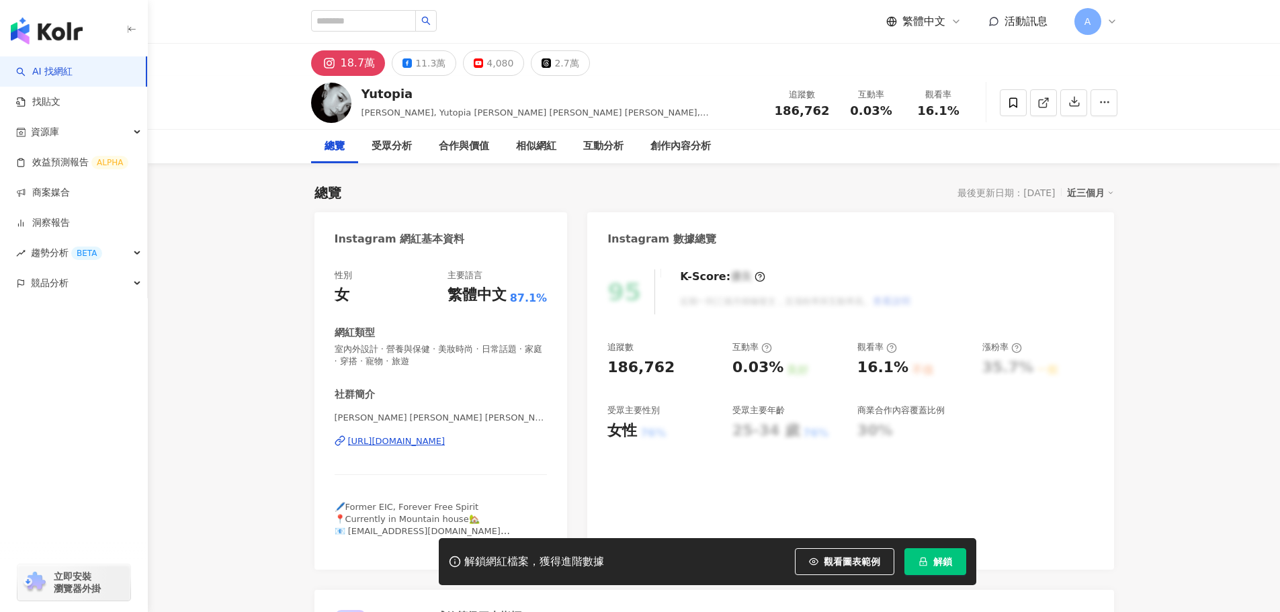
click at [431, 436] on div "[URL][DOMAIN_NAME]" at bounding box center [396, 442] width 97 height 12
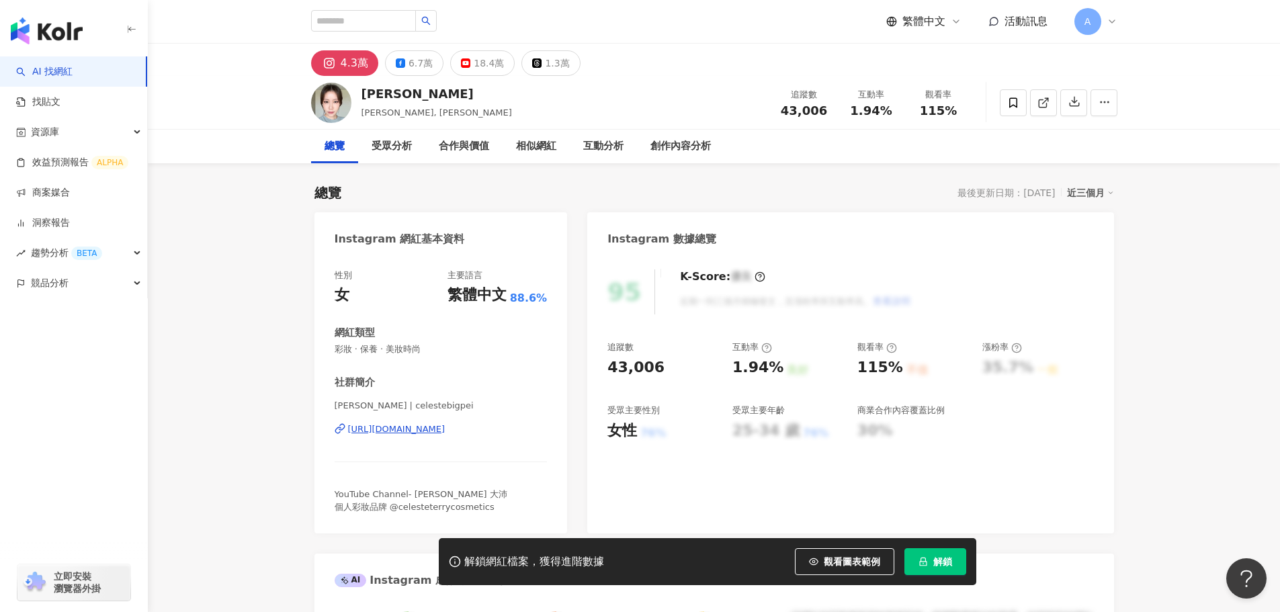
click at [443, 434] on div "https://www.instagram.com/celestebigpei/" at bounding box center [396, 429] width 97 height 12
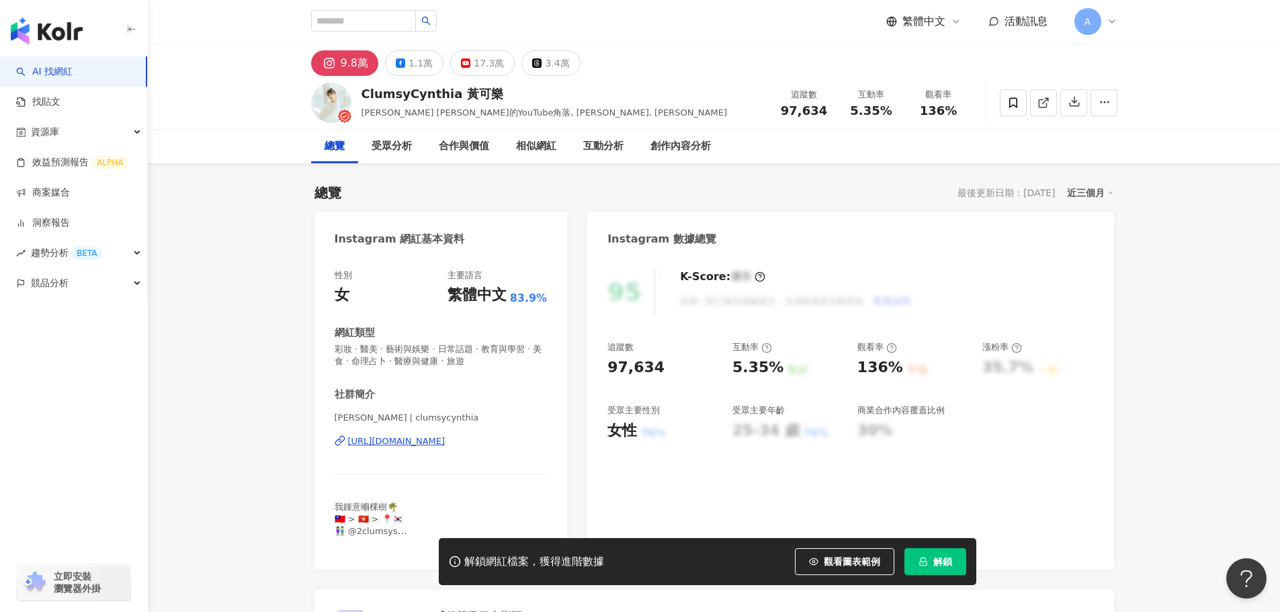
click at [446, 437] on div "https://www.instagram.com/clumsycynthia/" at bounding box center [396, 442] width 97 height 12
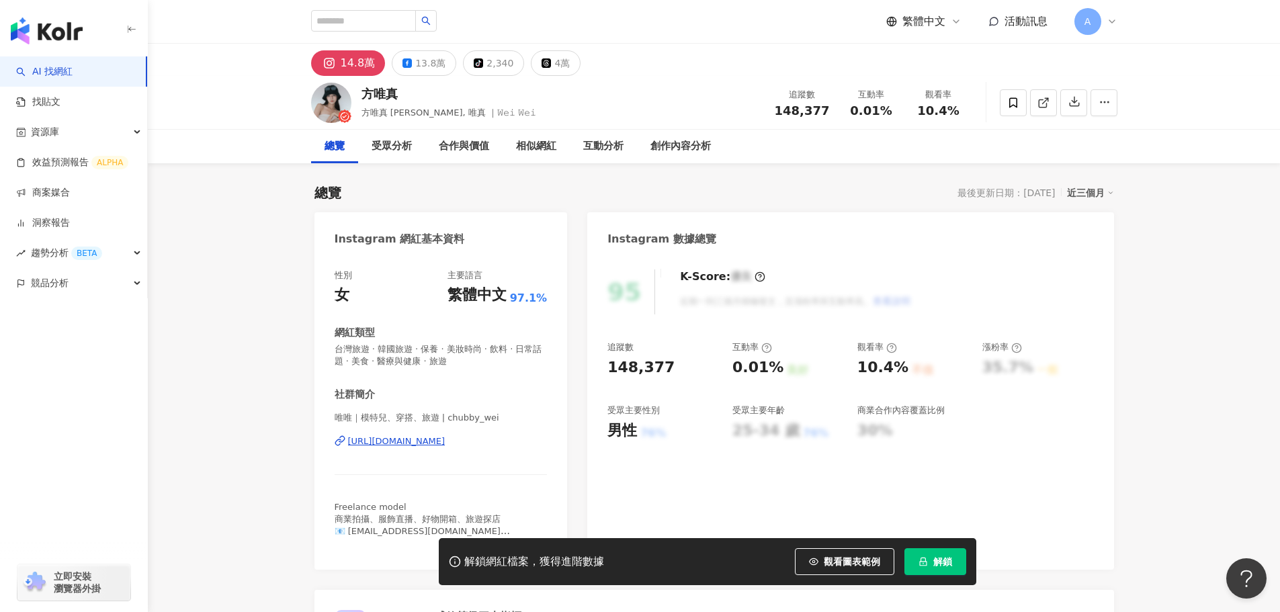
click at [429, 438] on div "https://www.instagram.com/chubby_wei/" at bounding box center [396, 442] width 97 height 12
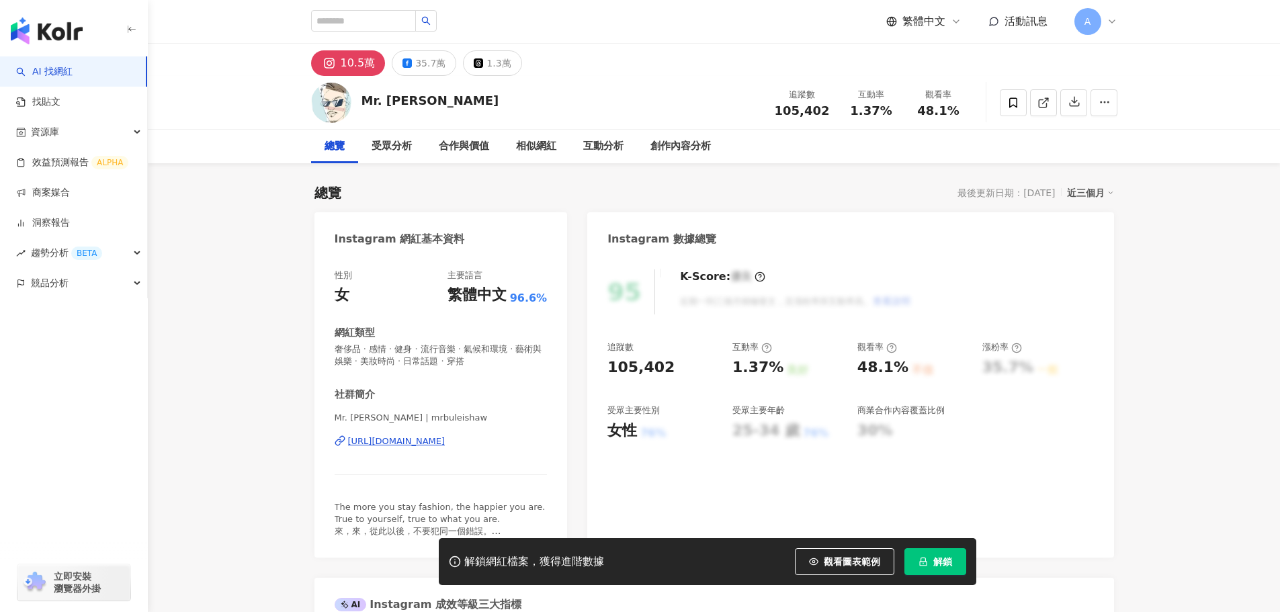
click at [446, 440] on div "https://www.instagram.com/mrbuleishaw/" at bounding box center [396, 442] width 97 height 12
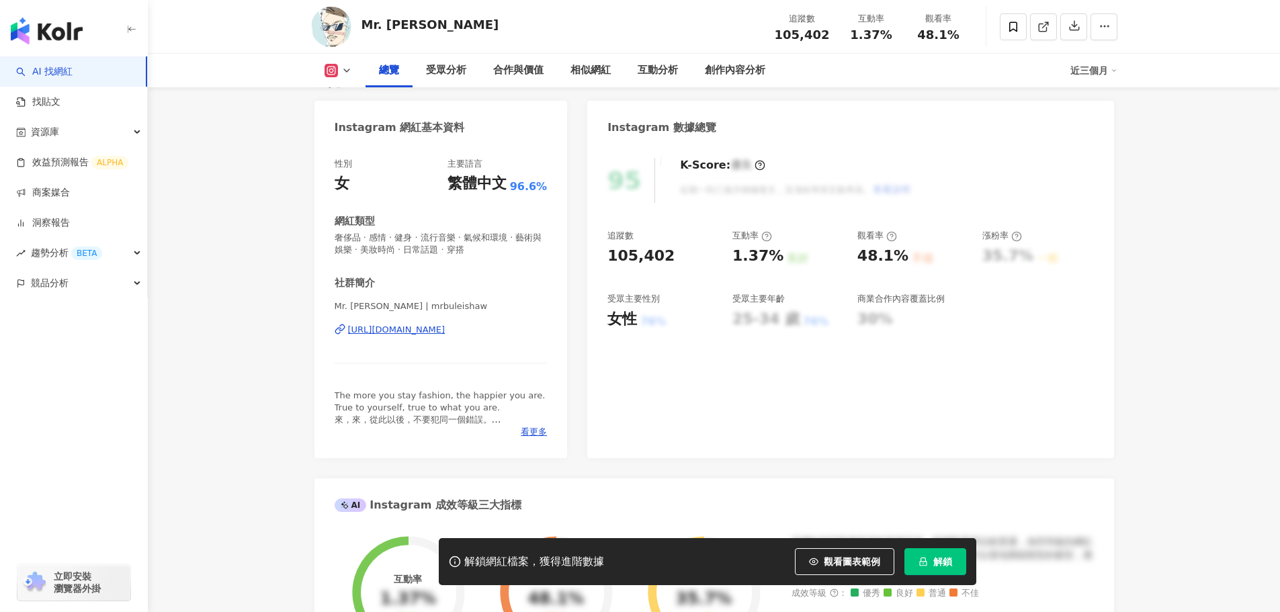
scroll to position [134, 0]
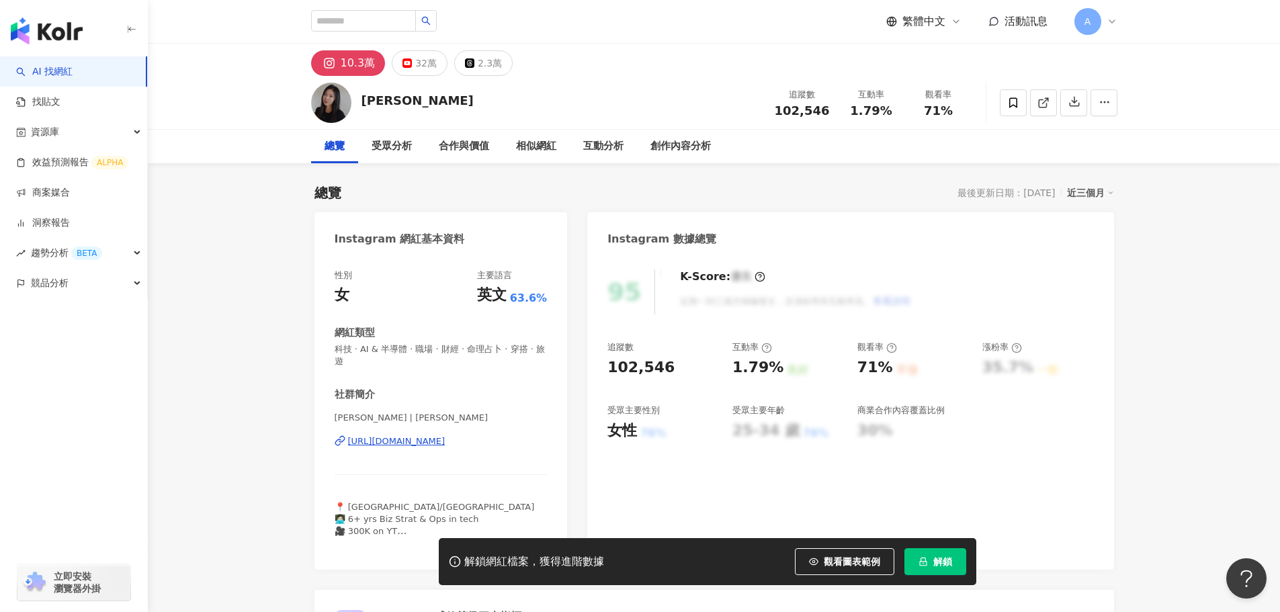
click at [446, 441] on div "[URL][DOMAIN_NAME]" at bounding box center [396, 442] width 97 height 12
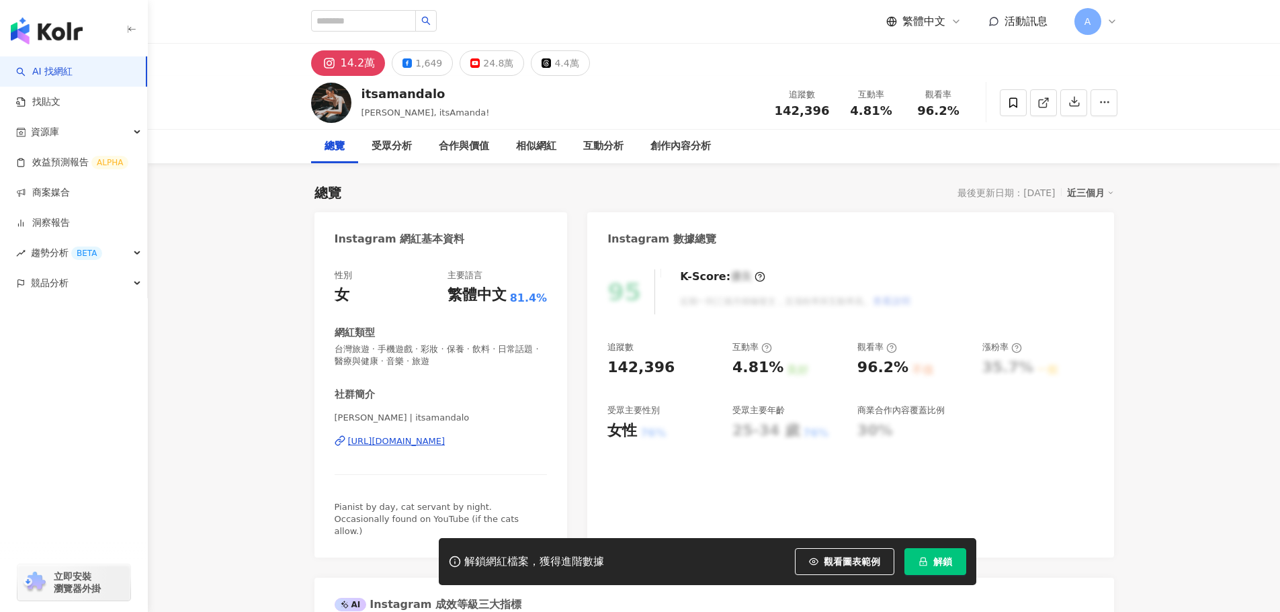
click at [419, 438] on div "https://www.instagram.com/itsamandalo/" at bounding box center [396, 442] width 97 height 12
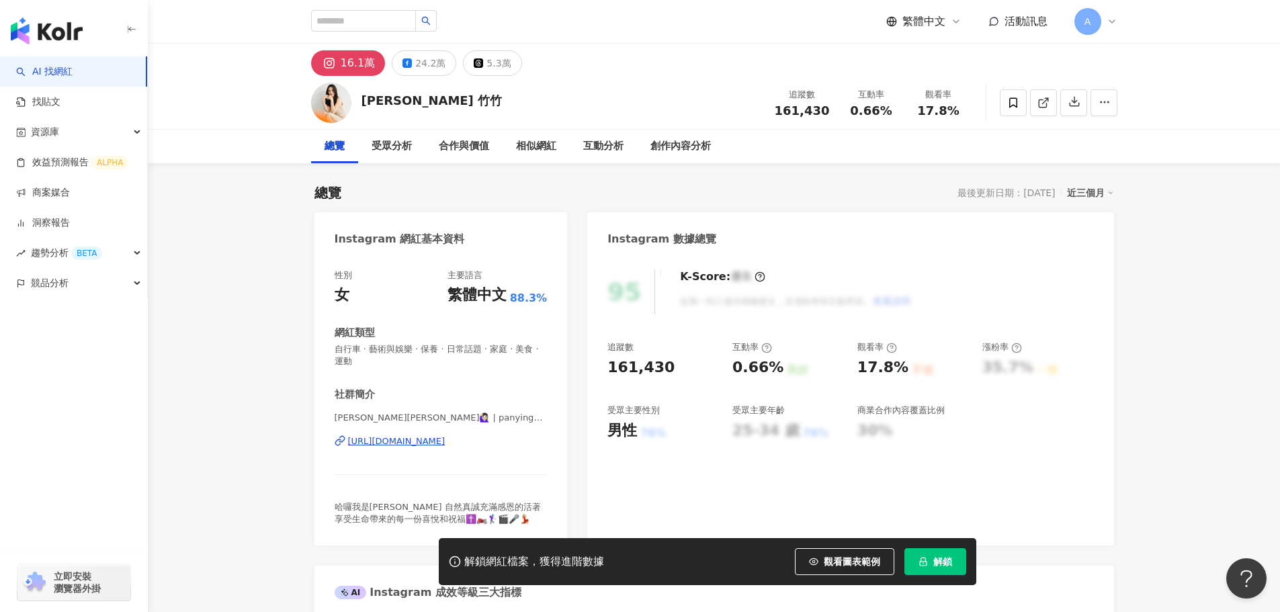
click at [454, 450] on div "[PERSON_NAME][PERSON_NAME]🙋🏻‍♀️ | panyingchu [URL][DOMAIN_NAME]" at bounding box center [441, 451] width 213 height 79
click at [446, 444] on div "[URL][DOMAIN_NAME]" at bounding box center [396, 442] width 97 height 12
